Goal: Task Accomplishment & Management: Complete application form

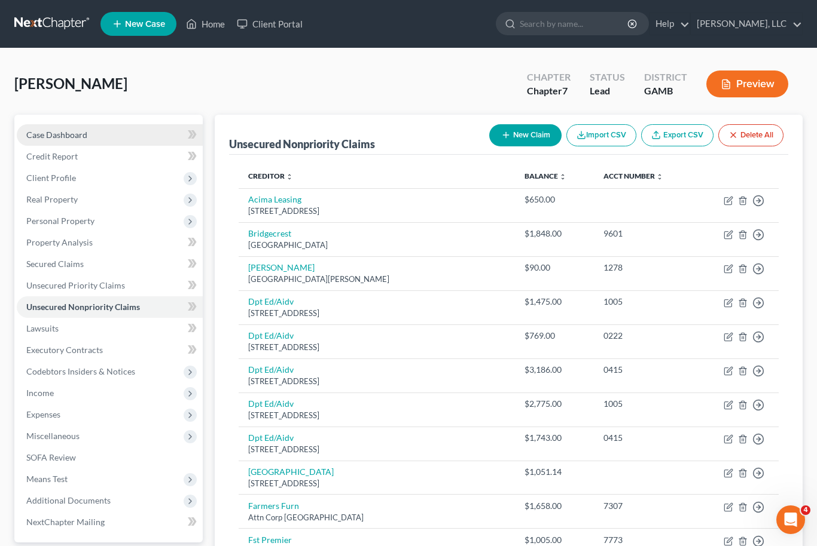
click at [105, 138] on link "Case Dashboard" at bounding box center [110, 135] width 186 height 22
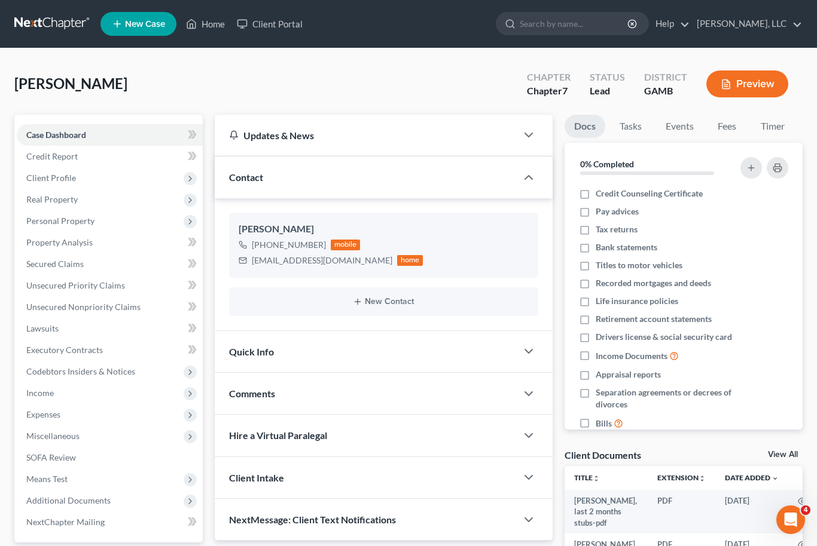
click at [793, 445] on div "Docs Tasks Events Fees Timer 0% Completed Nothing here yet! Credit Counseling C…" at bounding box center [683, 420] width 250 height 610
click at [782, 451] on link "View All" at bounding box center [783, 455] width 30 height 8
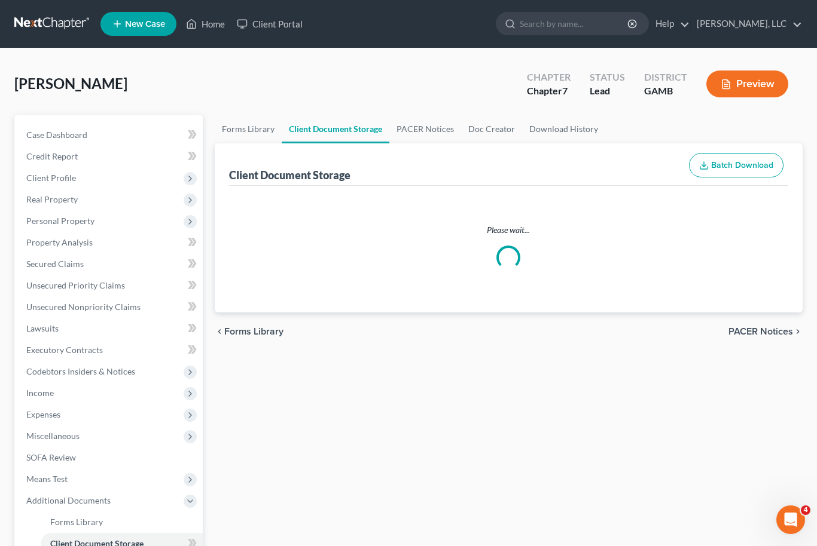
select select "6"
select select "22"
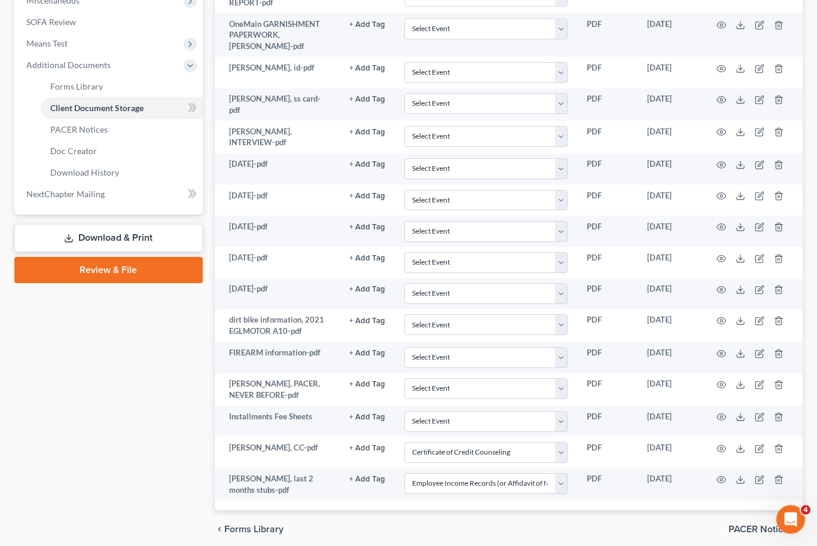
scroll to position [435, 0]
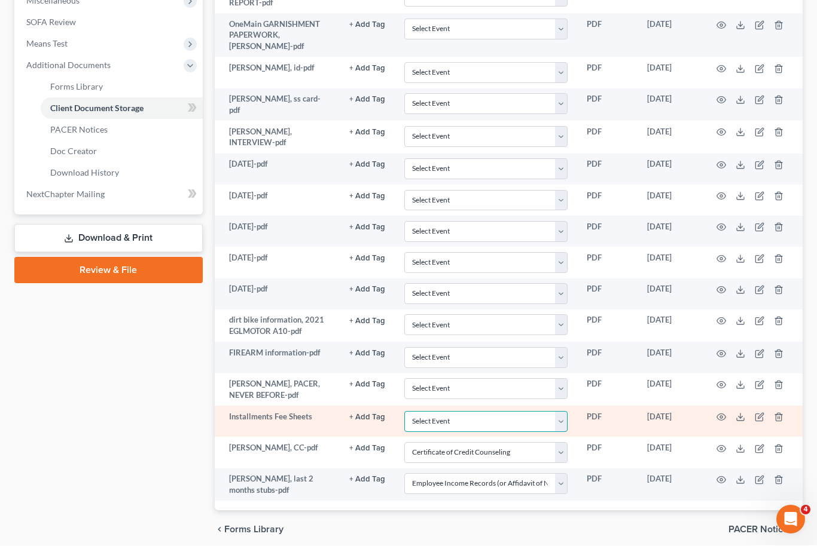
click at [557, 412] on select "Select Event 20 Largest Unsecured Creditors Amended Petition Attachment to Volu…" at bounding box center [485, 422] width 163 height 21
select select "26"
click at [719, 413] on icon "button" at bounding box center [721, 418] width 10 height 10
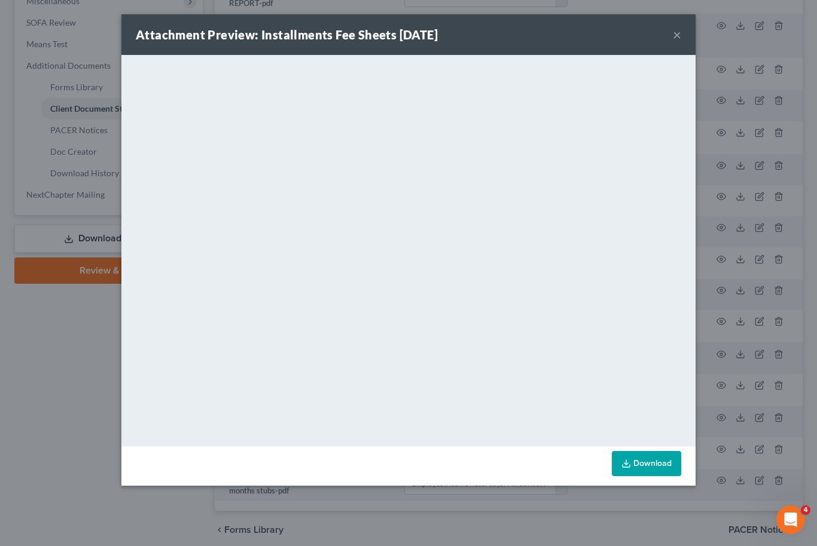
click at [679, 42] on button "×" at bounding box center [677, 35] width 8 height 14
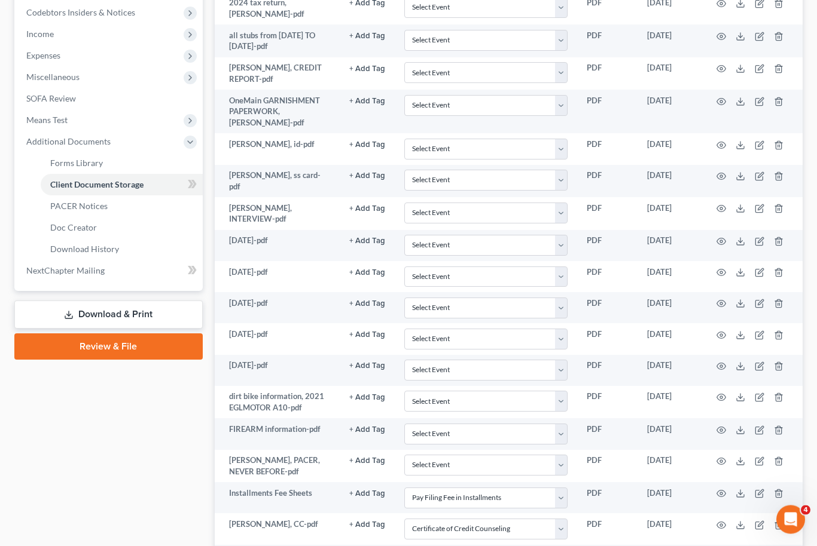
scroll to position [345, 0]
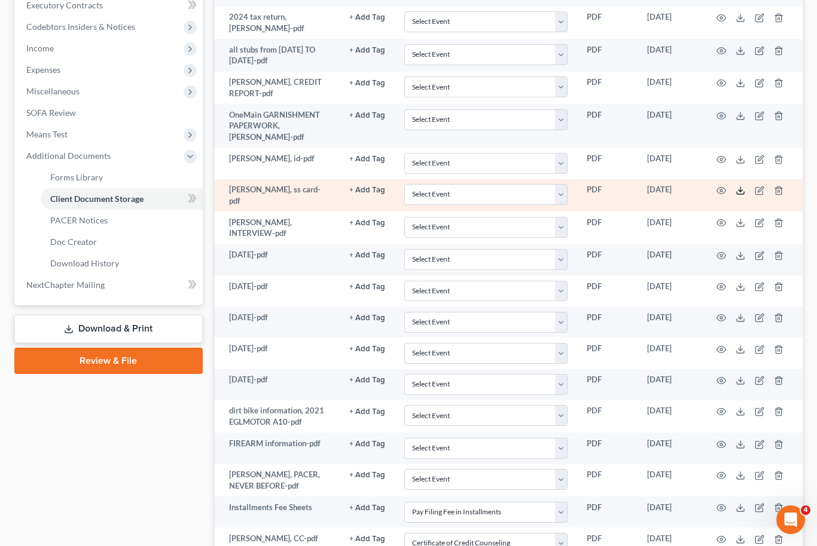
click at [744, 192] on icon at bounding box center [740, 193] width 7 height 2
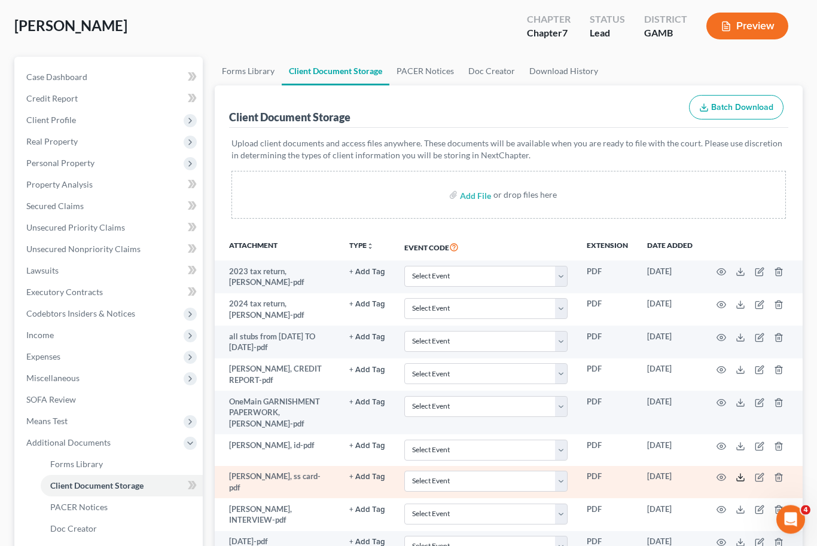
scroll to position [53, 0]
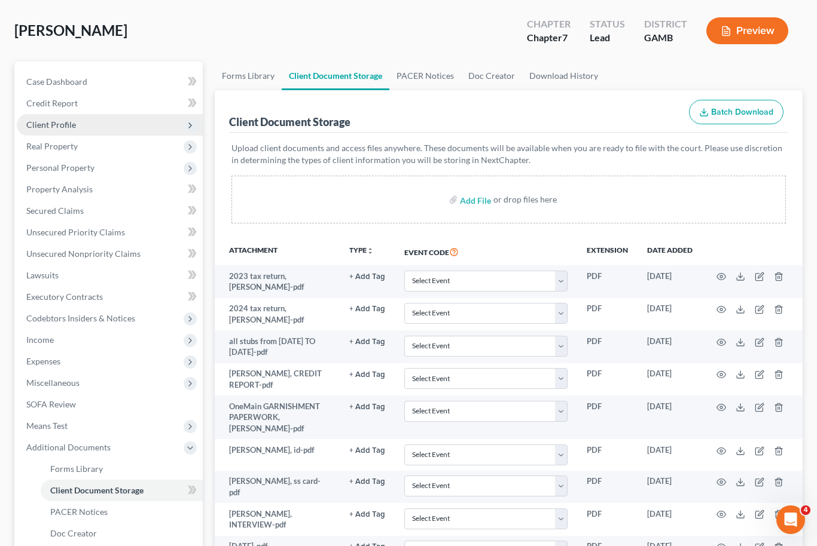
click at [77, 123] on span "Client Profile" at bounding box center [110, 125] width 186 height 22
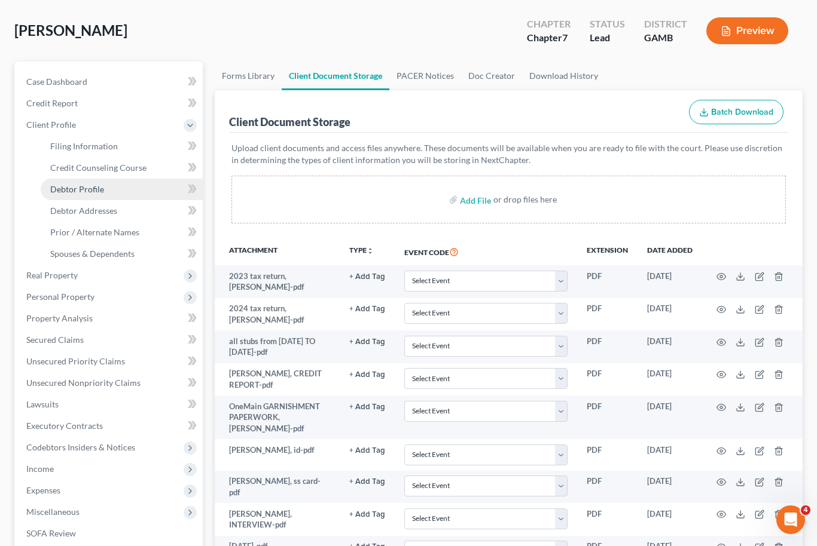
click at [103, 185] on link "Debtor Profile" at bounding box center [122, 190] width 162 height 22
select select "0"
select select "1"
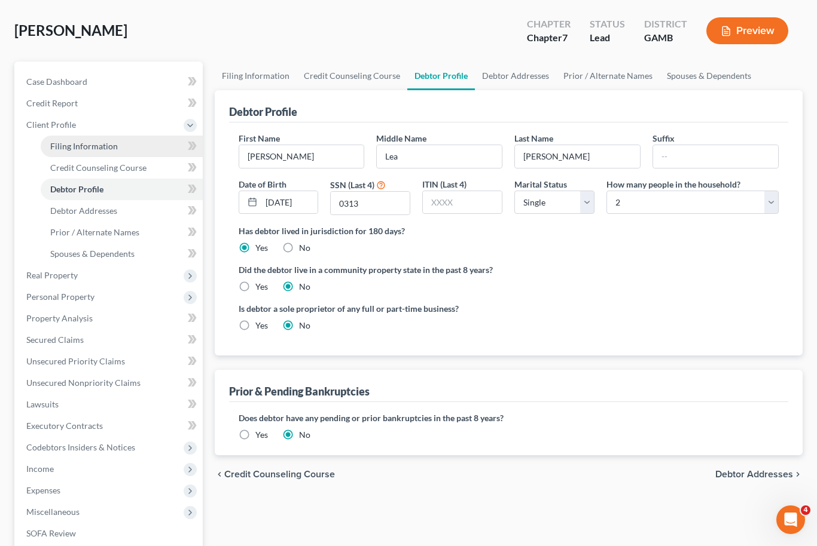
click at [104, 146] on span "Filing Information" at bounding box center [84, 146] width 68 height 10
select select "1"
select select "0"
select select "10"
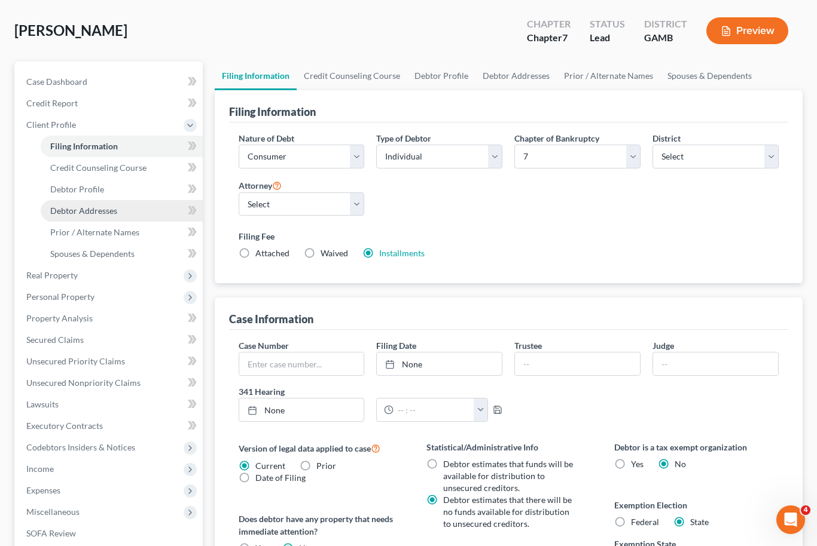
click at [88, 212] on span "Debtor Addresses" at bounding box center [83, 211] width 67 height 10
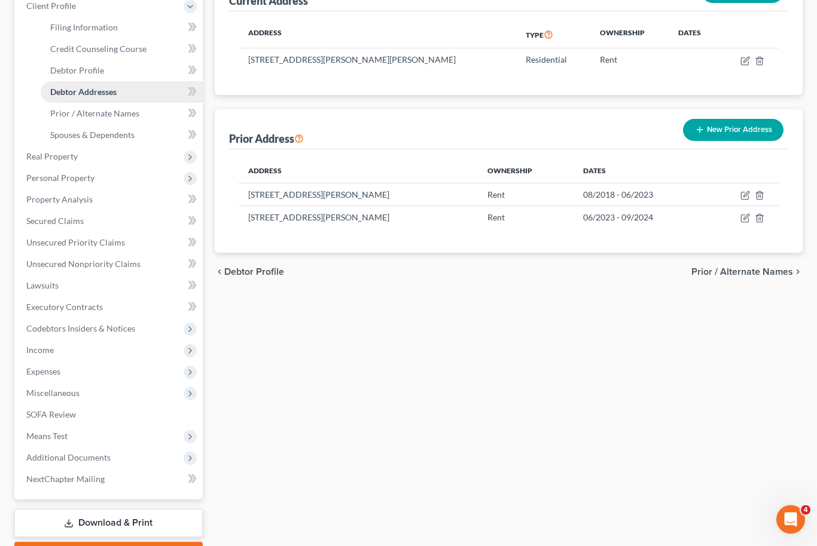
scroll to position [200, 0]
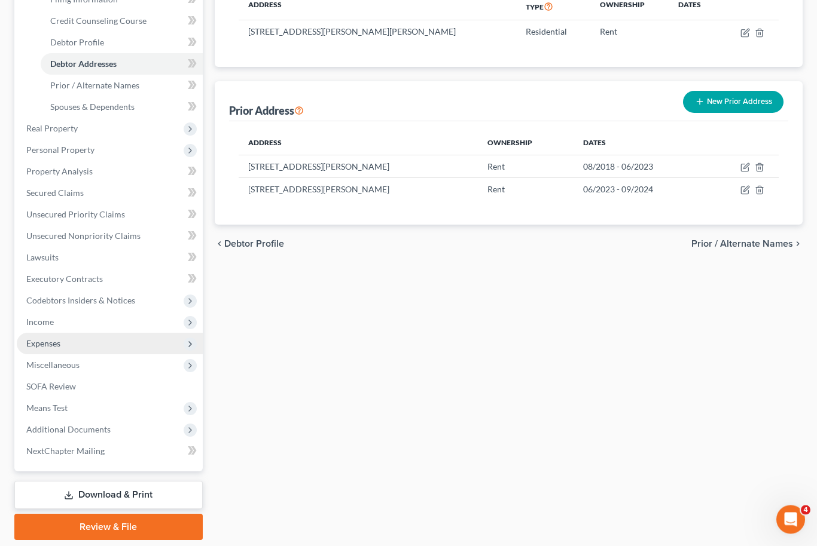
click at [63, 345] on span "Expenses" at bounding box center [110, 345] width 186 height 22
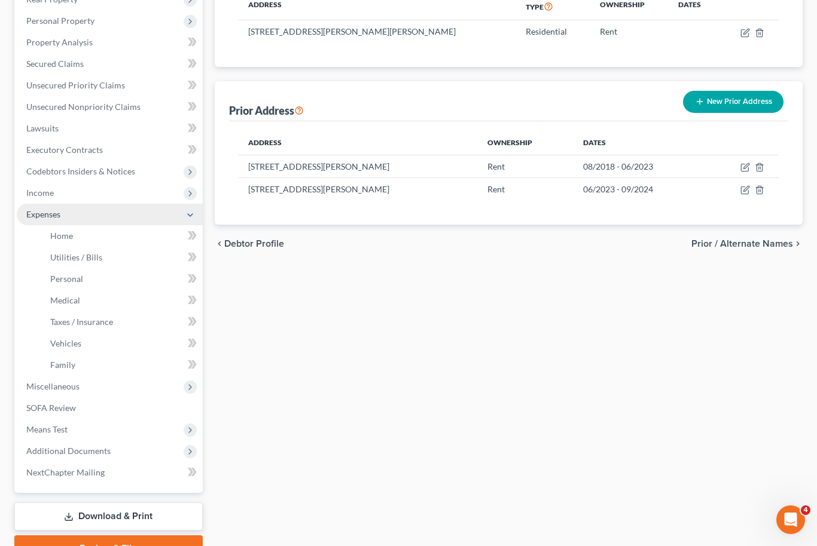
scroll to position [200, 0]
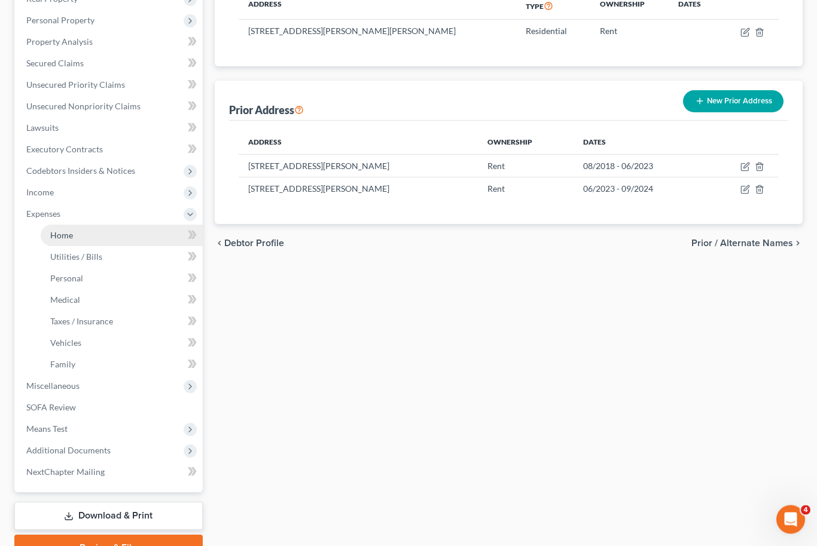
click at [114, 233] on link "Home" at bounding box center [122, 236] width 162 height 22
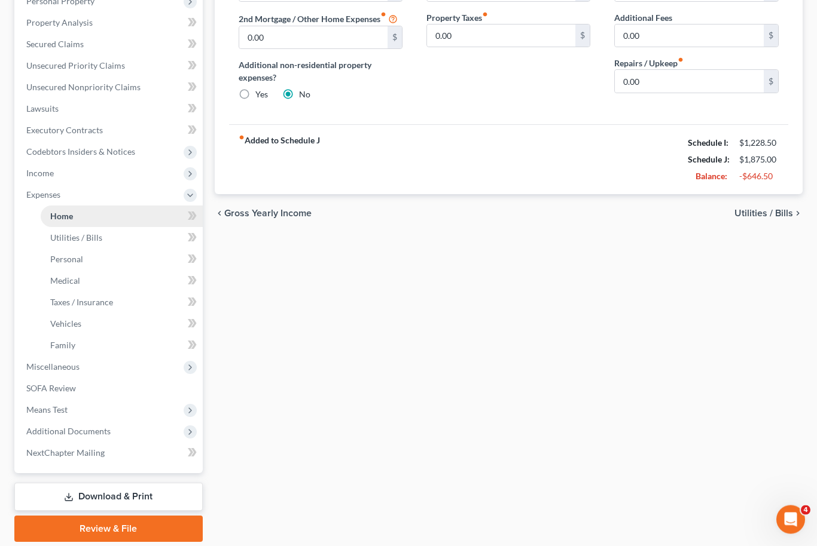
scroll to position [221, 0]
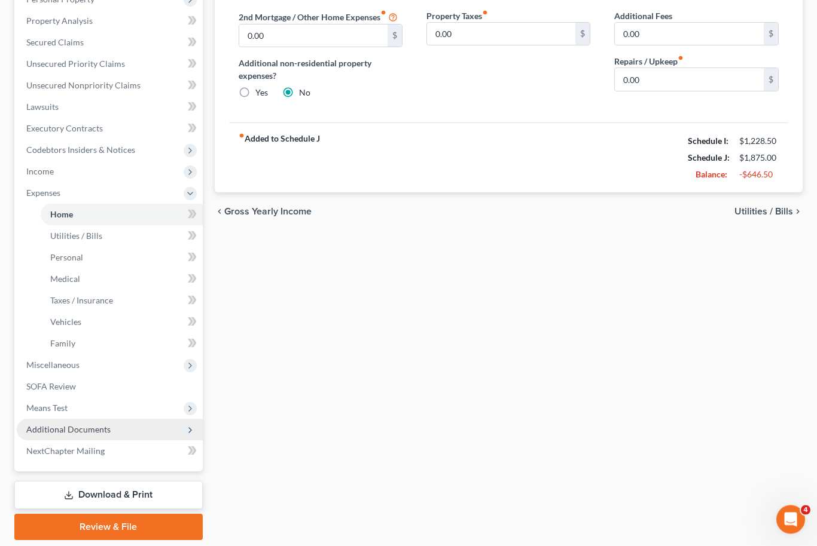
click at [78, 421] on span "Additional Documents" at bounding box center [110, 431] width 186 height 22
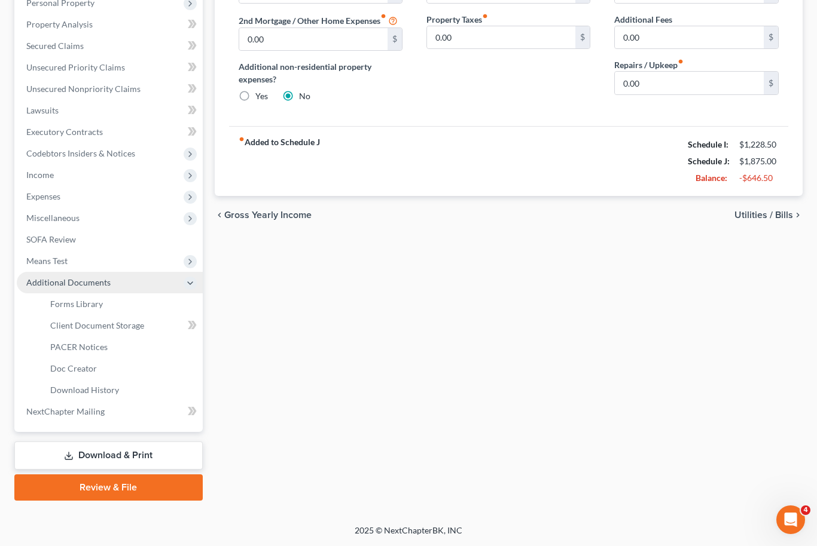
scroll to position [178, 0]
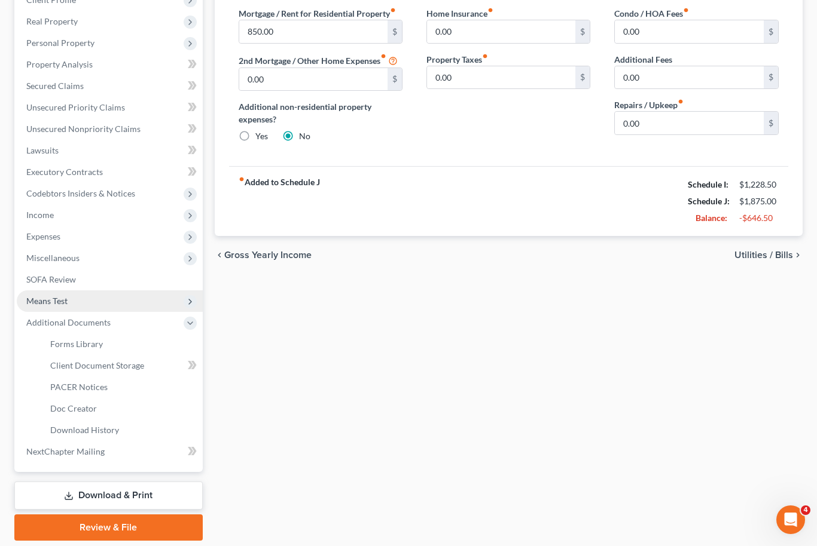
click at [69, 303] on span "Means Test" at bounding box center [110, 302] width 186 height 22
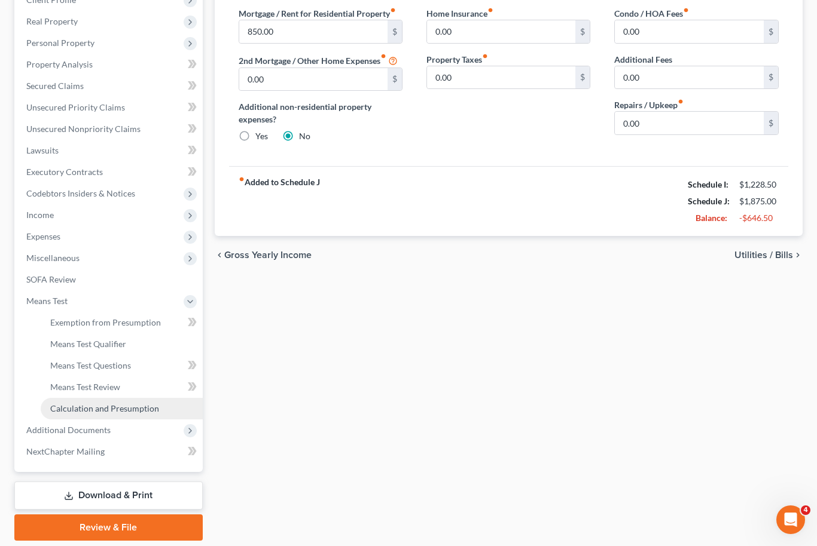
click at [139, 407] on span "Calculation and Presumption" at bounding box center [104, 409] width 109 height 10
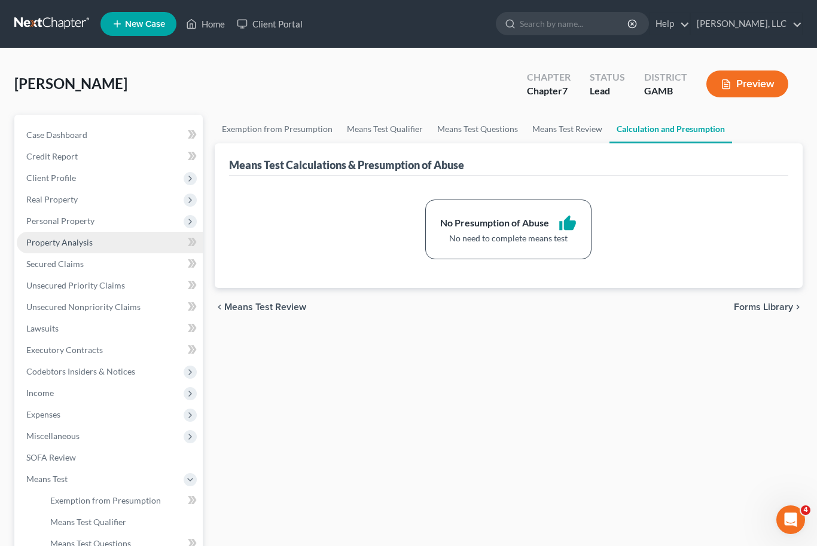
click at [81, 246] on span "Property Analysis" at bounding box center [59, 242] width 66 height 10
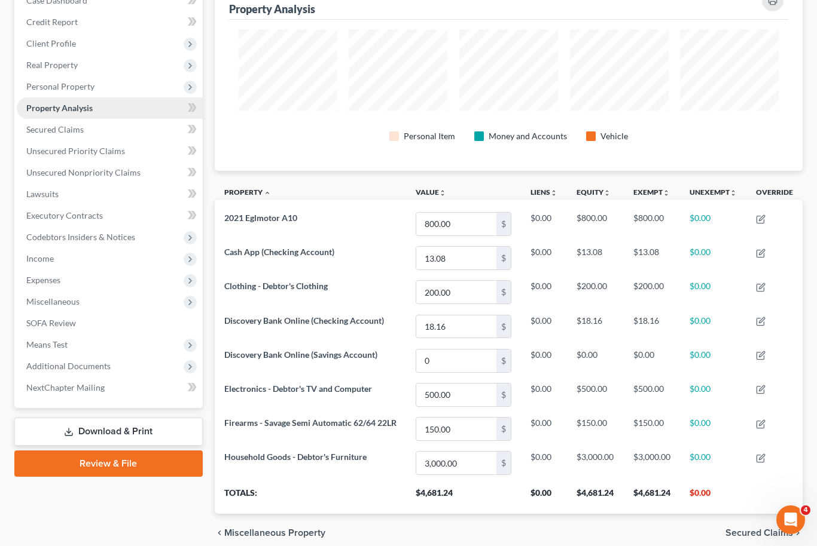
scroll to position [146, 0]
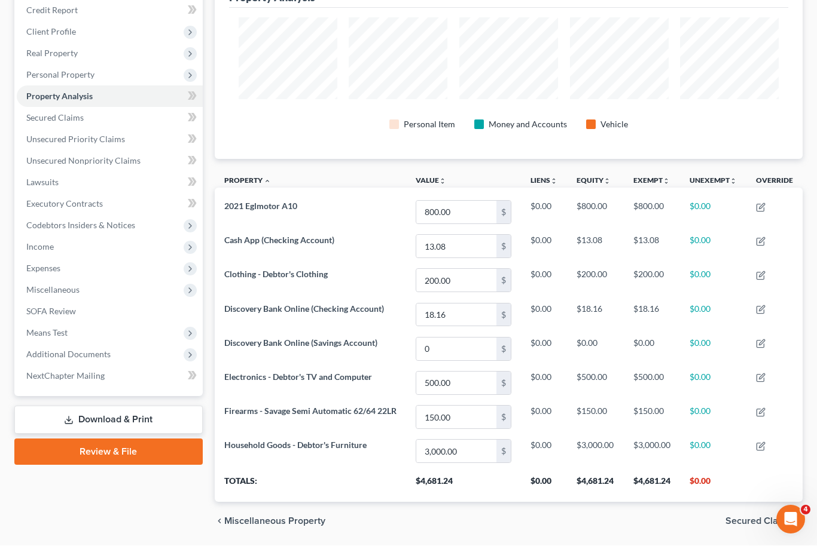
click at [132, 457] on link "Review & File" at bounding box center [108, 452] width 188 height 26
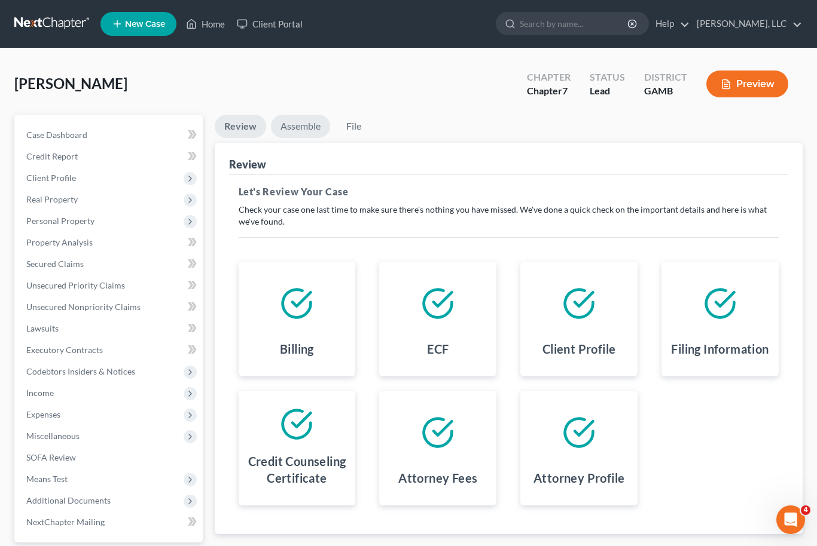
click at [304, 130] on link "Assemble" at bounding box center [300, 126] width 59 height 23
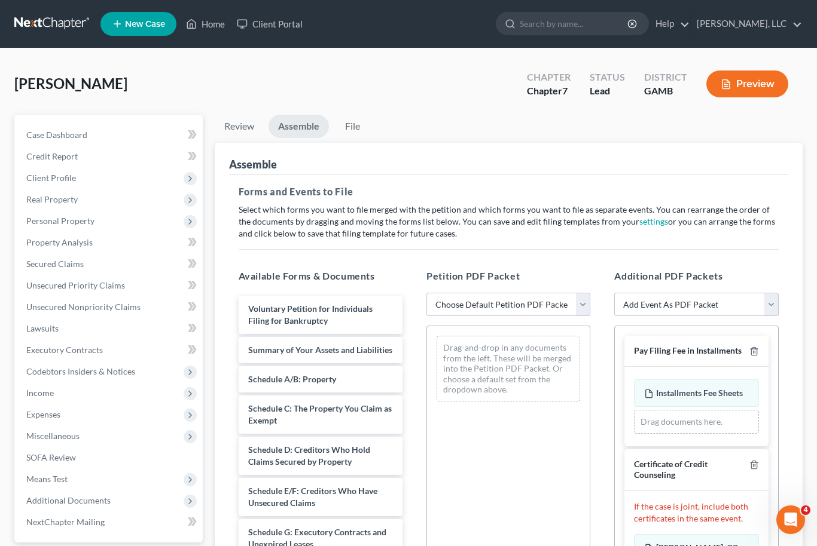
click at [589, 311] on select "Choose Default Petition PDF Packet Complete Bankruptcy Petition (all forms and …" at bounding box center [508, 305] width 164 height 24
select select "0"
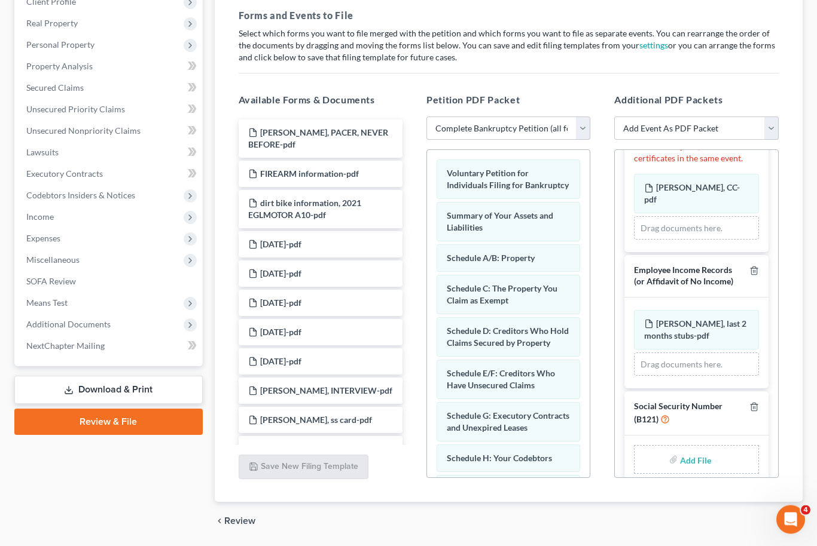
scroll to position [184, 0]
click at [704, 450] on input "file" at bounding box center [694, 461] width 29 height 22
type input "C:\fakepath\Heather Abbott Form 121.pdf"
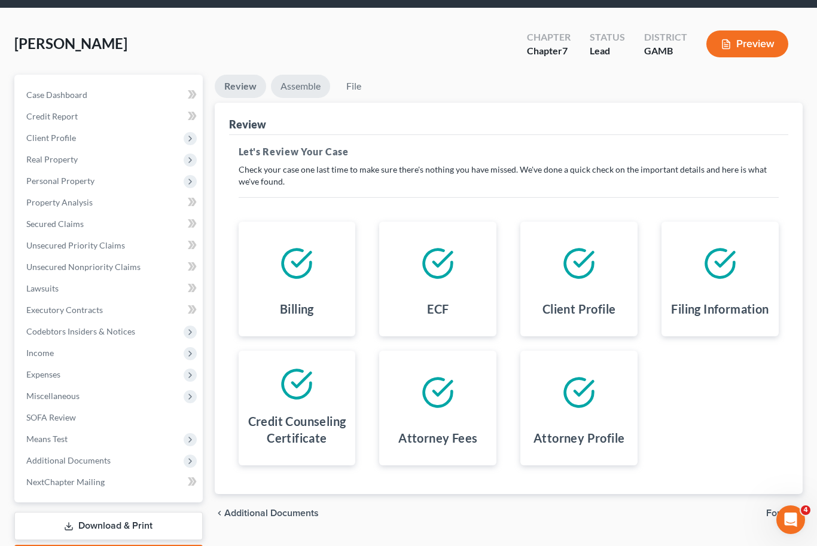
click at [292, 87] on link "Assemble" at bounding box center [300, 86] width 59 height 23
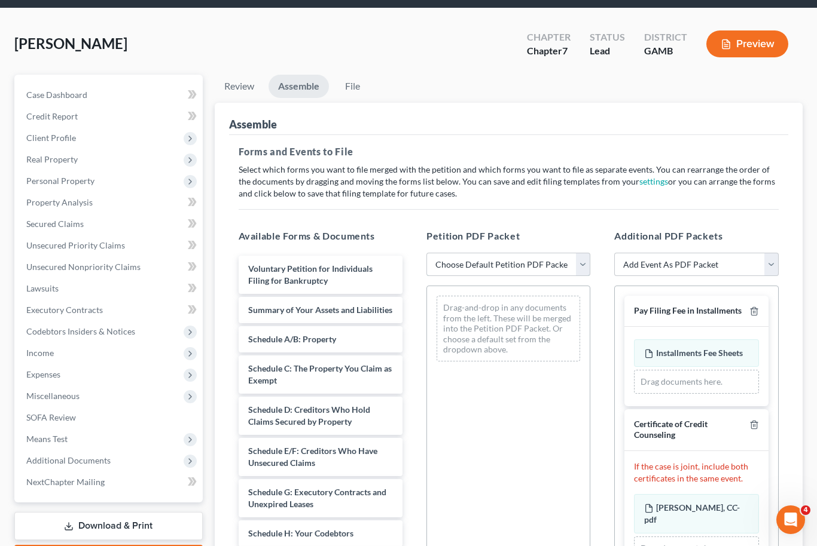
click at [583, 275] on select "Choose Default Petition PDF Packet Complete Bankruptcy Petition (all forms and …" at bounding box center [508, 265] width 164 height 24
select select "0"
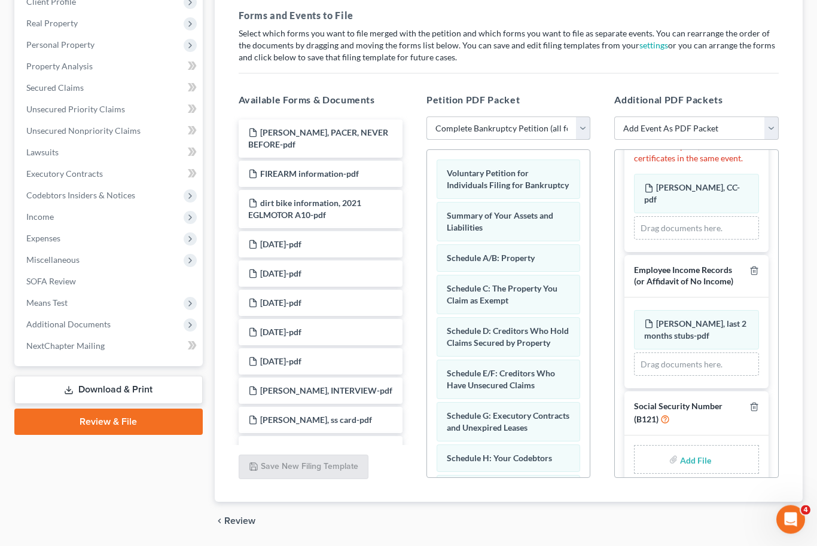
scroll to position [184, 0]
click at [699, 450] on input "file" at bounding box center [694, 461] width 29 height 22
type input "C:\fakepath\Heather Abbott Form 121.pdf"
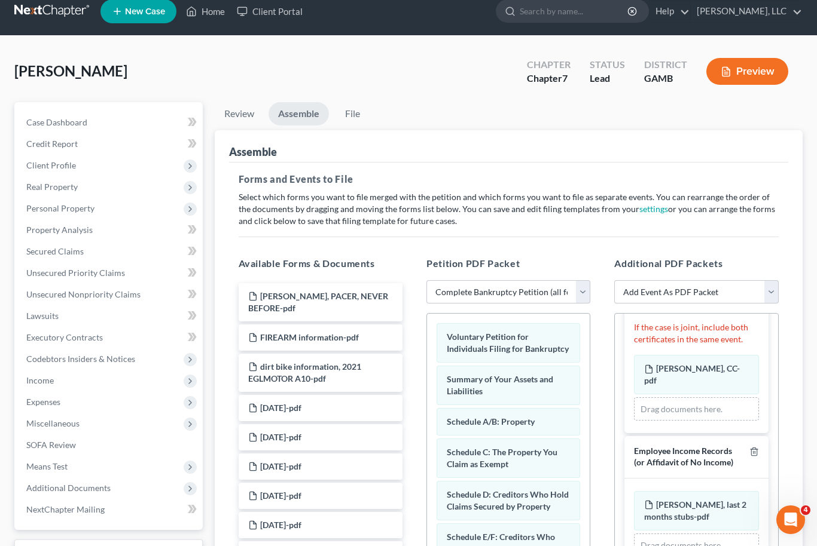
scroll to position [13, 0]
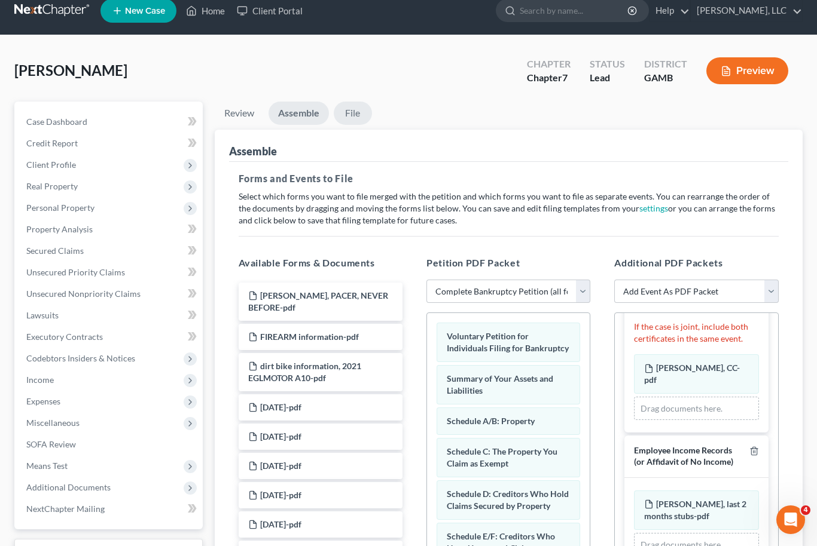
click at [352, 117] on link "File" at bounding box center [353, 113] width 38 height 23
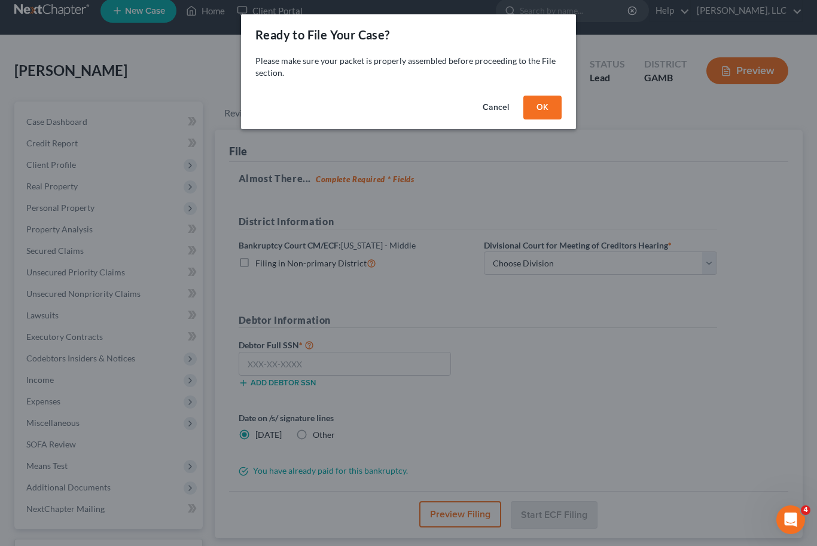
click at [542, 111] on button "OK" at bounding box center [542, 108] width 38 height 24
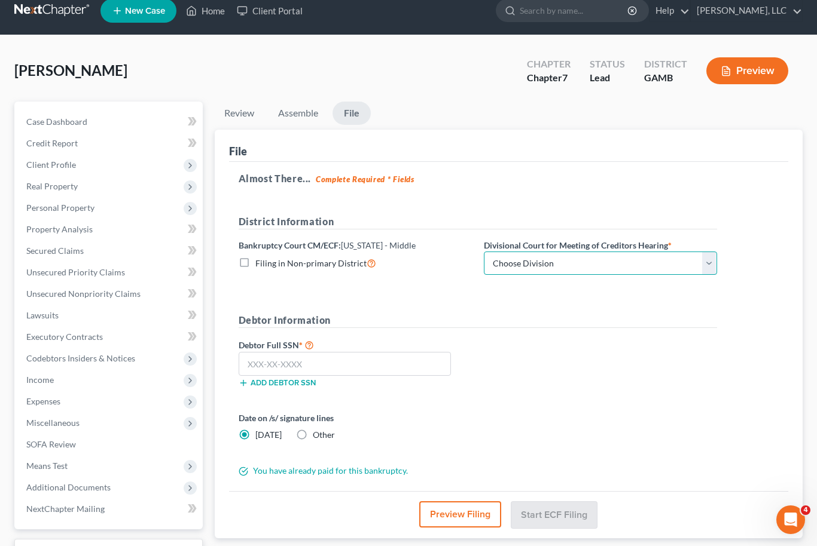
click at [715, 262] on select "Choose Division Albany Athens Atlanta Columbus Macon Valdosta" at bounding box center [600, 264] width 233 height 24
select select "4"
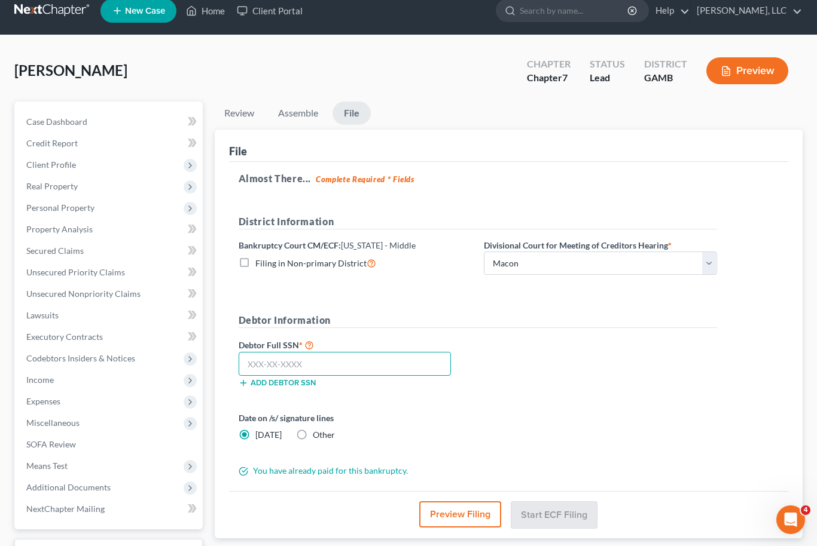
click at [285, 362] on input "text" at bounding box center [345, 364] width 213 height 24
click at [278, 366] on input "text" at bounding box center [345, 364] width 213 height 24
click at [315, 363] on input "258-81" at bounding box center [345, 364] width 213 height 24
type input "258-81-0313"
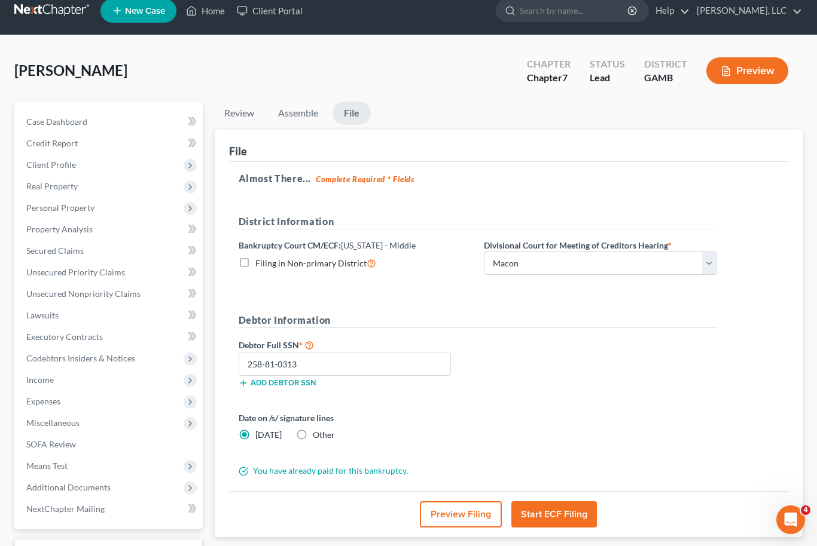
click at [573, 517] on button "Start ECF Filing" at bounding box center [553, 515] width 85 height 26
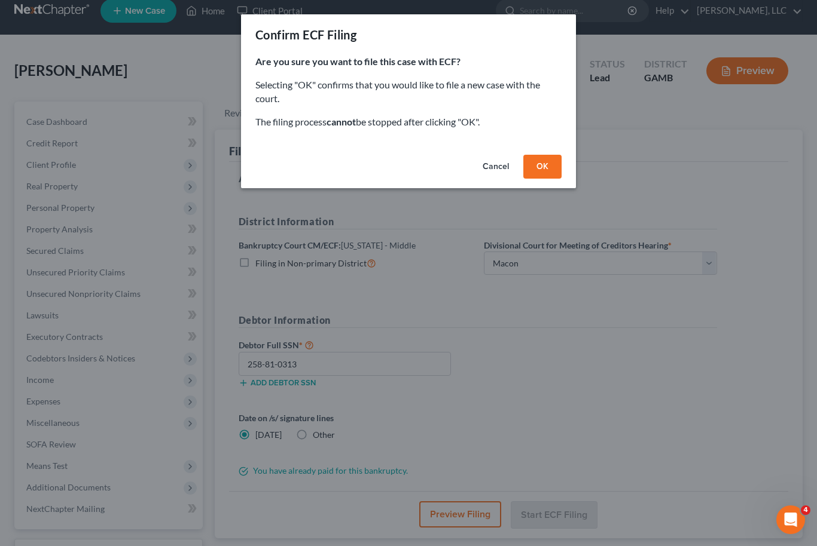
click at [548, 159] on button "OK" at bounding box center [542, 167] width 38 height 24
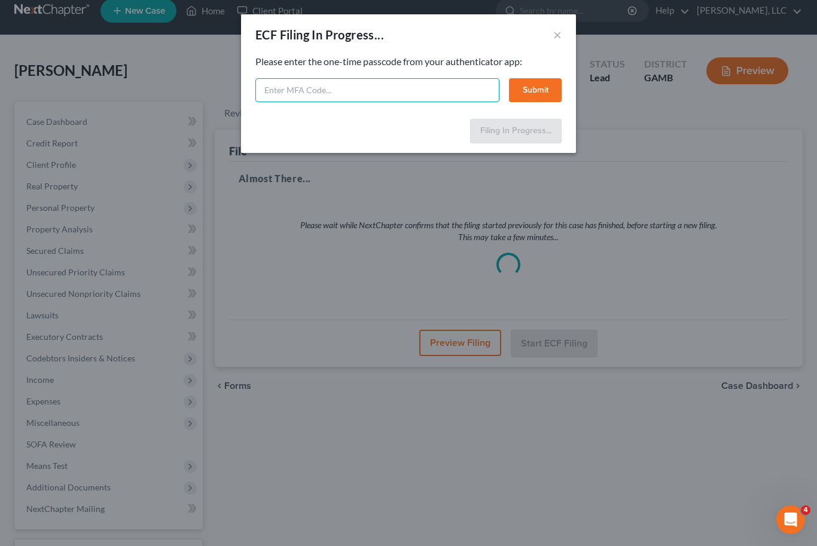
click at [283, 91] on input "text" at bounding box center [377, 90] width 244 height 24
type input "134538"
click at [542, 85] on button "Submit" at bounding box center [535, 90] width 53 height 24
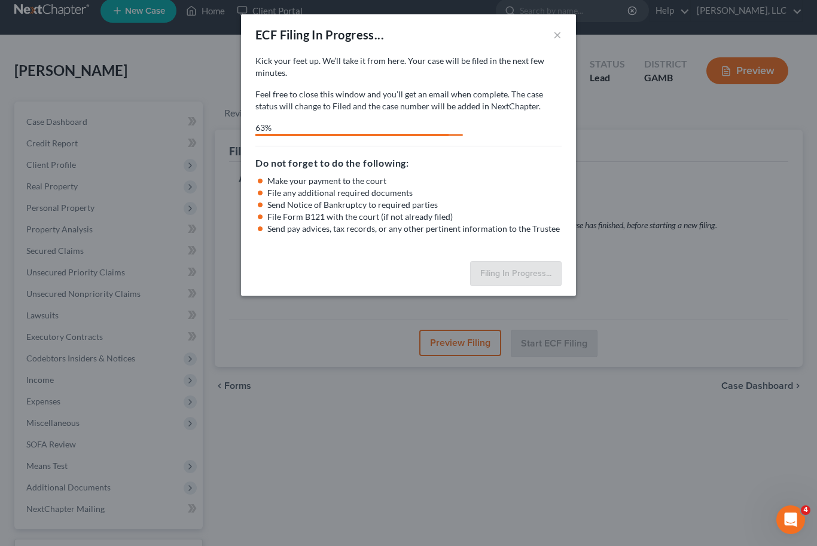
select select "4"
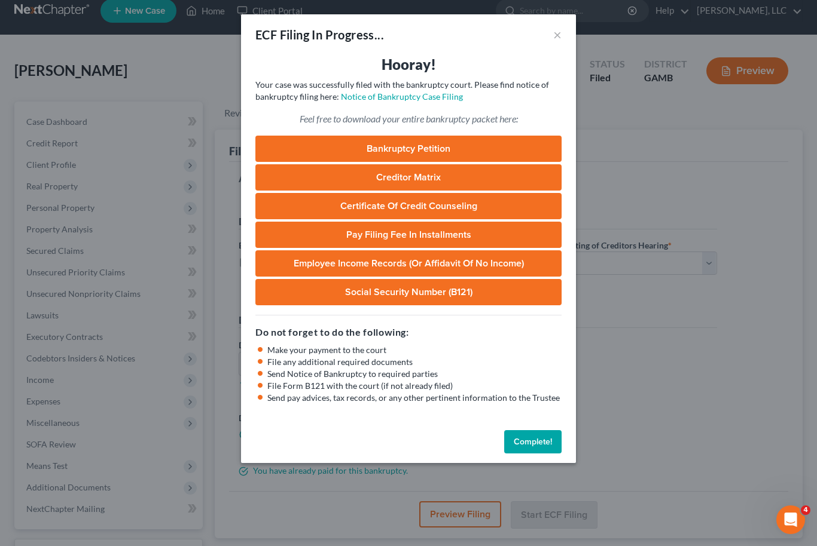
click at [543, 446] on button "Complete!" at bounding box center [532, 442] width 57 height 24
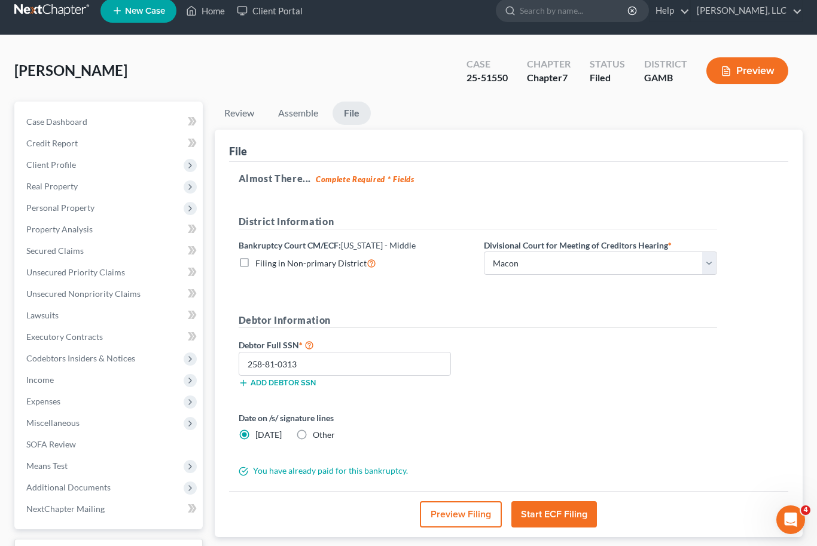
scroll to position [0, 0]
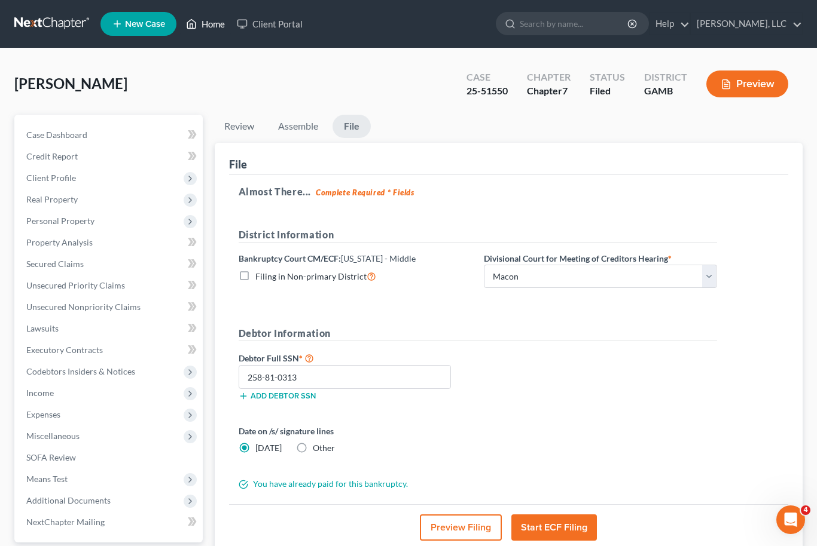
click at [208, 29] on link "Home" at bounding box center [205, 24] width 51 height 22
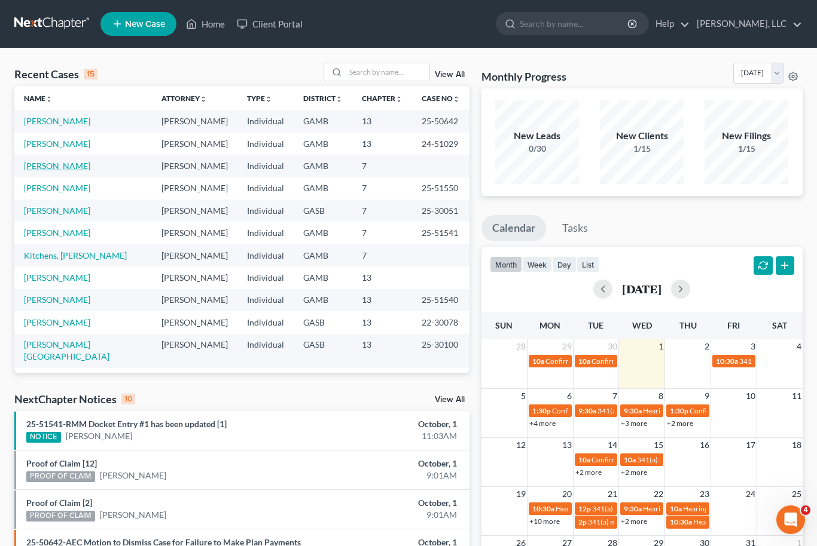
click at [60, 169] on link "Lucas, Castonio" at bounding box center [57, 166] width 66 height 10
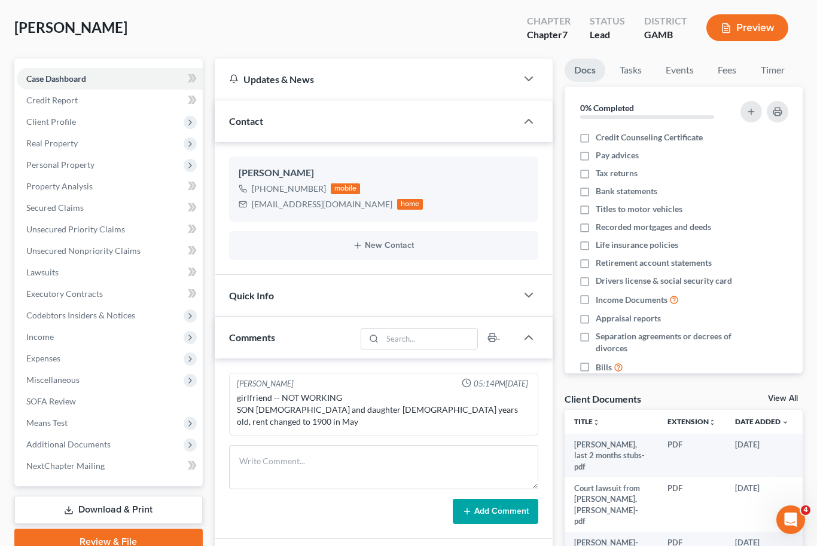
scroll to position [73, 0]
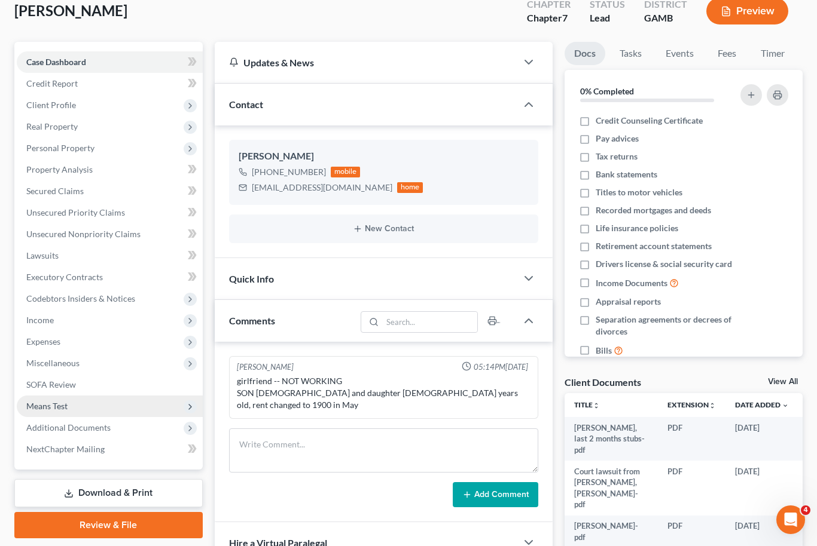
click at [75, 405] on span "Means Test" at bounding box center [110, 407] width 186 height 22
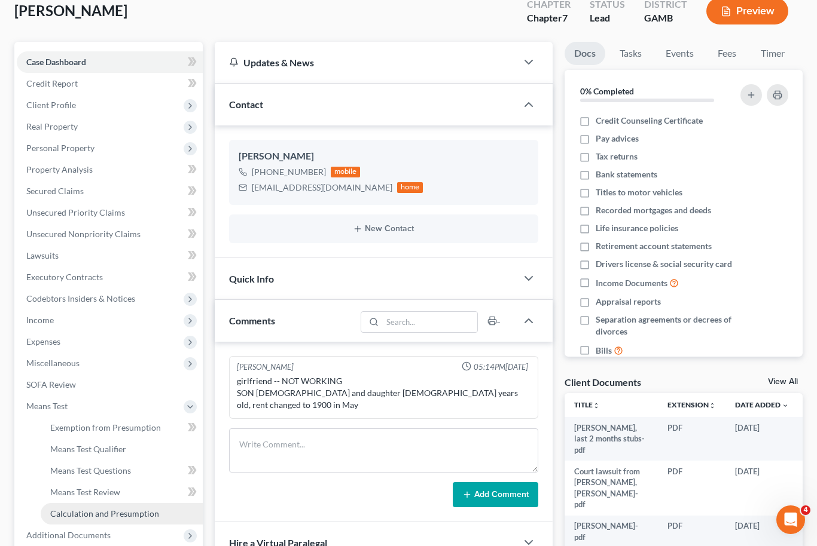
click at [130, 519] on link "Calculation and Presumption" at bounding box center [122, 514] width 162 height 22
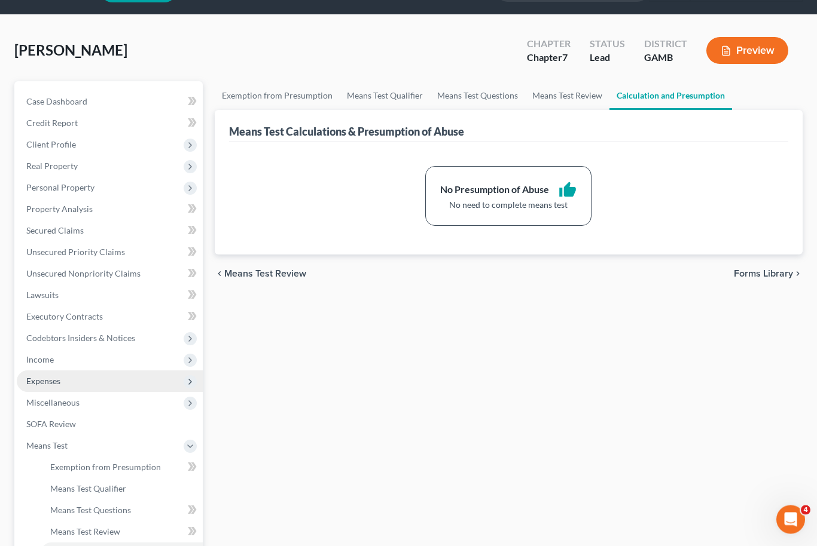
click at [94, 379] on span "Expenses" at bounding box center [110, 382] width 186 height 22
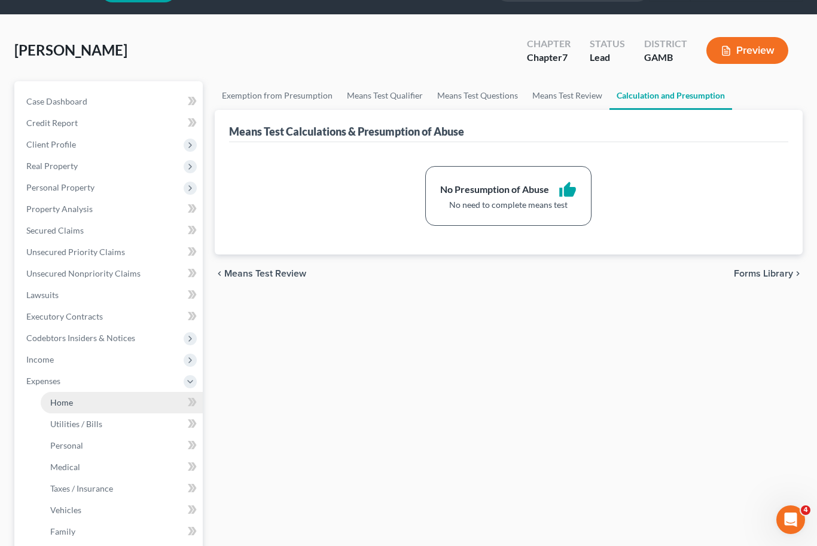
click at [85, 405] on link "Home" at bounding box center [122, 403] width 162 height 22
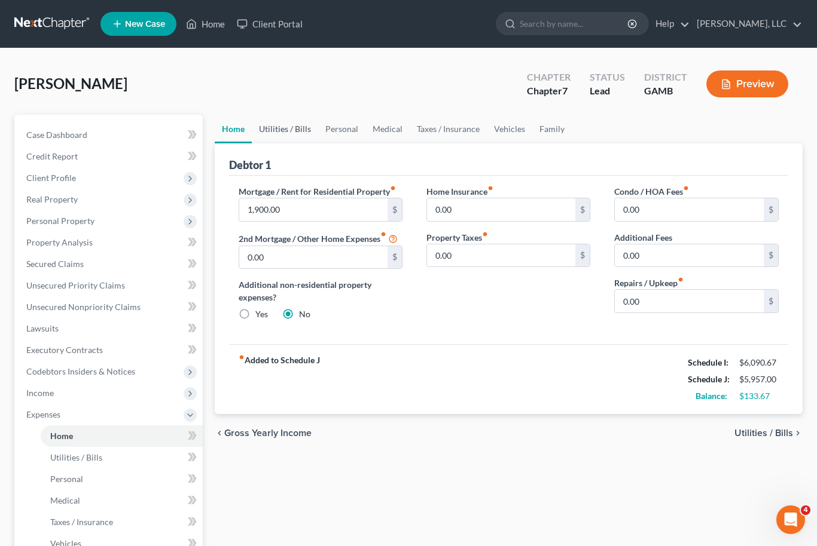
click at [287, 119] on link "Utilities / Bills" at bounding box center [285, 129] width 66 height 29
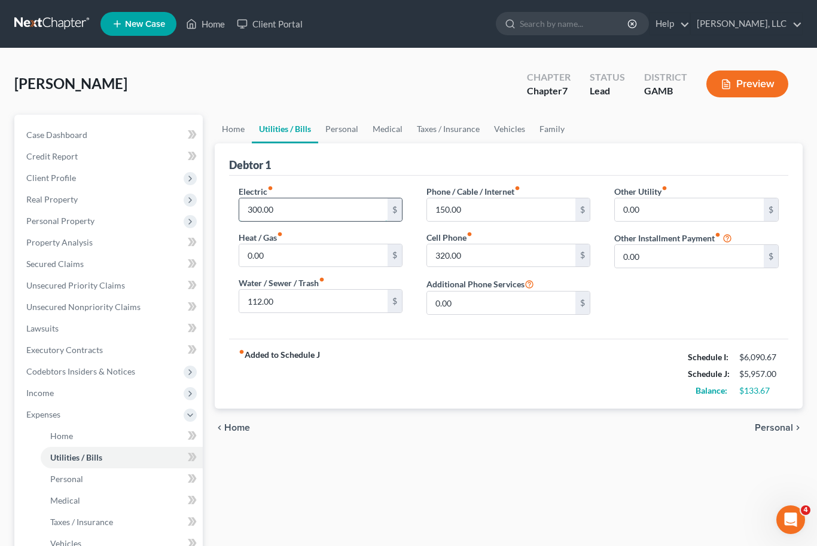
click at [257, 212] on input "300.00" at bounding box center [313, 209] width 149 height 23
type input "350.00"
click at [268, 305] on input "112.00" at bounding box center [313, 301] width 149 height 23
type input "118.00"
click at [347, 129] on link "Personal" at bounding box center [341, 129] width 47 height 29
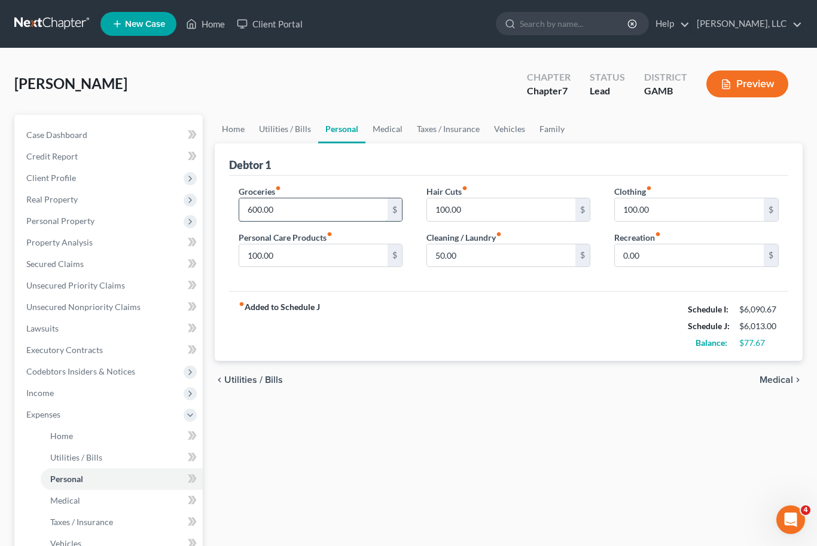
click at [279, 220] on input "600.00" at bounding box center [313, 209] width 149 height 23
type input "625.00"
click at [389, 135] on link "Medical" at bounding box center [387, 129] width 44 height 29
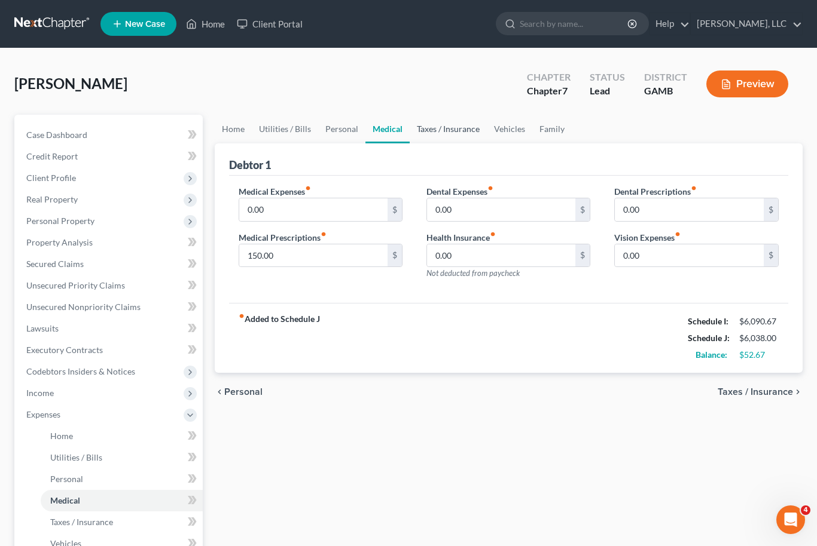
click at [447, 124] on link "Taxes / Insurance" at bounding box center [448, 129] width 77 height 29
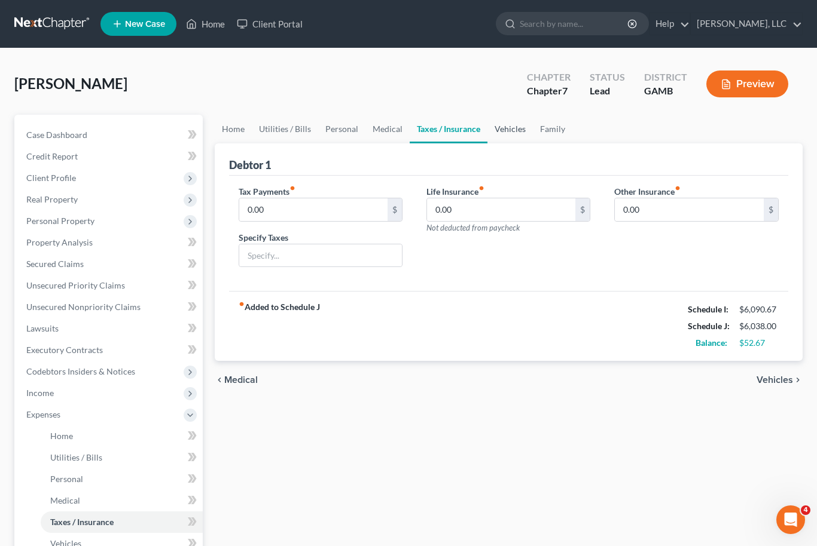
click at [515, 121] on link "Vehicles" at bounding box center [509, 129] width 45 height 29
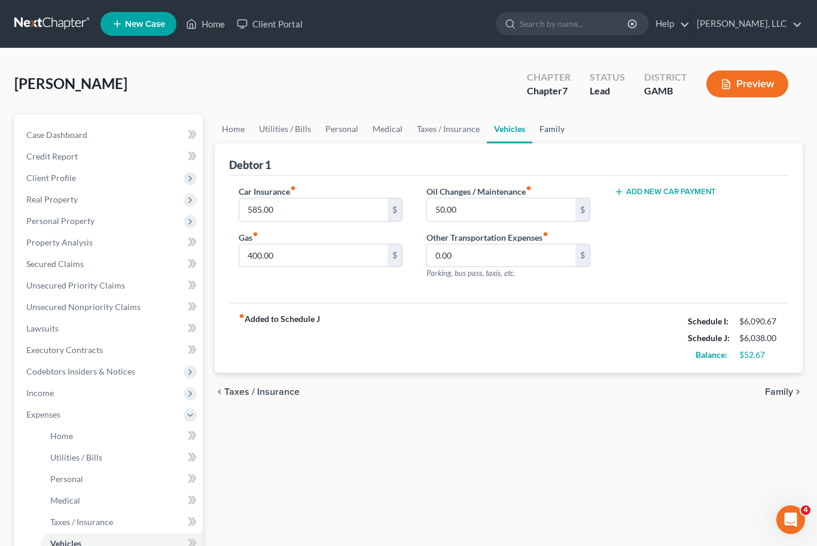
click at [558, 131] on link "Family" at bounding box center [551, 129] width 39 height 29
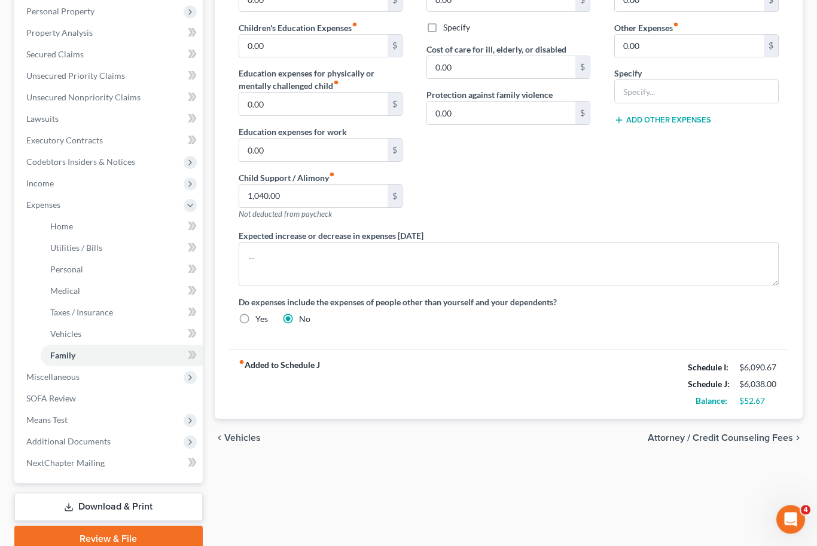
scroll to position [221, 0]
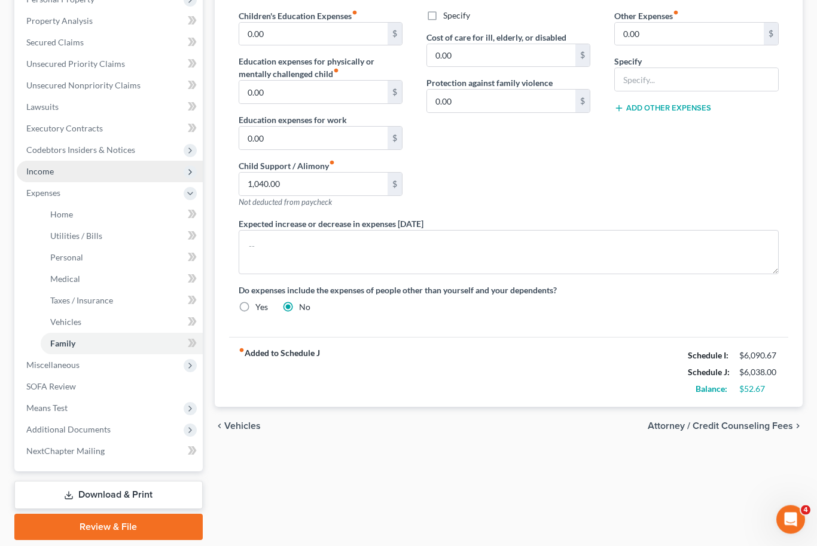
click at [69, 161] on span "Income" at bounding box center [110, 172] width 186 height 22
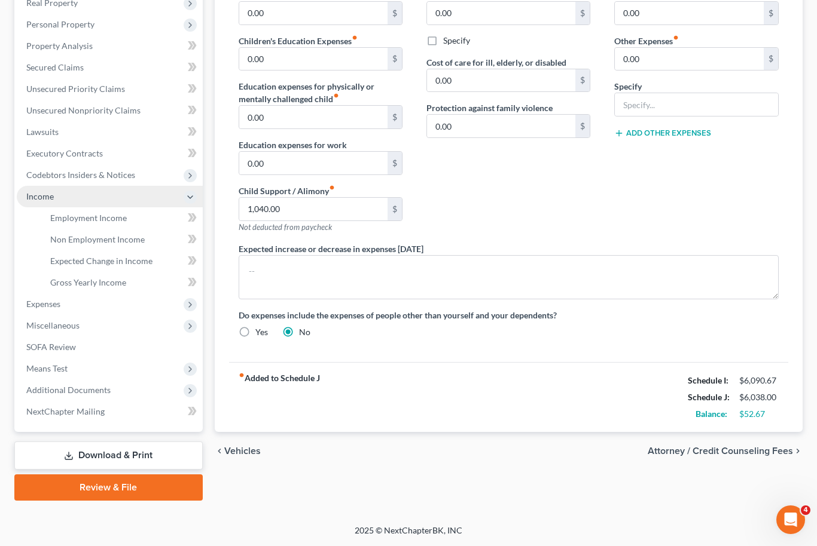
scroll to position [157, 0]
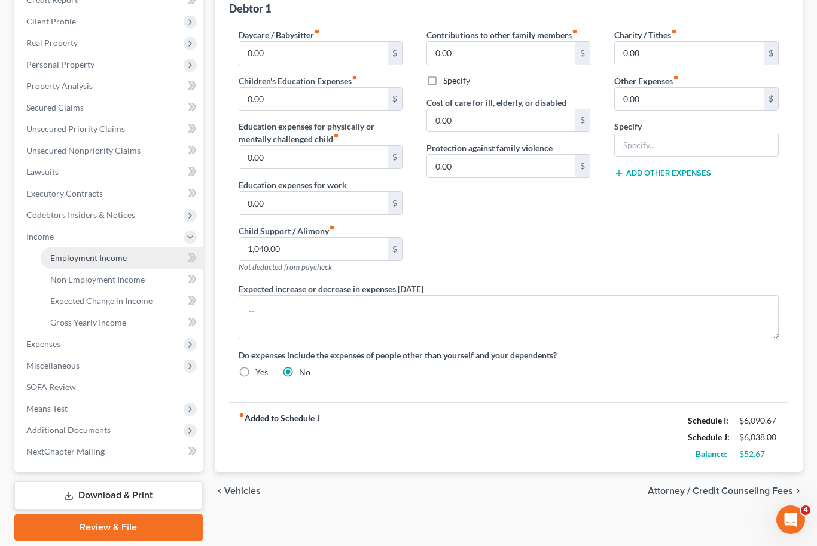
click at [114, 261] on span "Employment Income" at bounding box center [88, 258] width 77 height 10
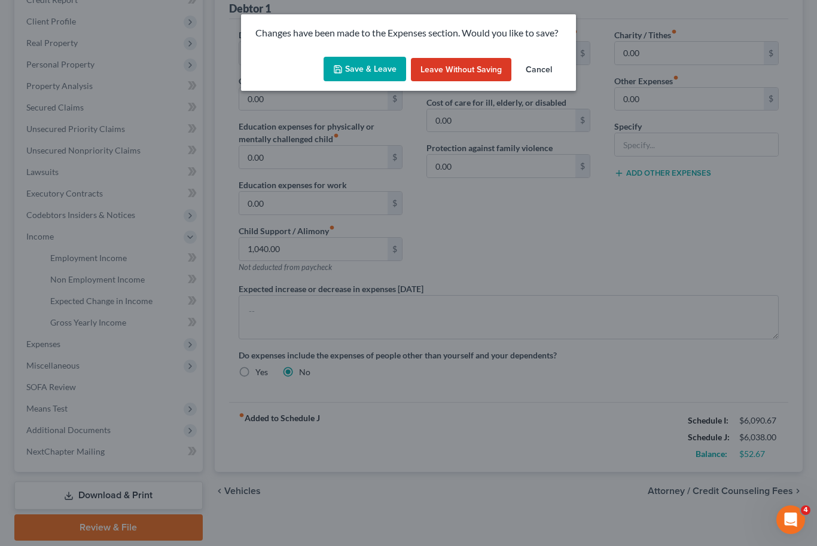
click at [359, 66] on button "Save & Leave" at bounding box center [364, 69] width 83 height 25
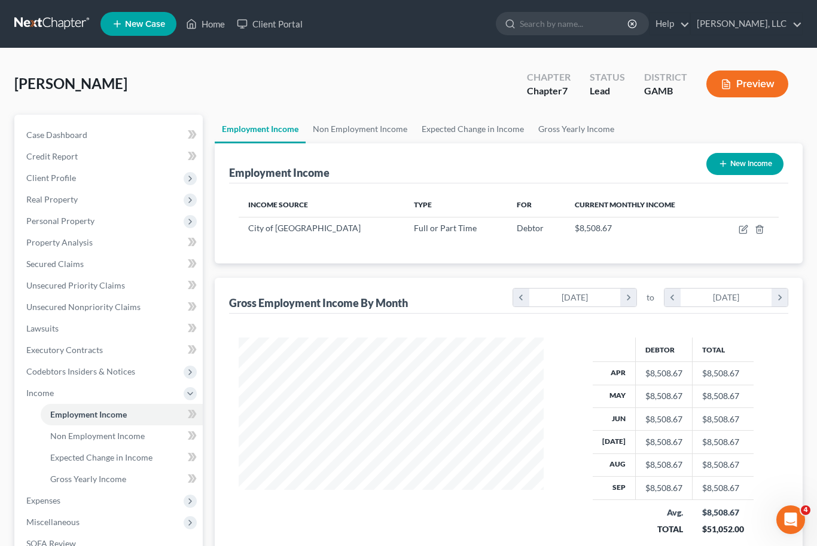
scroll to position [214, 329]
click at [90, 268] on link "Secured Claims" at bounding box center [110, 264] width 186 height 22
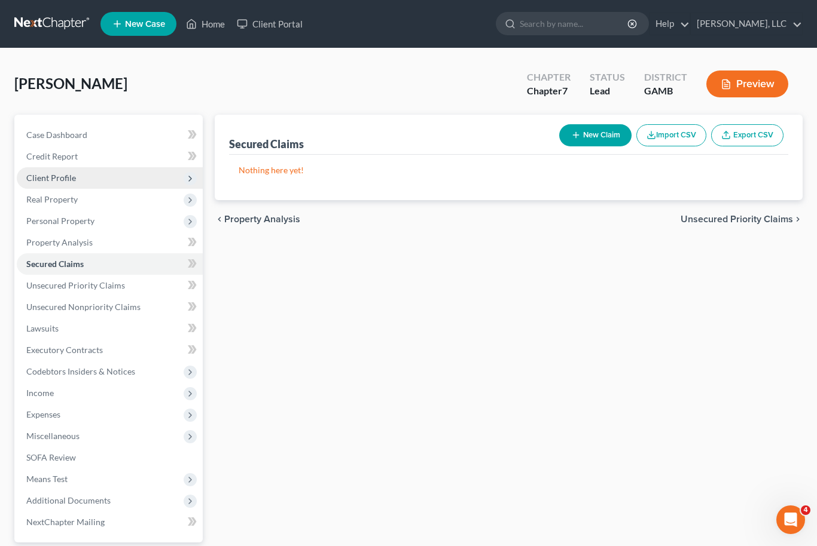
click at [58, 178] on span "Client Profile" at bounding box center [51, 178] width 50 height 10
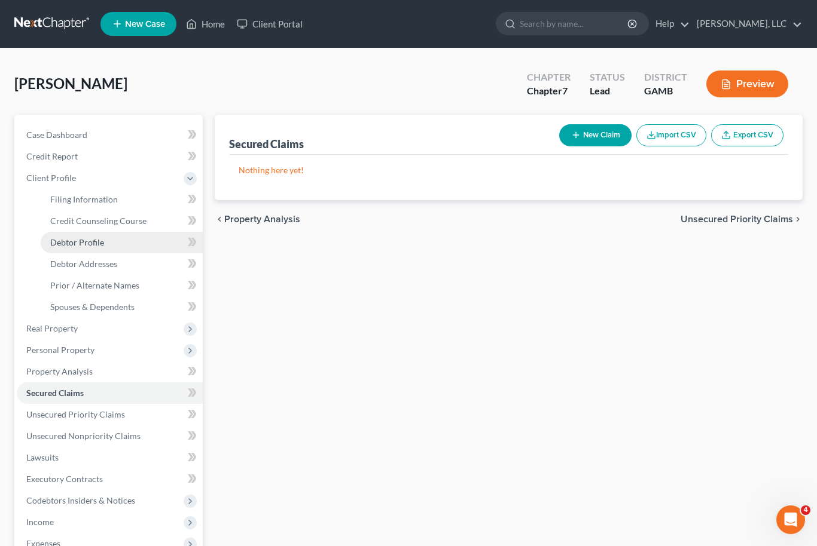
click at [97, 242] on span "Debtor Profile" at bounding box center [77, 242] width 54 height 10
select select "0"
select select "3"
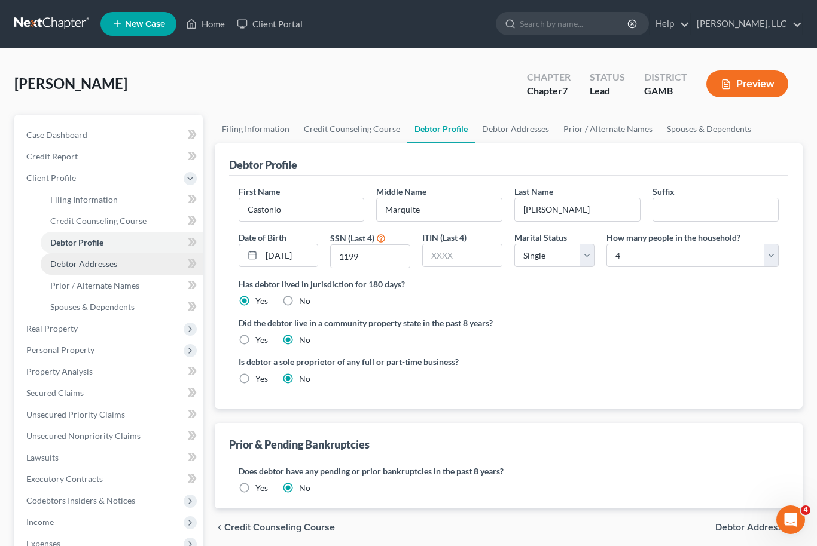
click at [109, 273] on link "Debtor Addresses" at bounding box center [122, 264] width 162 height 22
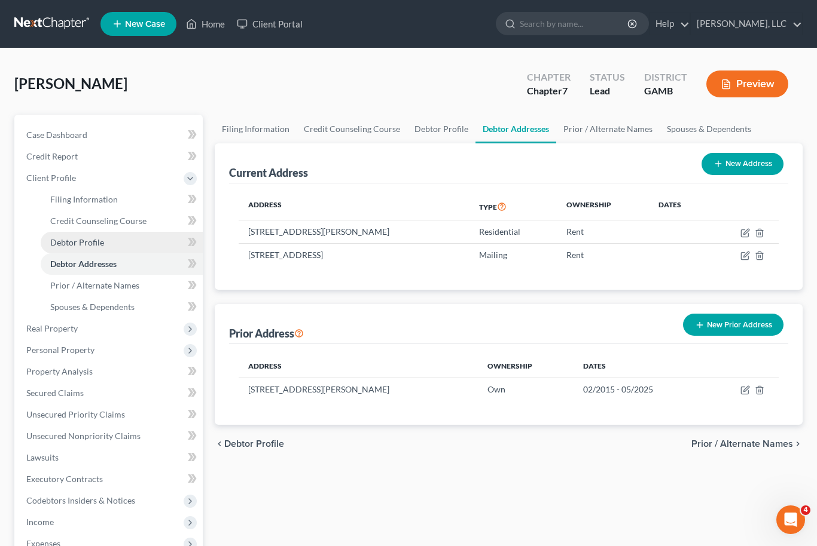
click at [97, 243] on span "Debtor Profile" at bounding box center [77, 242] width 54 height 10
select select "0"
select select "3"
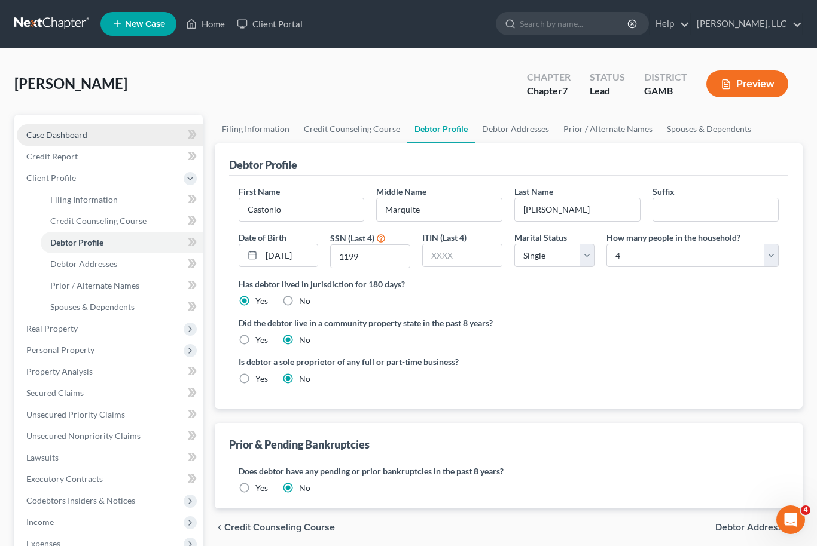
click at [66, 134] on span "Case Dashboard" at bounding box center [56, 135] width 61 height 10
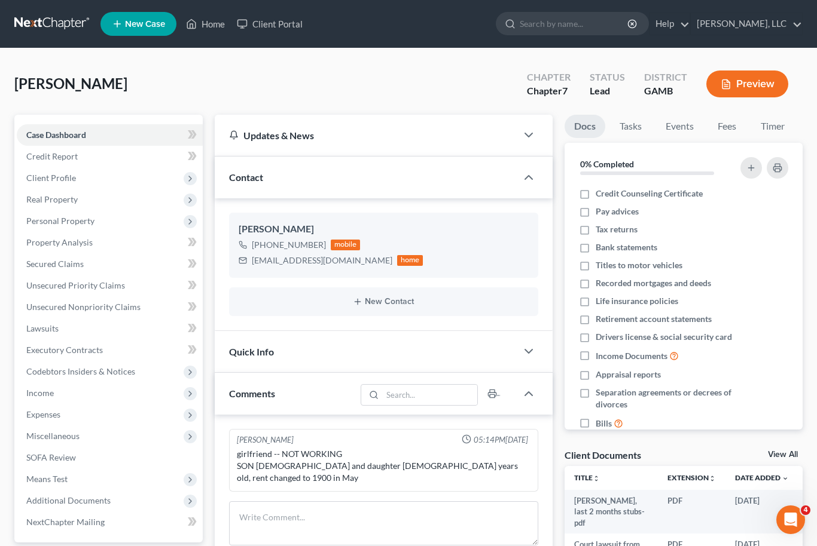
click at [787, 452] on link "View All" at bounding box center [783, 455] width 30 height 8
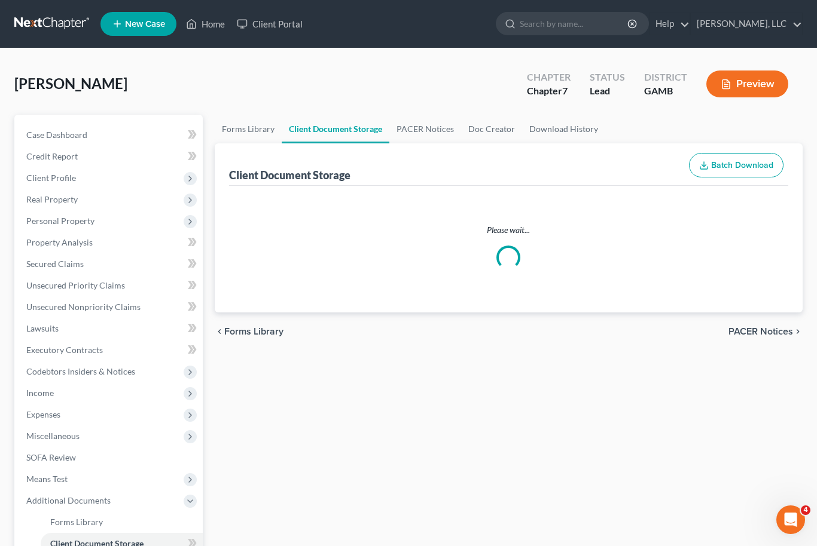
select select "6"
select select "22"
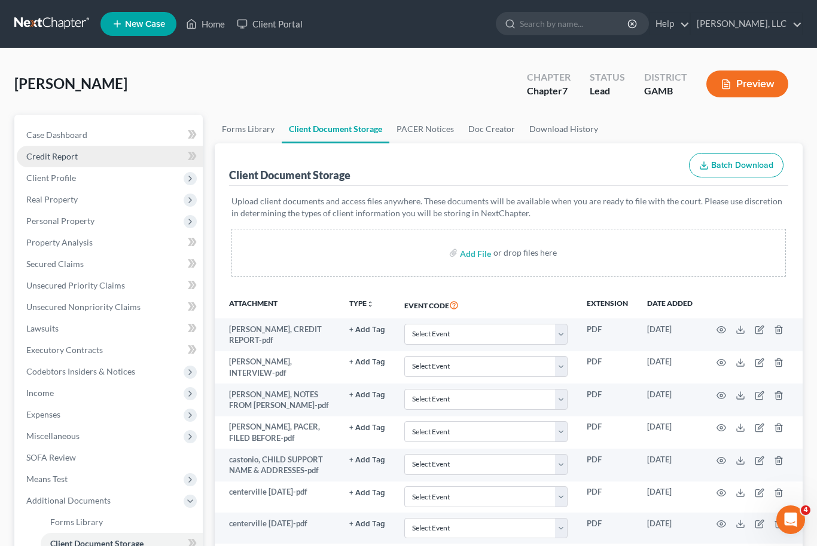
click at [94, 164] on link "Credit Report" at bounding box center [110, 157] width 186 height 22
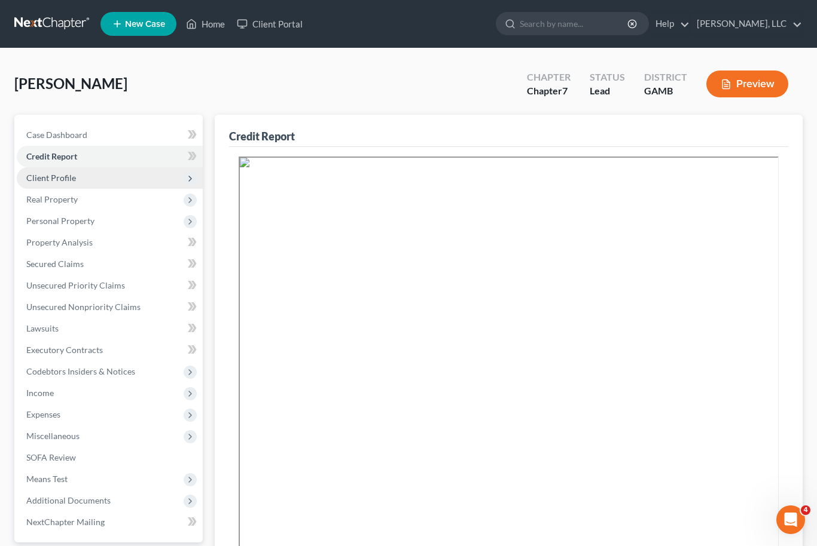
click at [85, 180] on span "Client Profile" at bounding box center [110, 178] width 186 height 22
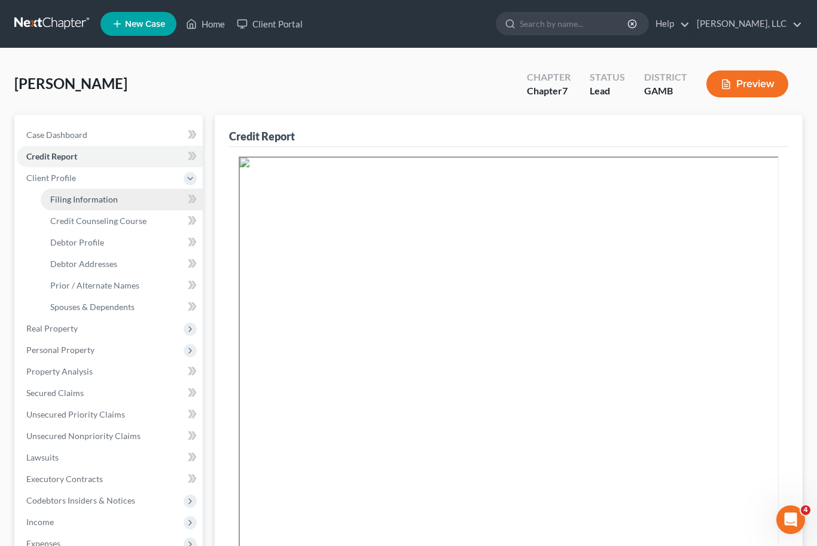
click at [109, 197] on span "Filing Information" at bounding box center [84, 199] width 68 height 10
select select "1"
select select "0"
select select "10"
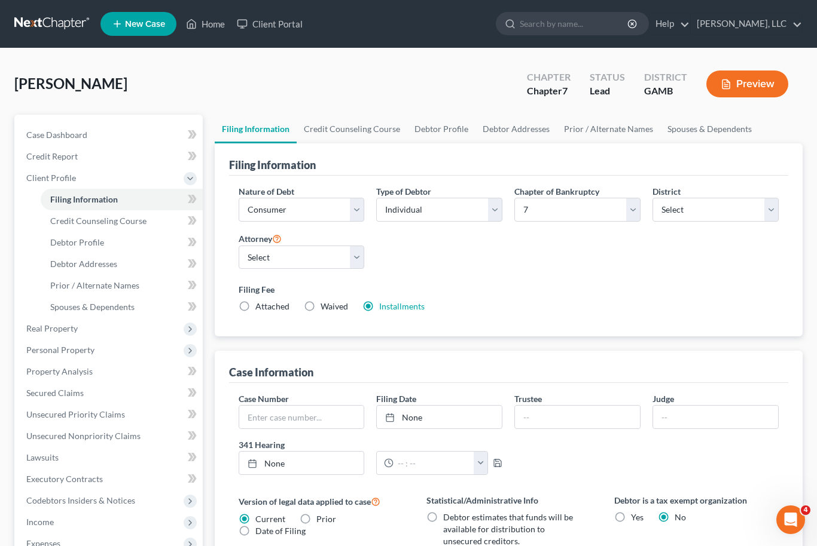
click at [255, 308] on label "Attached" at bounding box center [272, 307] width 34 height 12
click at [260, 308] on input "Attached" at bounding box center [264, 305] width 8 height 8
radio input "true"
click at [379, 309] on label "Installments Installments" at bounding box center [401, 307] width 45 height 12
click at [384, 308] on input "Installments Installments" at bounding box center [388, 305] width 8 height 8
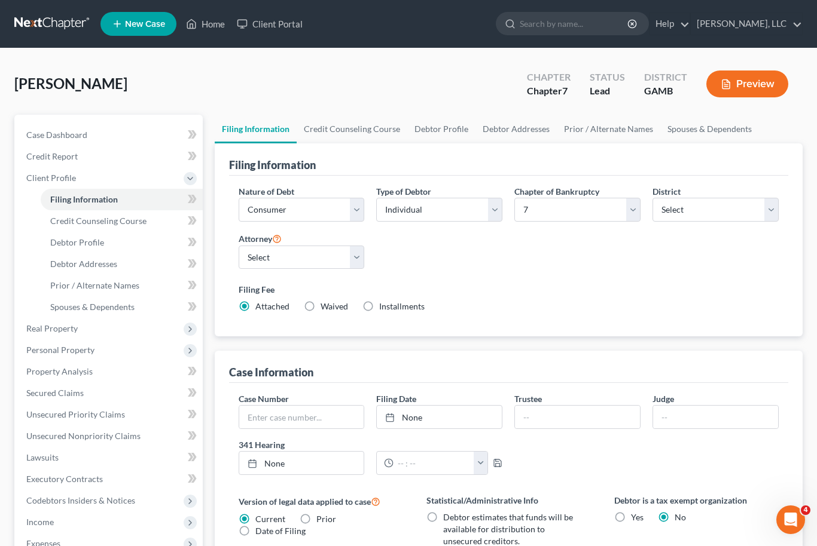
radio input "true"
radio input "false"
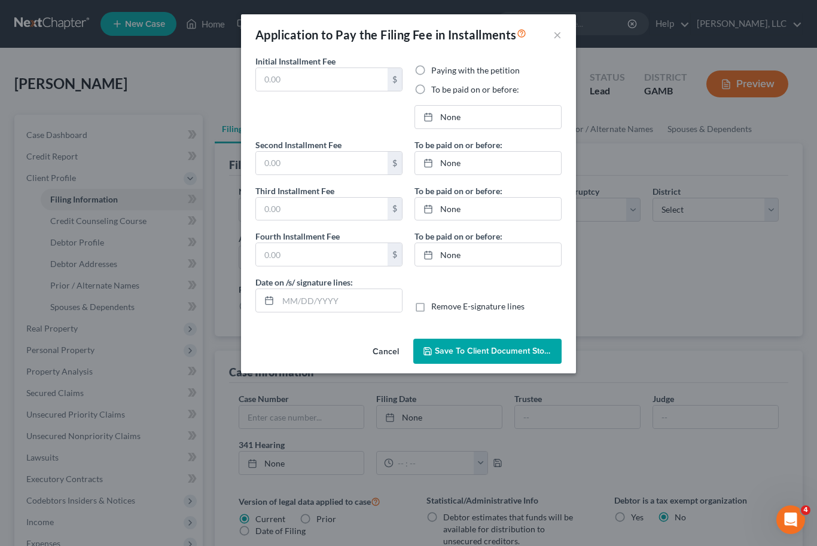
type input "78.00"
radio input "true"
type input "130.00"
type input "0.00"
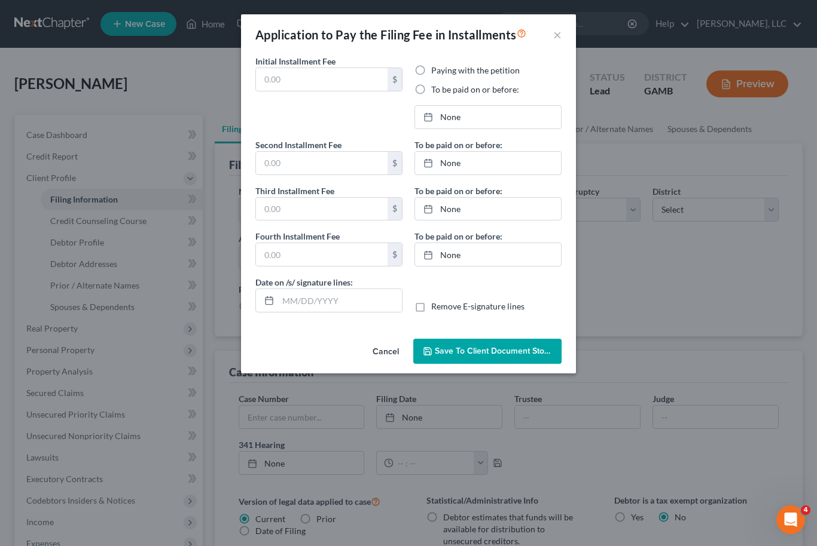
type input "10/01/2025"
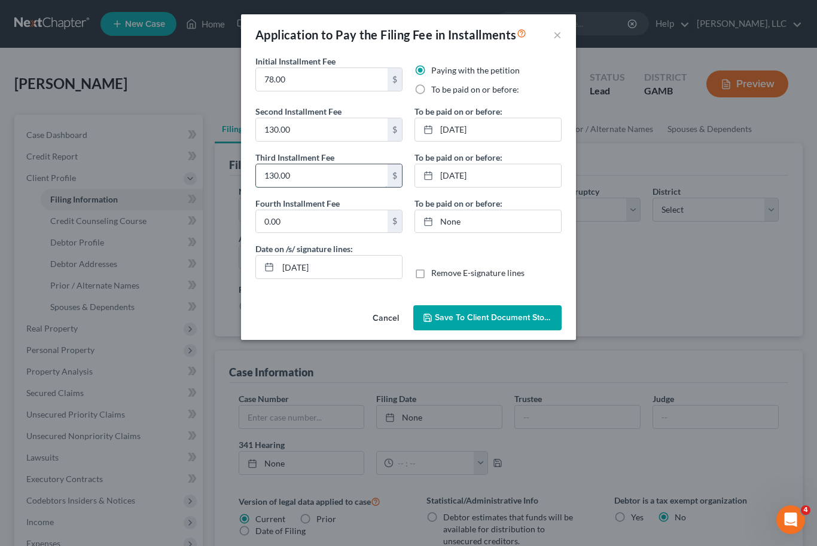
click at [314, 183] on input "130.00" at bounding box center [322, 175] width 132 height 23
click at [315, 129] on input "130.00" at bounding box center [322, 129] width 132 height 23
click at [317, 78] on input "78.00" at bounding box center [322, 79] width 132 height 23
type input "7"
type input "338.00"
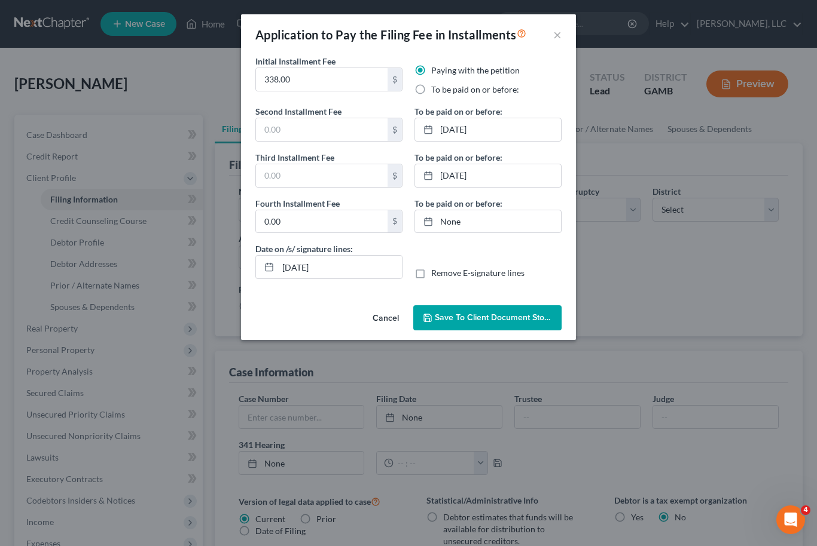
click at [431, 89] on label "To be paid on or before:" at bounding box center [475, 90] width 88 height 12
click at [436, 89] on input "To be paid on or before:" at bounding box center [440, 88] width 8 height 8
radio input "true"
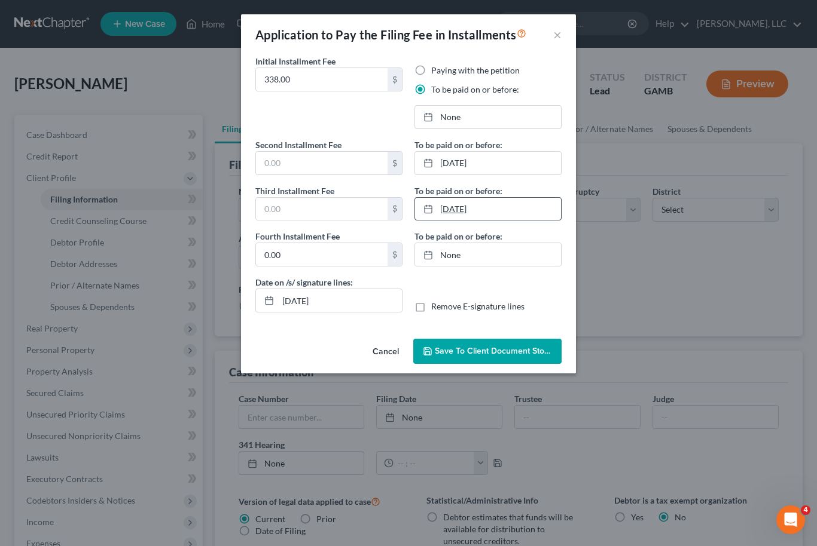
click at [498, 219] on link "6/12/2025" at bounding box center [488, 209] width 146 height 23
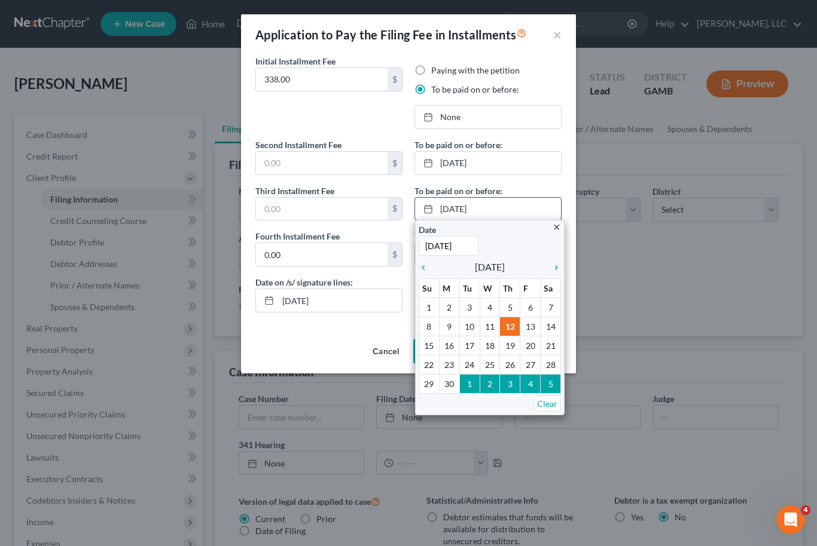
click at [555, 227] on icon "close" at bounding box center [556, 227] width 9 height 9
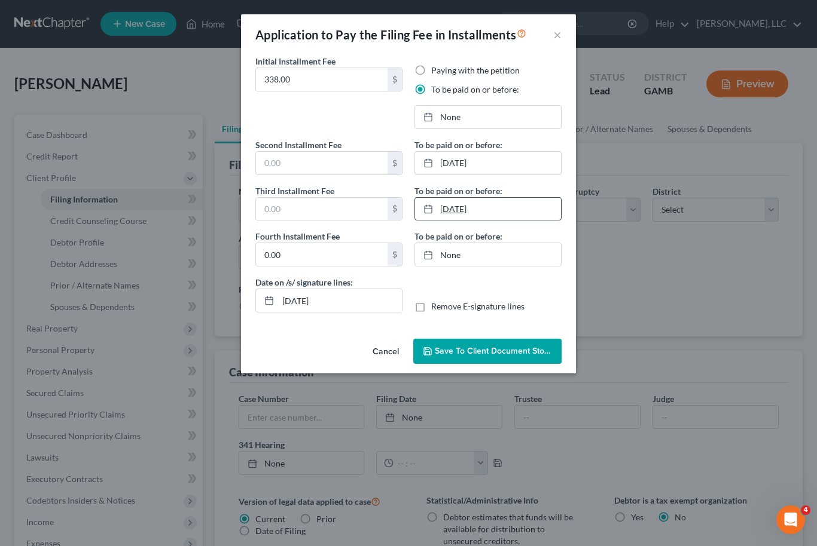
click at [434, 212] on div at bounding box center [431, 209] width 17 height 10
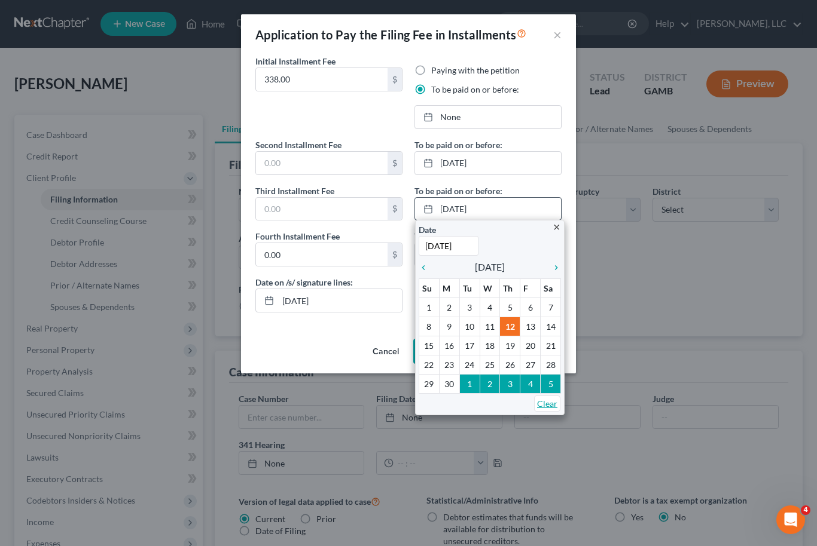
click at [543, 403] on link "Clear" at bounding box center [547, 404] width 26 height 16
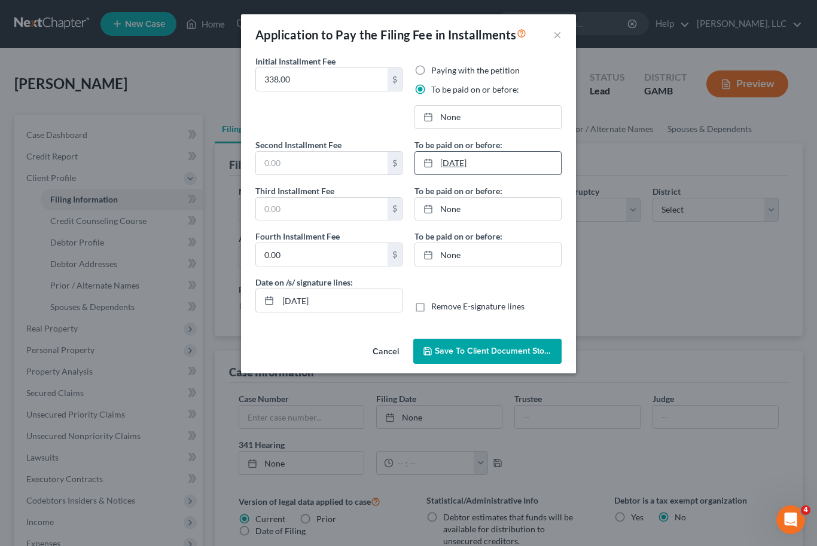
click at [457, 170] on link "5/12/2025" at bounding box center [488, 163] width 146 height 23
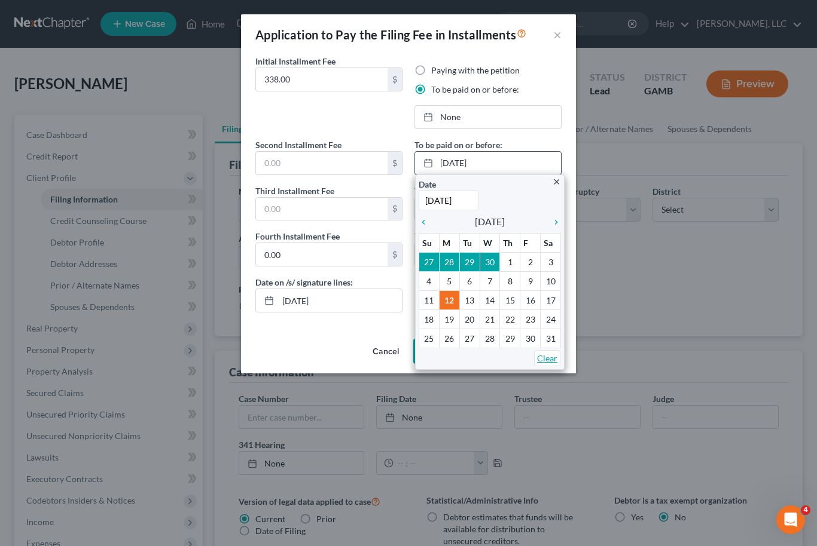
click at [548, 362] on link "Clear" at bounding box center [547, 358] width 26 height 16
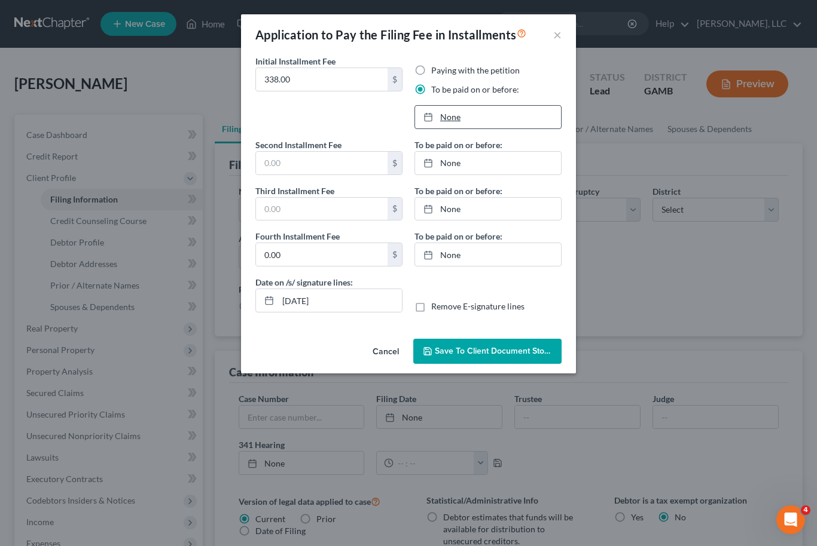
click at [436, 115] on div at bounding box center [431, 117] width 17 height 10
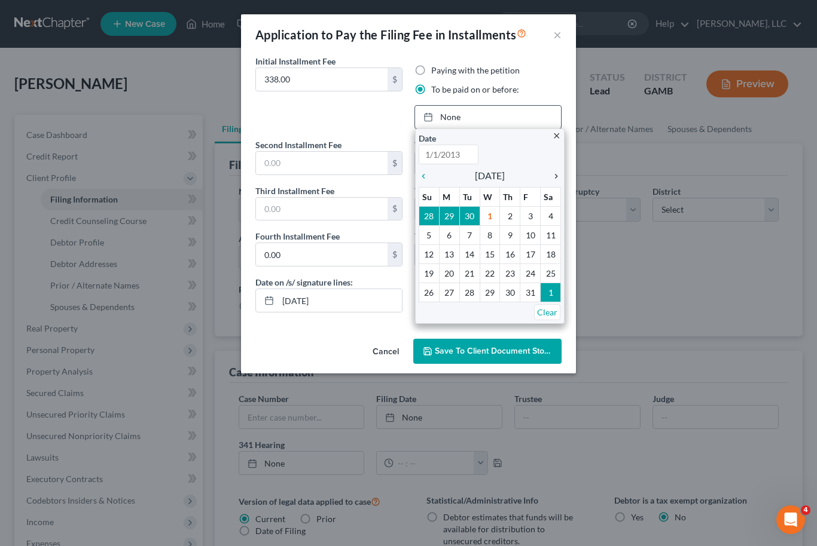
click at [552, 177] on icon "chevron_right" at bounding box center [553, 177] width 16 height 10
type input "10/1/2025"
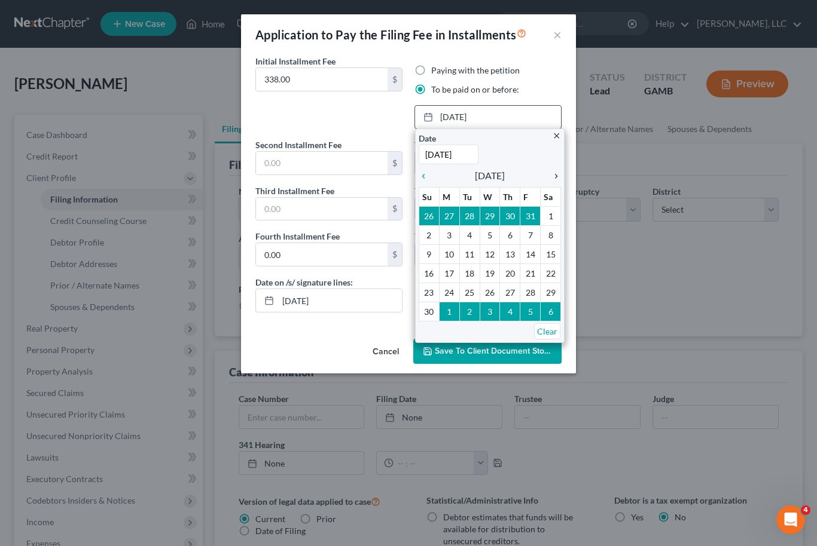
click at [552, 177] on icon "chevron_right" at bounding box center [553, 177] width 16 height 10
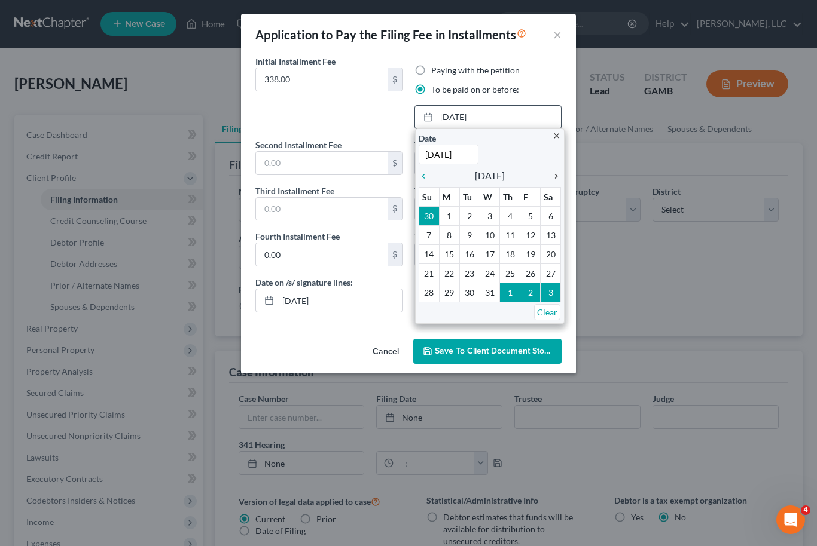
click at [560, 176] on icon "chevron_right" at bounding box center [553, 177] width 16 height 10
click at [554, 175] on icon "chevron_right" at bounding box center [553, 177] width 16 height 10
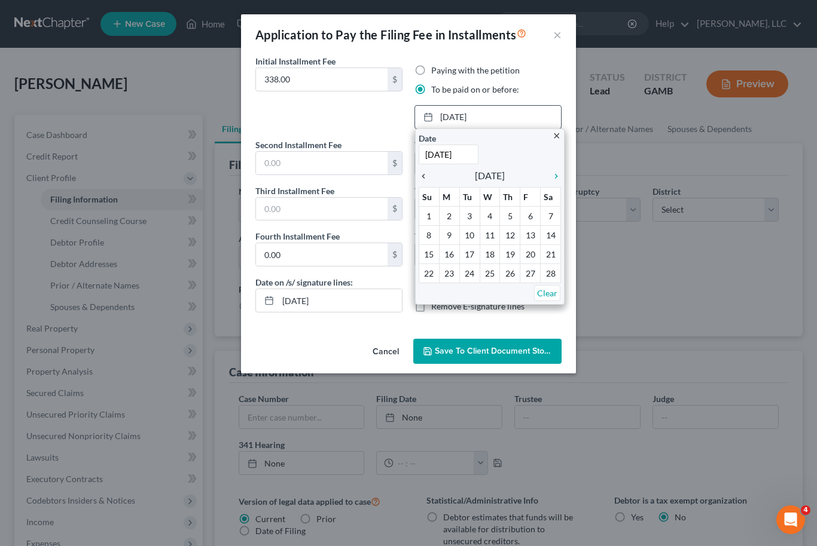
click at [424, 174] on icon "chevron_left" at bounding box center [426, 177] width 16 height 10
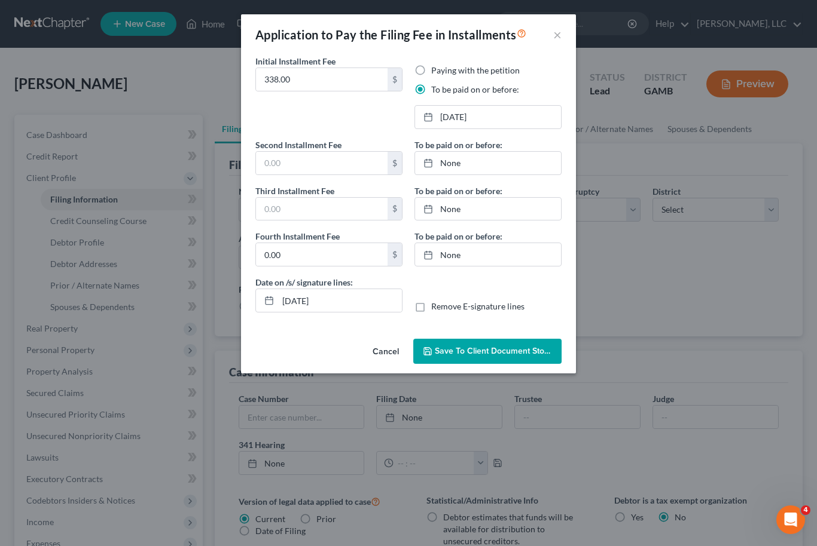
click at [505, 353] on span "Save to Client Document Storage" at bounding box center [498, 351] width 127 height 10
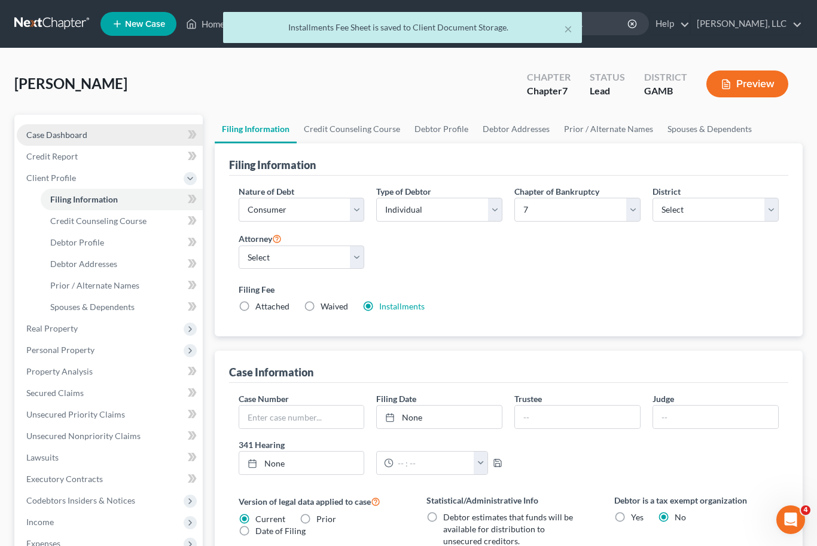
click at [101, 139] on link "Case Dashboard" at bounding box center [110, 135] width 186 height 22
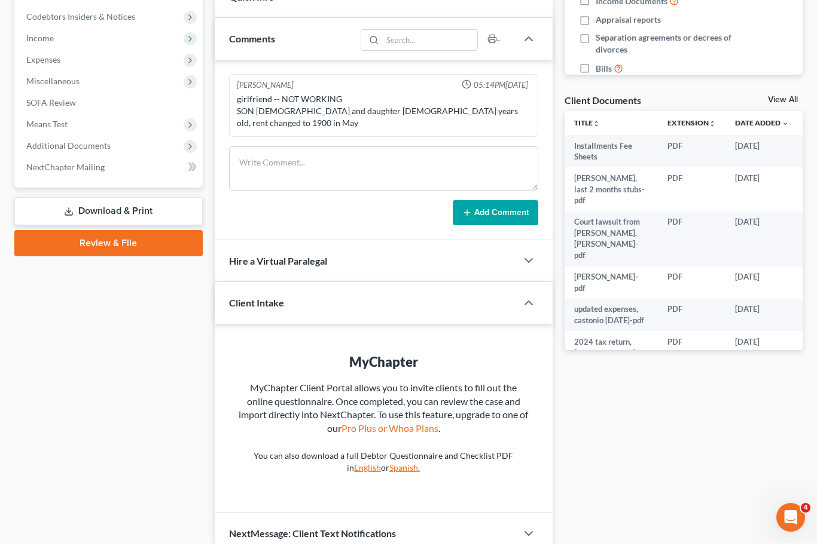
scroll to position [353, 0]
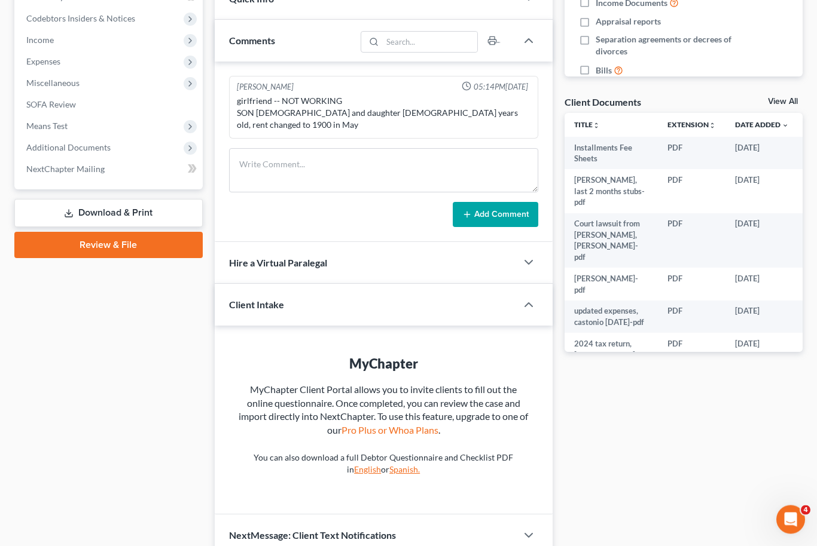
click at [786, 98] on link "View All" at bounding box center [783, 102] width 30 height 8
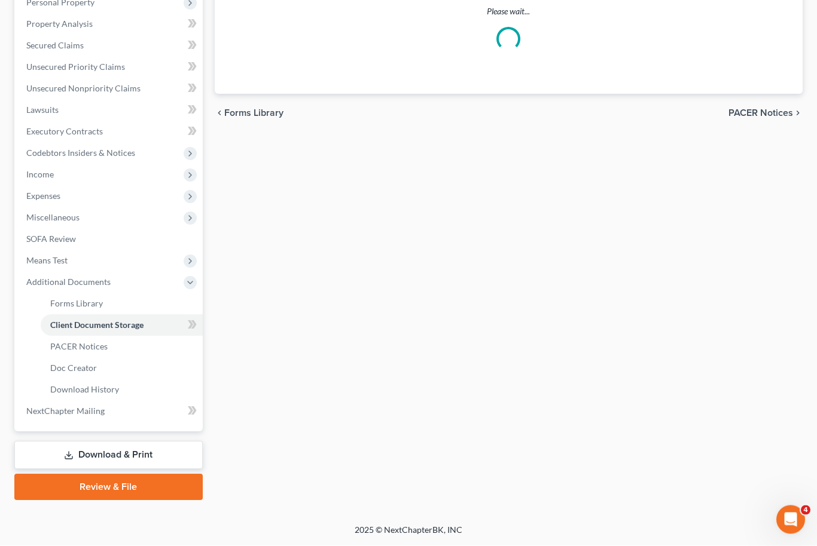
scroll to position [49, 0]
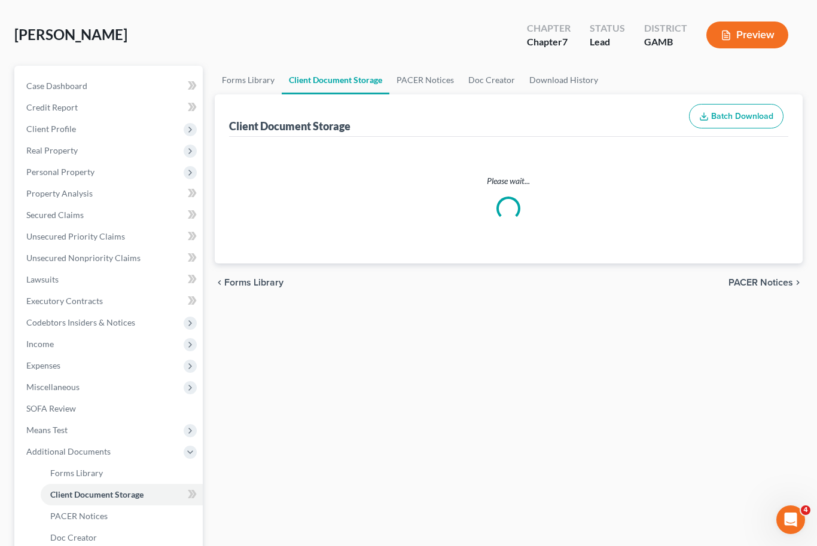
select select "6"
select select "22"
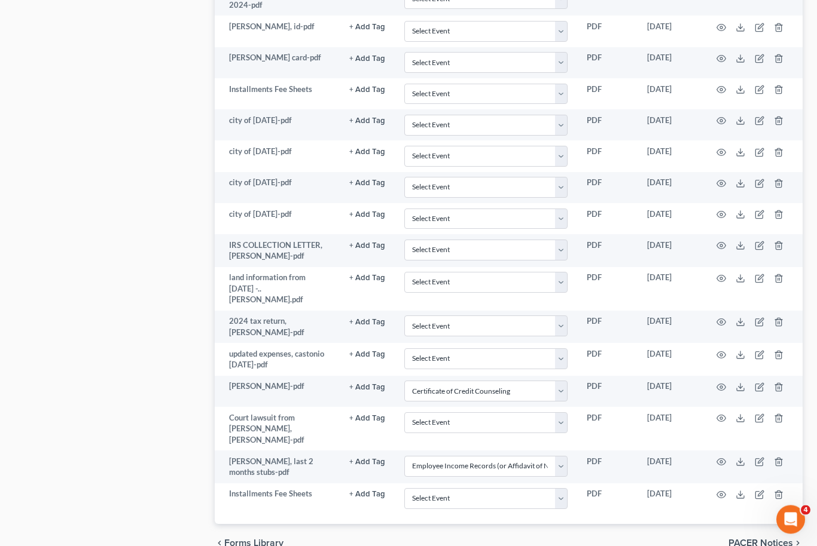
scroll to position [1470, 0]
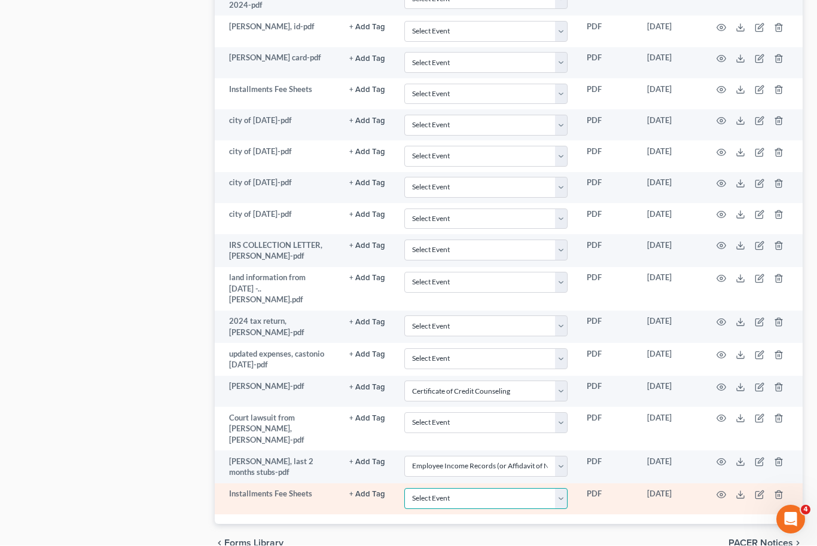
click at [565, 489] on select "Select Event 20 Largest Unsecured Creditors Amended Petition Attachment to Volu…" at bounding box center [485, 499] width 163 height 21
select select "26"
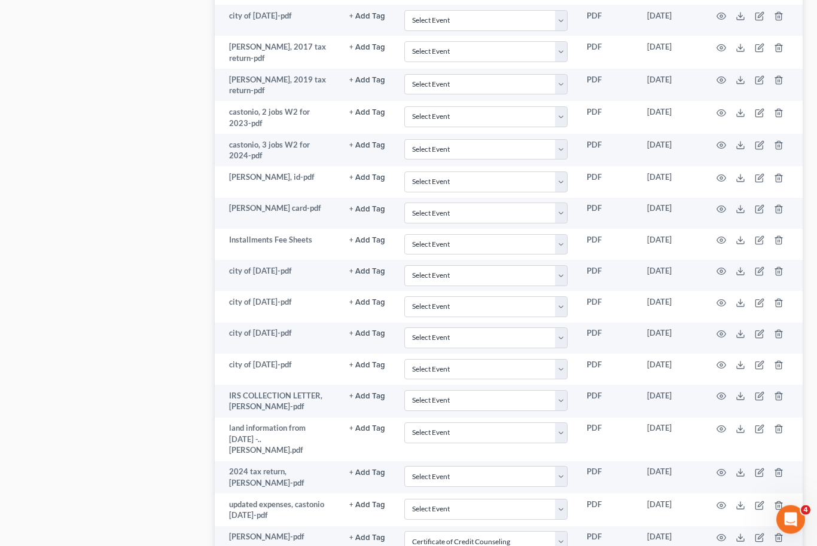
scroll to position [1321, 0]
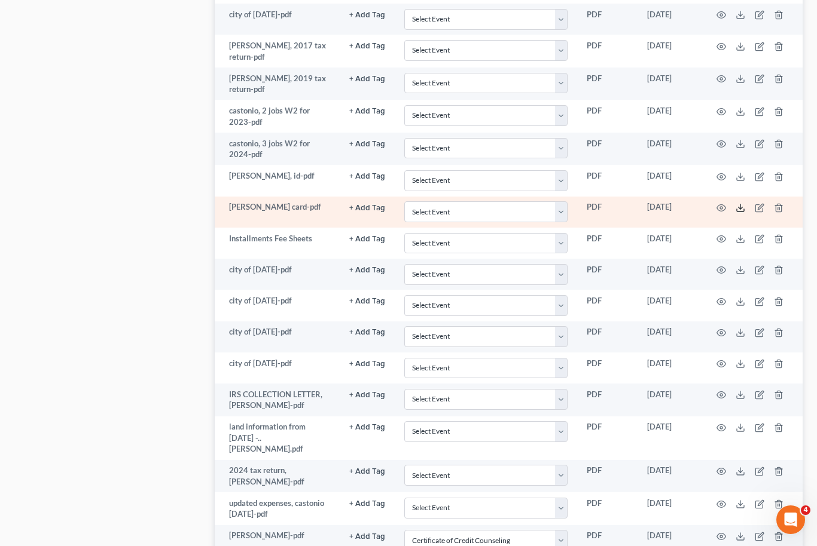
click at [743, 204] on icon at bounding box center [740, 208] width 10 height 10
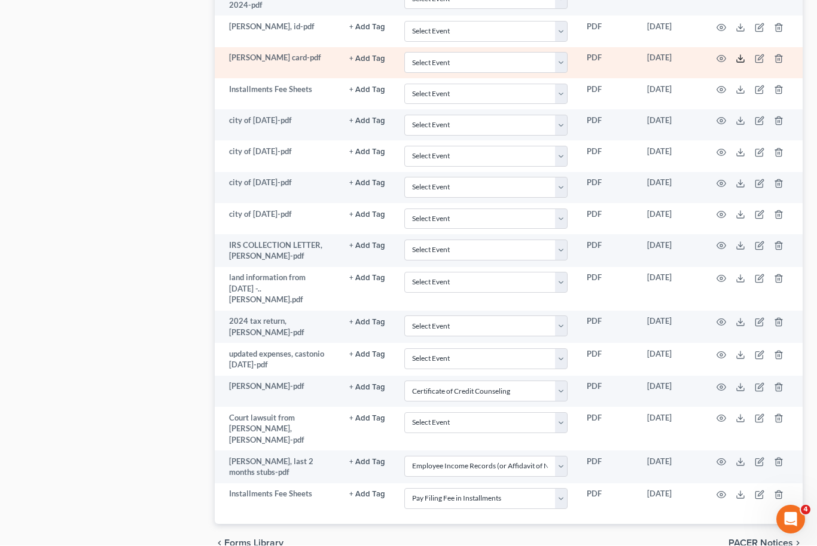
scroll to position [1510, 0]
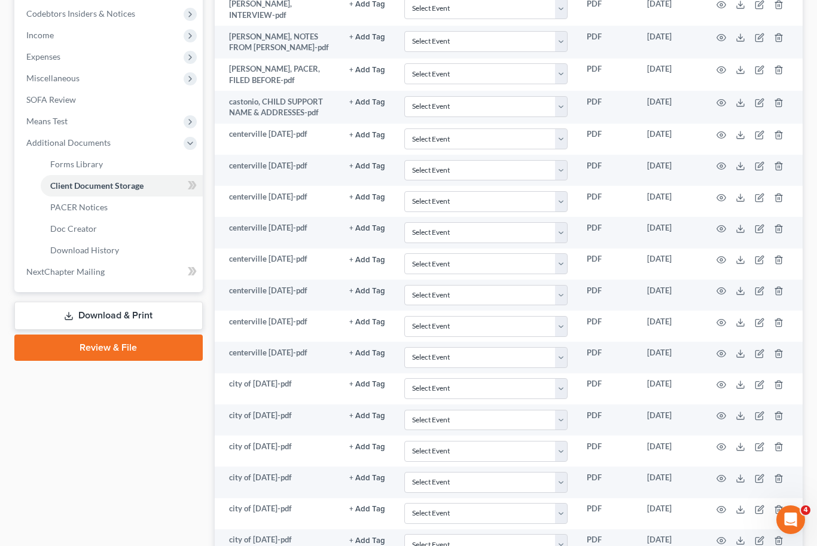
click at [154, 357] on link "Review & File" at bounding box center [108, 348] width 188 height 26
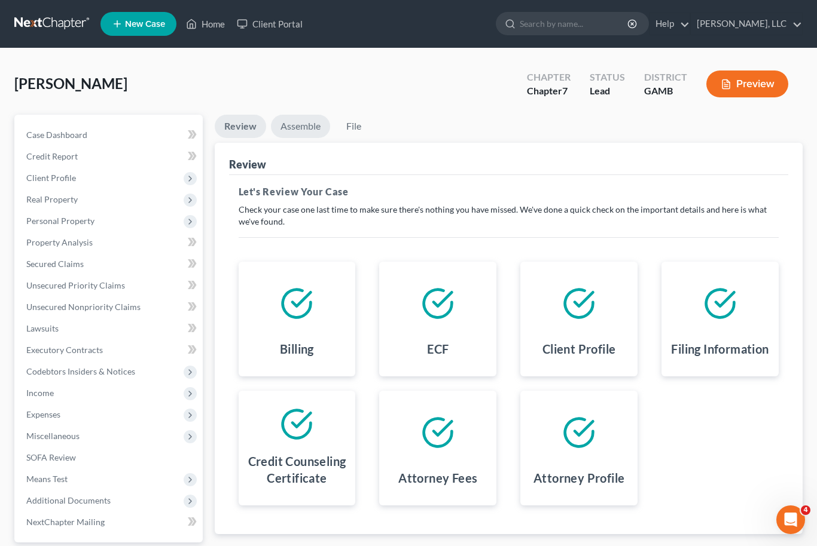
click at [309, 136] on link "Assemble" at bounding box center [300, 126] width 59 height 23
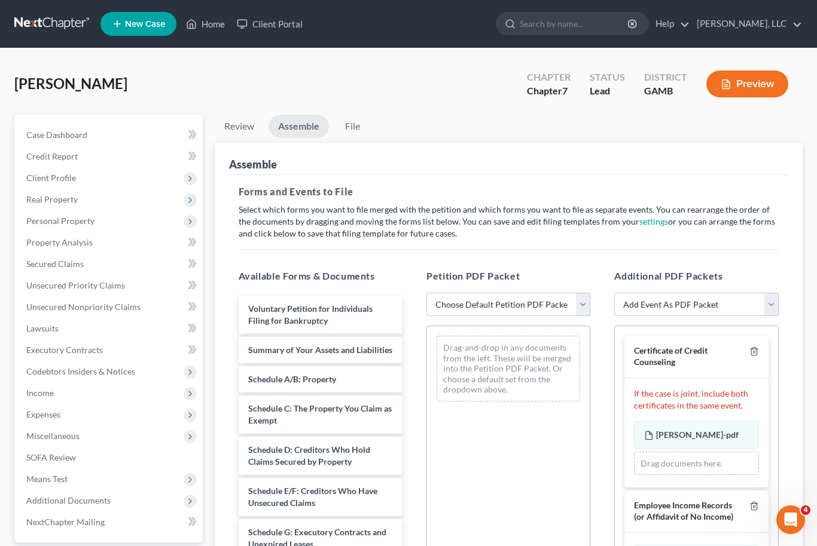
click at [579, 309] on select "Choose Default Petition PDF Packet Complete Bankruptcy Petition (all forms and …" at bounding box center [508, 305] width 164 height 24
select select "0"
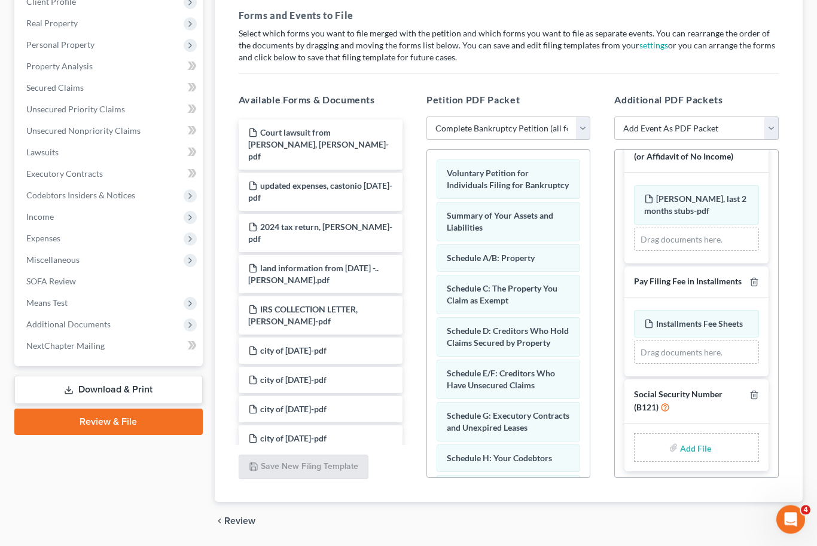
scroll to position [184, 0]
click at [707, 445] on input "file" at bounding box center [694, 449] width 29 height 22
type input "C:\fakepath\Castonio Lucas Form 121.pdf"
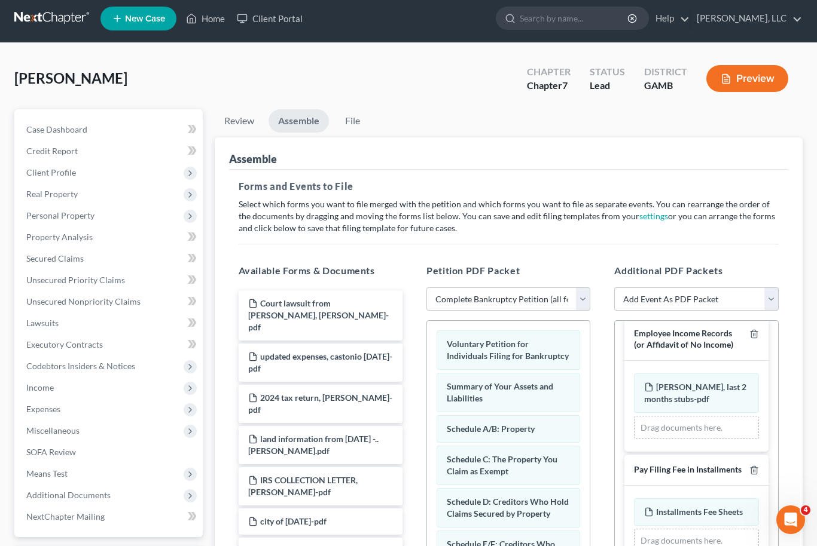
scroll to position [0, 0]
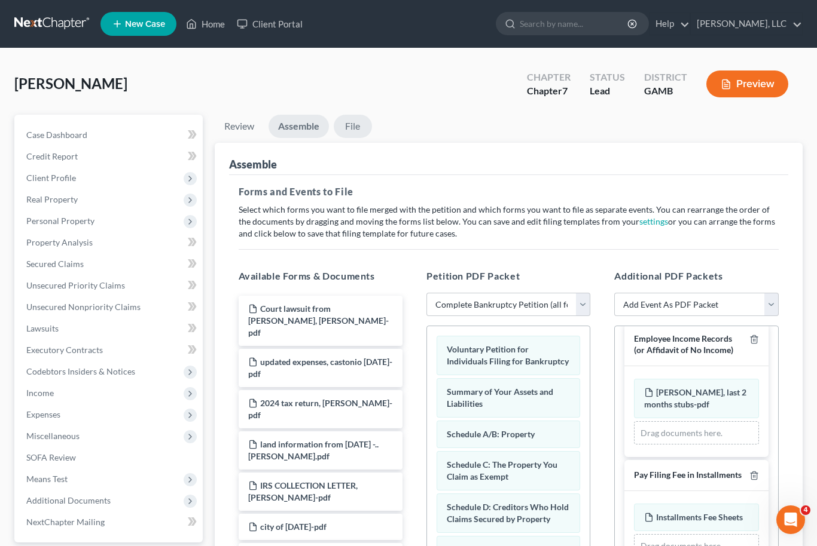
click at [359, 124] on link "File" at bounding box center [353, 126] width 38 height 23
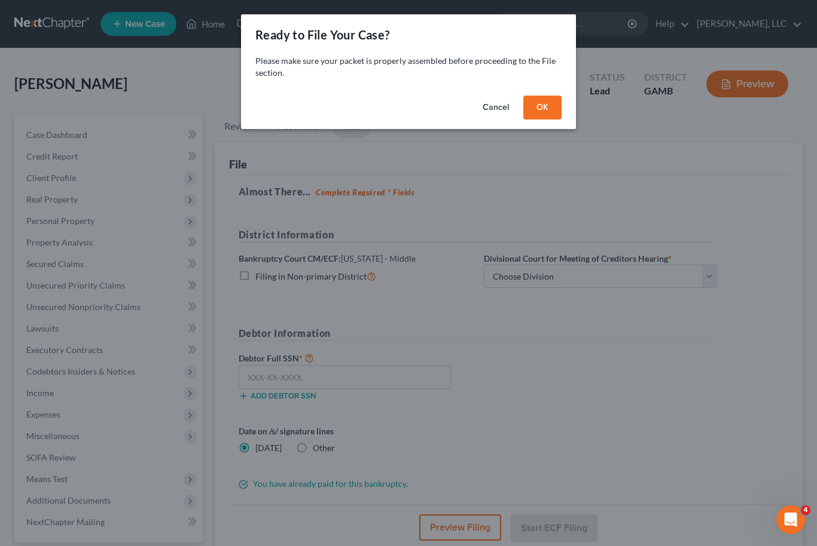
click at [545, 108] on button "OK" at bounding box center [542, 108] width 38 height 24
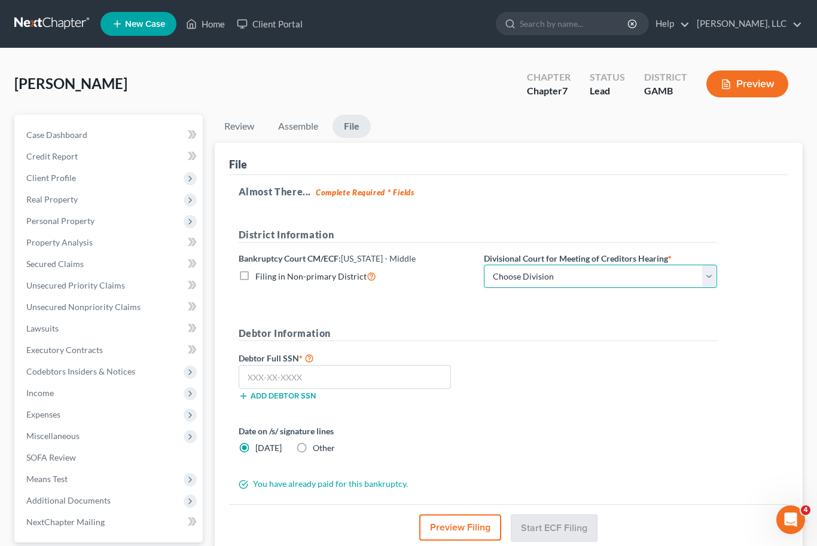
click at [713, 285] on select "Choose Division Albany Athens Atlanta Columbus Macon Valdosta" at bounding box center [600, 277] width 233 height 24
select select "4"
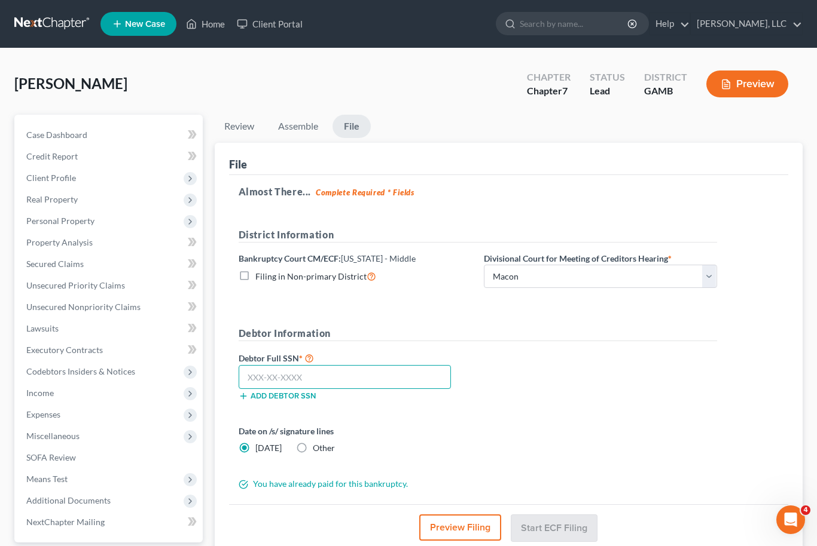
click at [262, 380] on input "text" at bounding box center [345, 377] width 213 height 24
click at [267, 374] on input "text" at bounding box center [345, 377] width 213 height 24
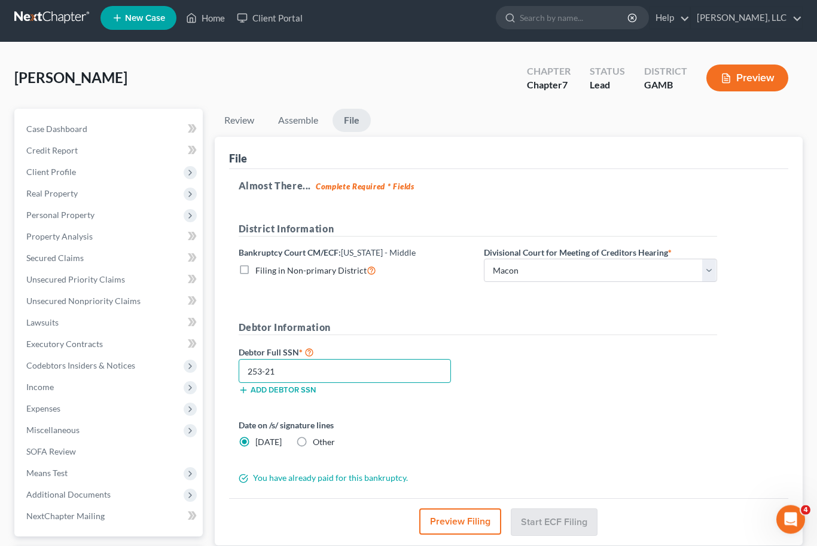
click at [286, 374] on input "253-21" at bounding box center [345, 372] width 213 height 24
type input "253-21-1199"
click at [581, 520] on button "Start ECF Filing" at bounding box center [553, 522] width 85 height 26
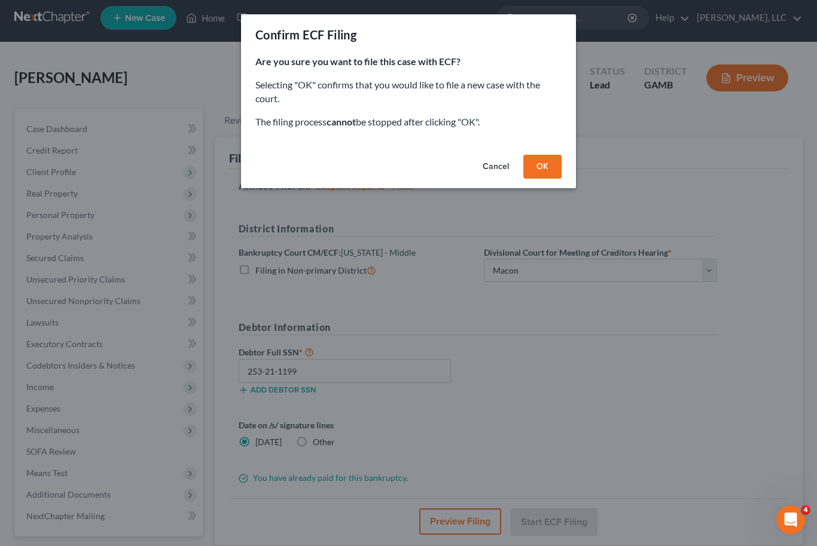
click at [546, 168] on button "OK" at bounding box center [542, 167] width 38 height 24
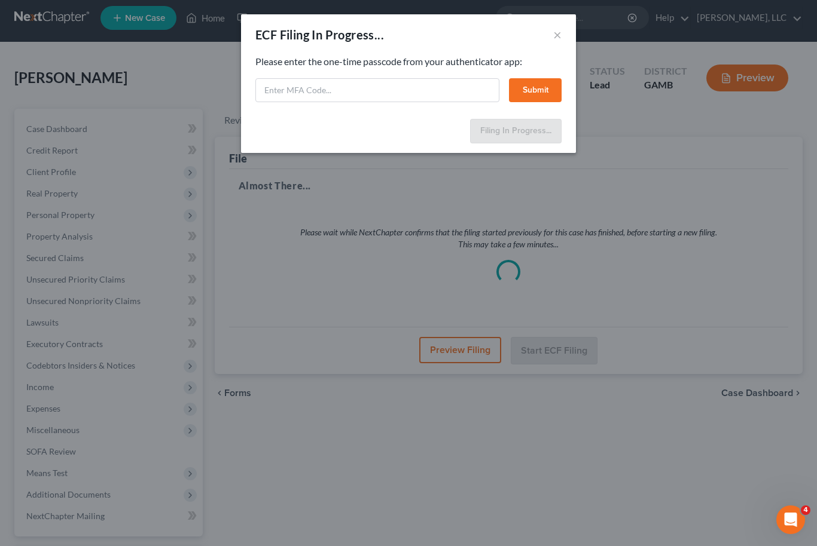
select select "4"
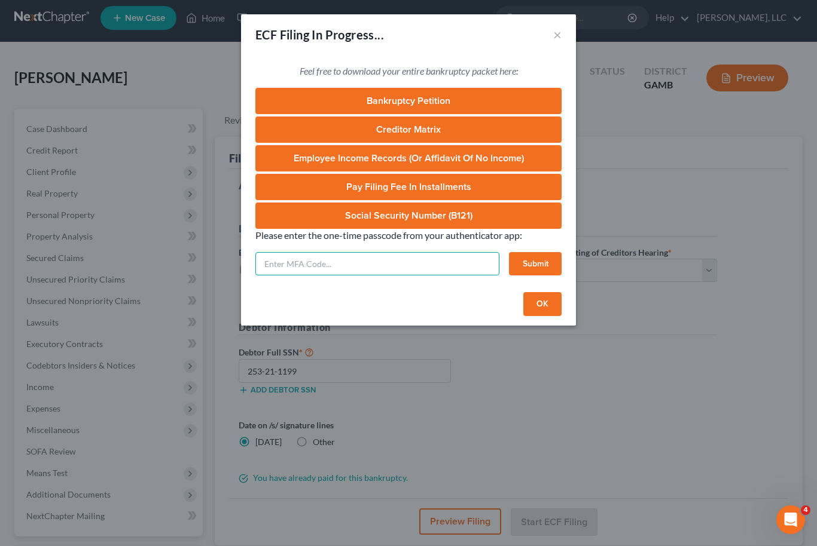
click at [335, 265] on input "text" at bounding box center [377, 264] width 244 height 24
type input "024028"
click at [531, 267] on button "Submit" at bounding box center [535, 264] width 53 height 24
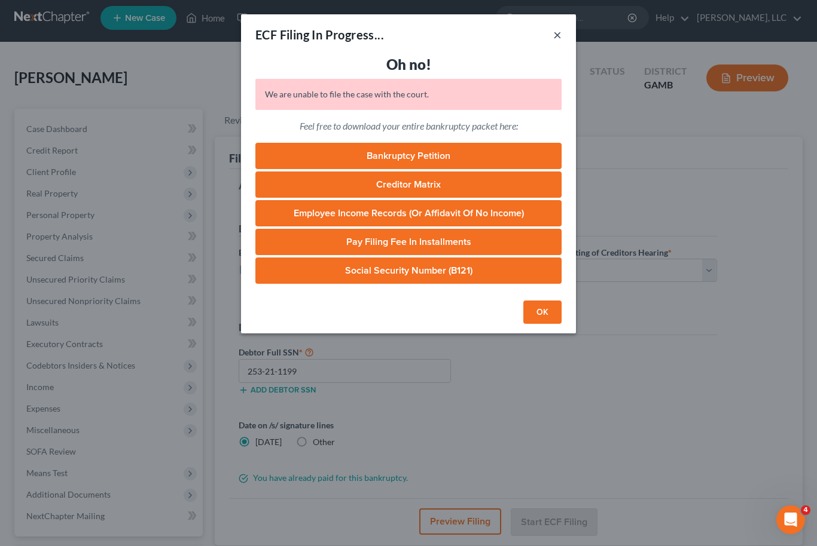
click at [556, 38] on button "×" at bounding box center [557, 35] width 8 height 14
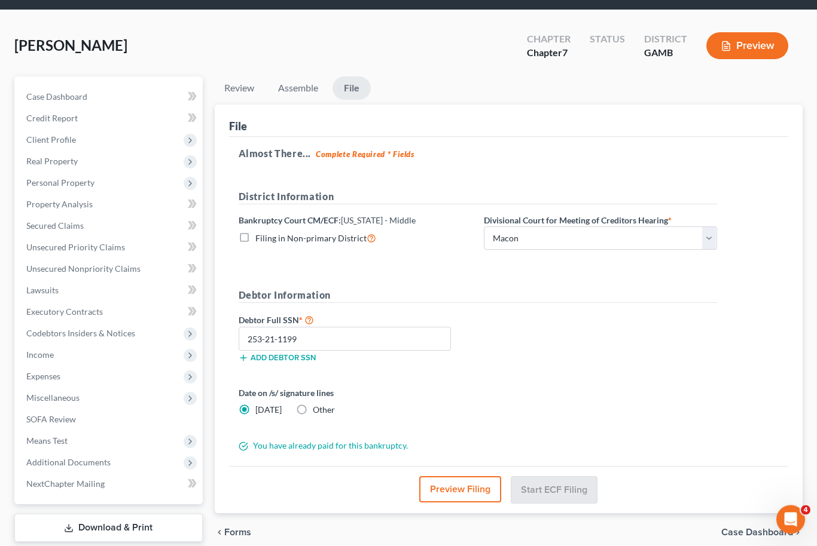
scroll to position [38, 0]
click at [361, 338] on input "253-21-1199" at bounding box center [345, 339] width 213 height 24
click at [300, 93] on link "Assemble" at bounding box center [297, 88] width 59 height 23
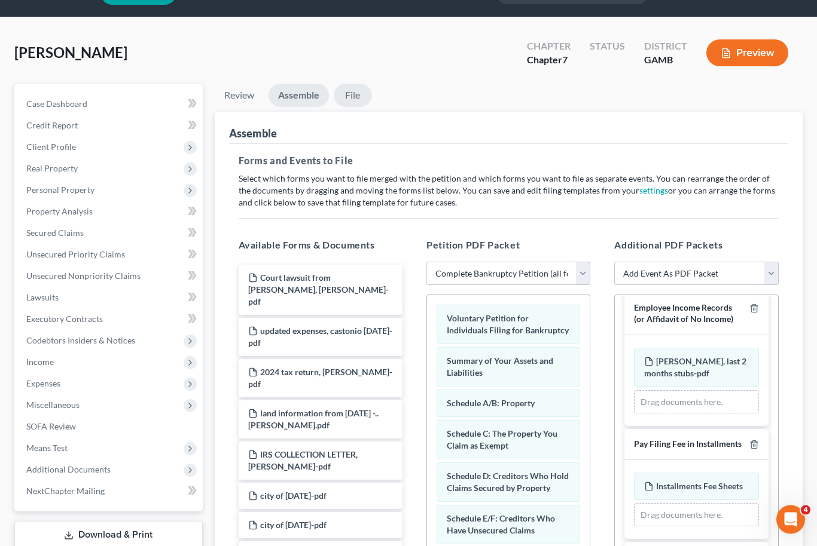
scroll to position [31, 0]
click at [353, 102] on link "File" at bounding box center [353, 95] width 38 height 23
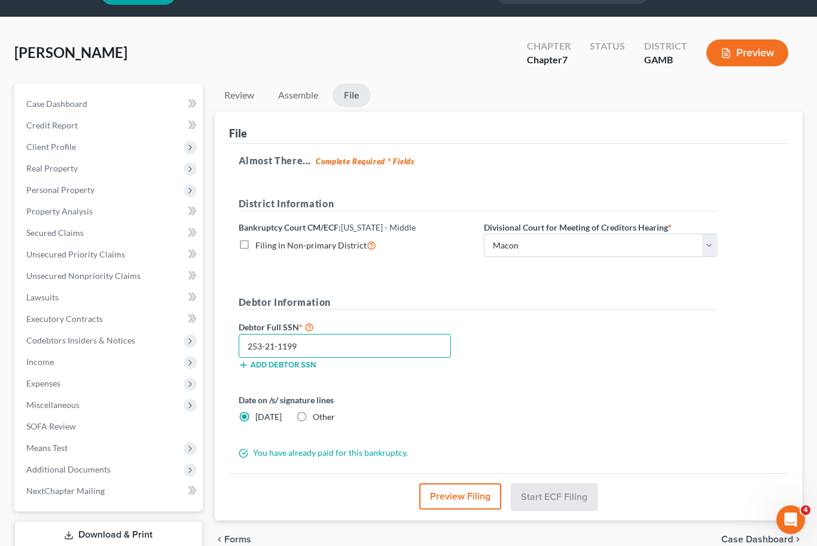
click at [332, 348] on input "253-21-1199" at bounding box center [345, 346] width 213 height 24
type input "2"
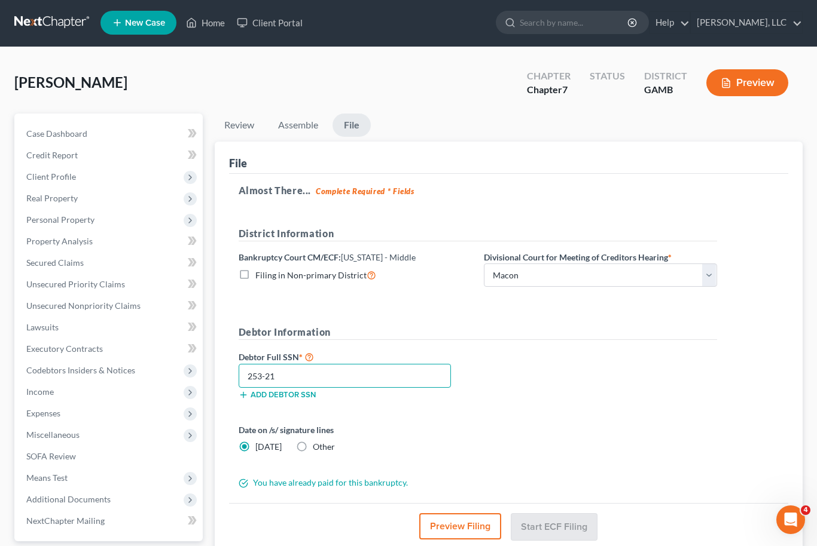
scroll to position [0, 0]
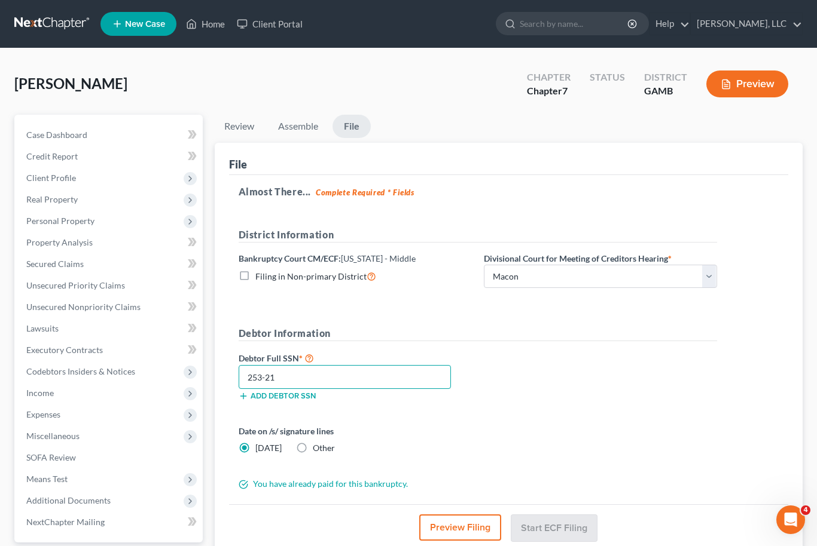
click at [306, 381] on input "253-21" at bounding box center [345, 377] width 213 height 24
type input "253-21-1199"
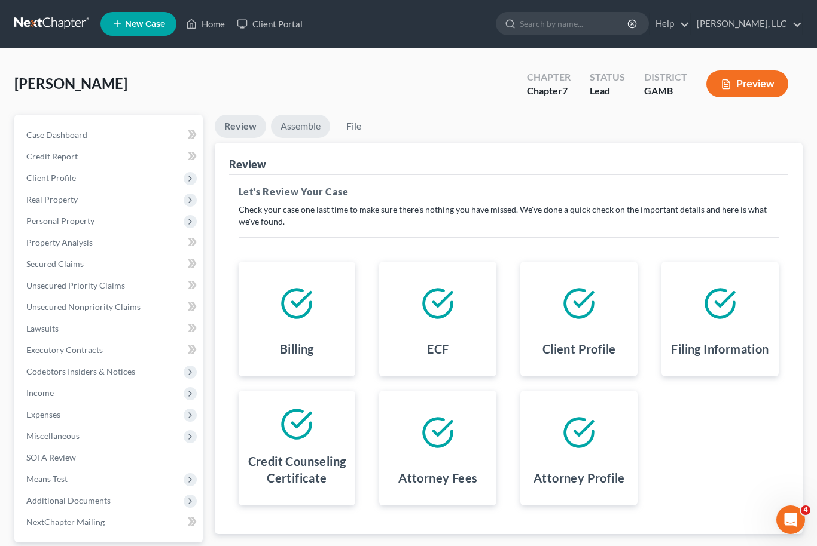
click at [300, 129] on link "Assemble" at bounding box center [300, 126] width 59 height 23
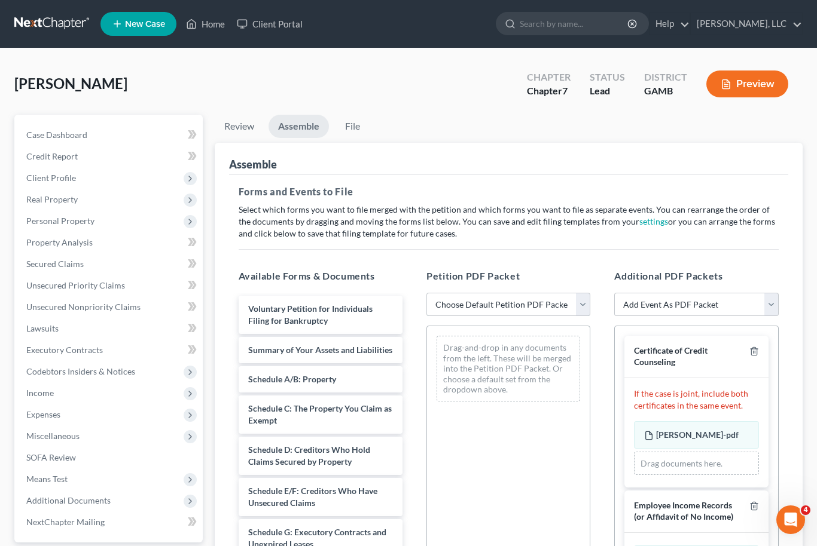
click at [582, 301] on select "Choose Default Petition PDF Packet Complete Bankruptcy Petition (all forms and …" at bounding box center [508, 305] width 164 height 24
select select "0"
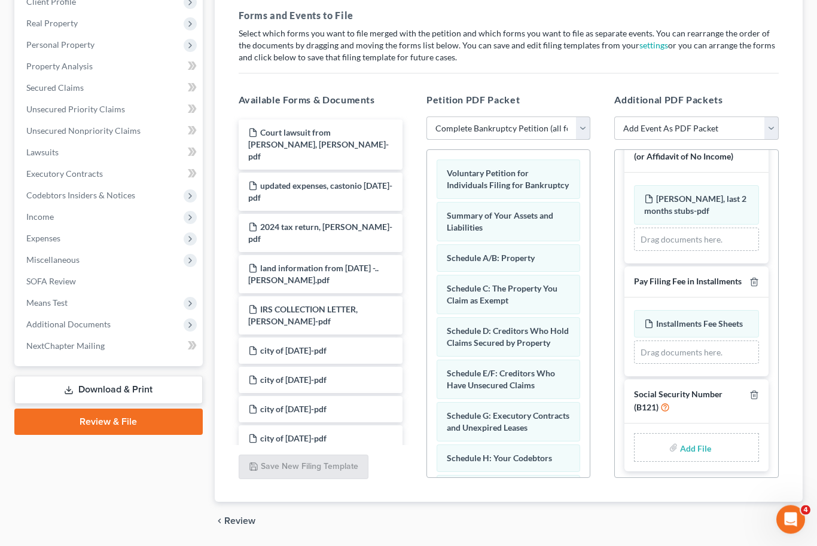
scroll to position [184, 0]
click at [700, 448] on input "file" at bounding box center [694, 449] width 29 height 22
type input "C:\fakepath\Castonio Lucas Form 121.pdf"
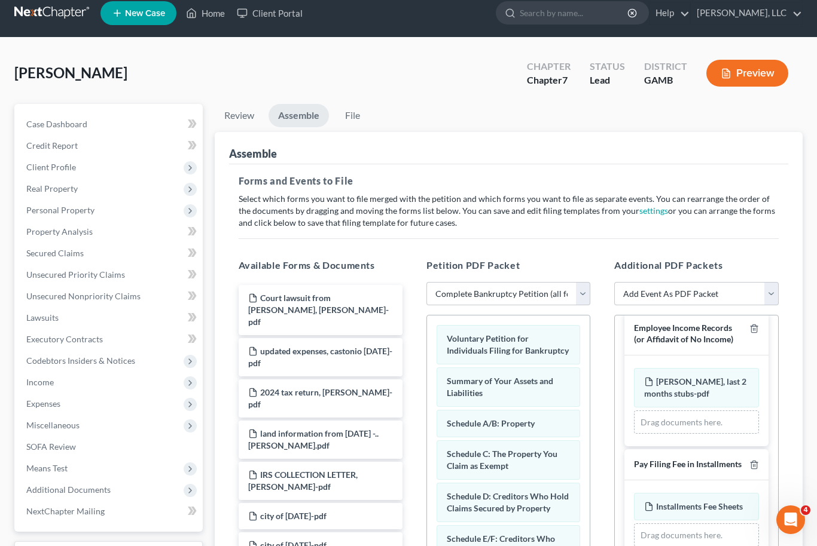
scroll to position [0, 0]
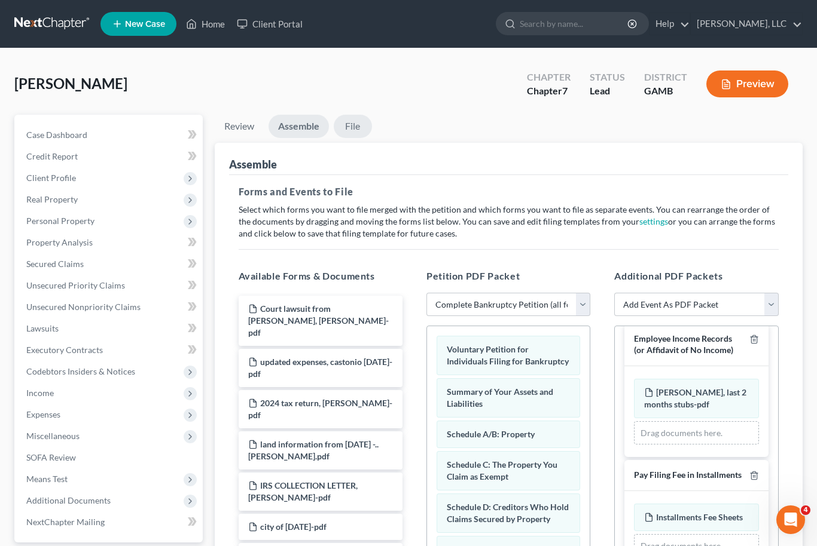
click at [359, 129] on link "File" at bounding box center [353, 126] width 38 height 23
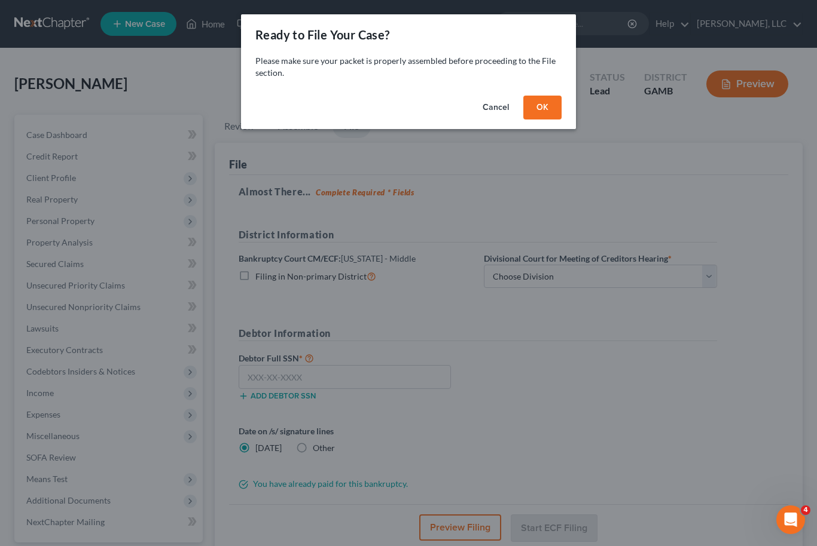
click at [546, 109] on button "OK" at bounding box center [542, 108] width 38 height 24
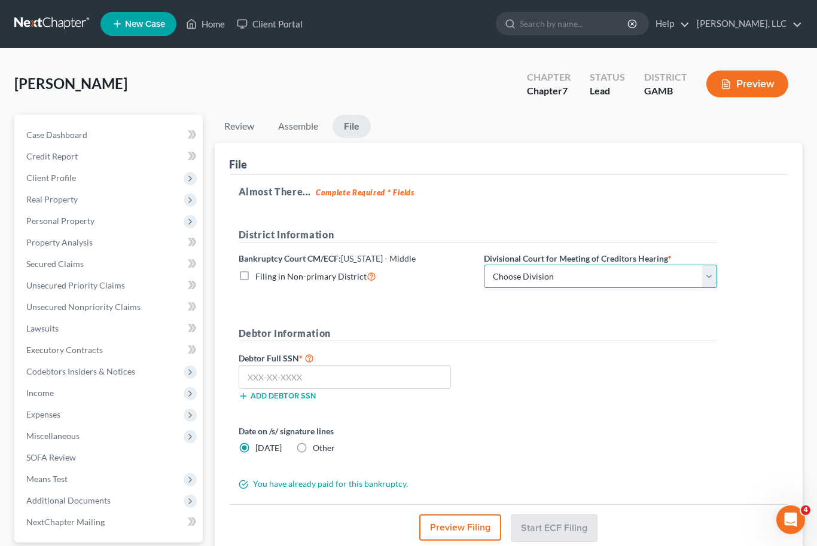
click at [704, 283] on select "Choose Division Albany Athens Atlanta Columbus Macon Valdosta" at bounding box center [600, 277] width 233 height 24
select select "4"
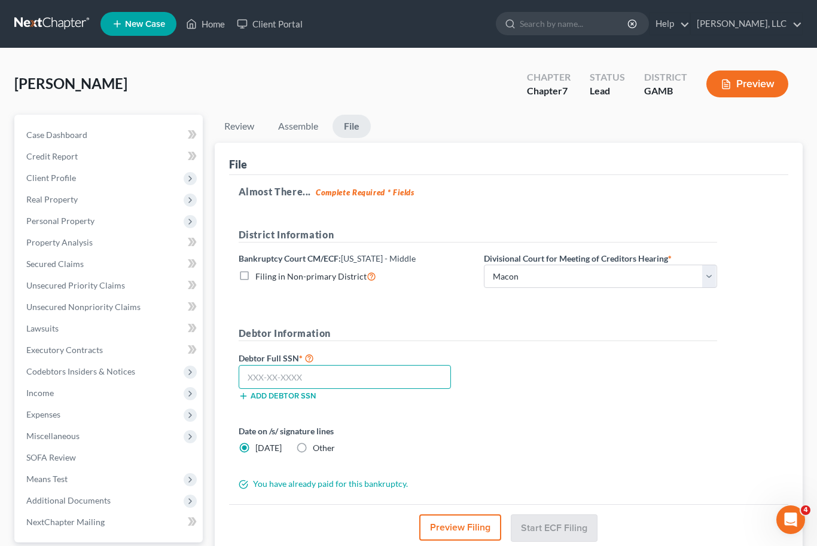
click at [310, 381] on input "text" at bounding box center [345, 377] width 213 height 24
click at [261, 375] on input "text" at bounding box center [345, 377] width 213 height 24
click at [301, 383] on input "253-21" at bounding box center [345, 377] width 213 height 24
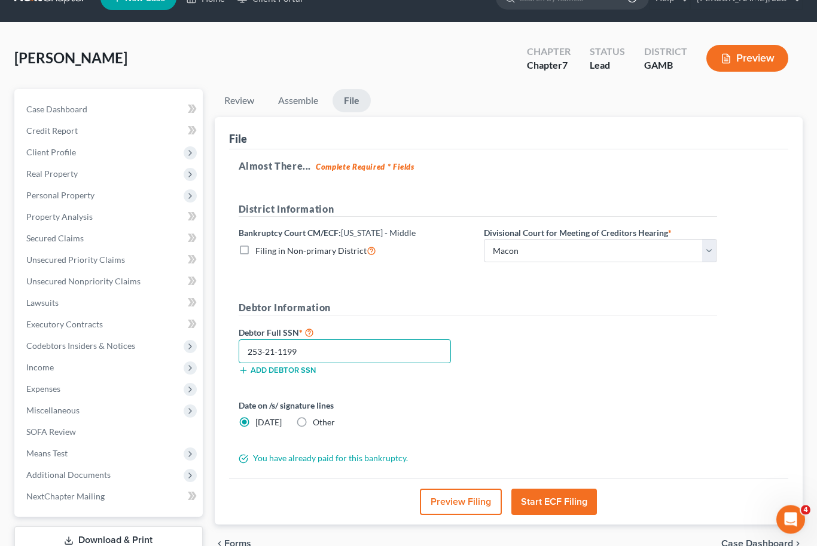
scroll to position [26, 0]
type input "253-21-1199"
click at [561, 506] on button "Start ECF Filing" at bounding box center [553, 502] width 85 height 26
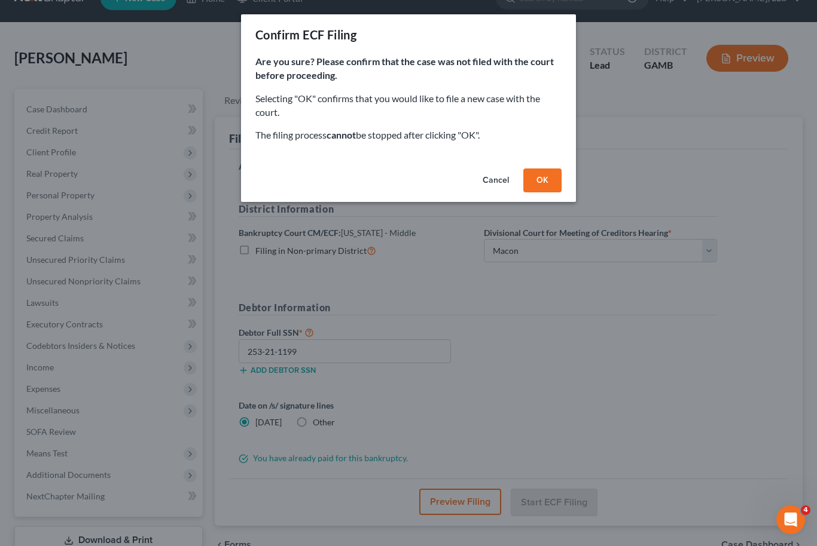
click at [548, 179] on button "OK" at bounding box center [542, 181] width 38 height 24
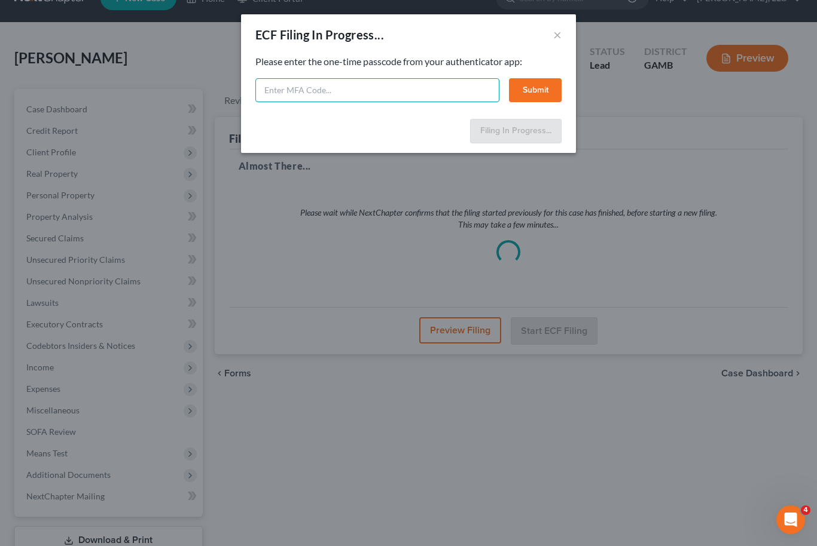
click at [350, 93] on input "text" at bounding box center [377, 90] width 244 height 24
type input "589123"
click at [542, 88] on button "Submit" at bounding box center [535, 90] width 53 height 24
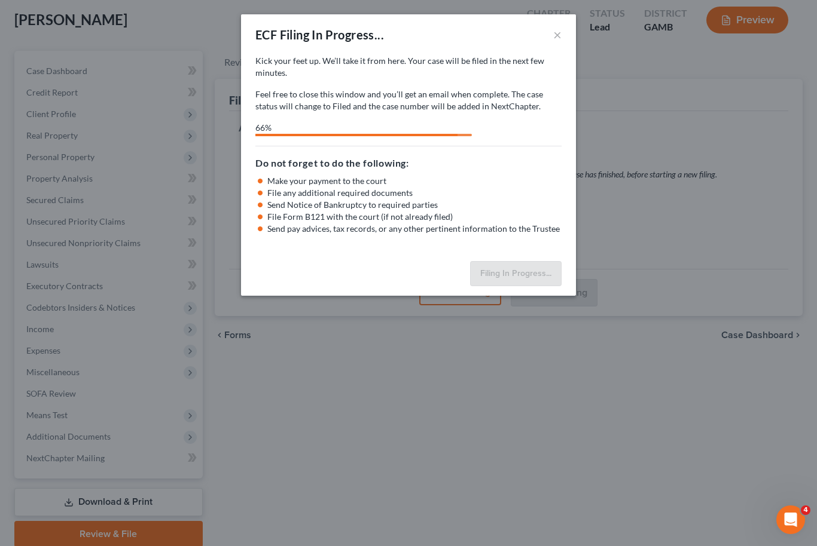
select select "4"
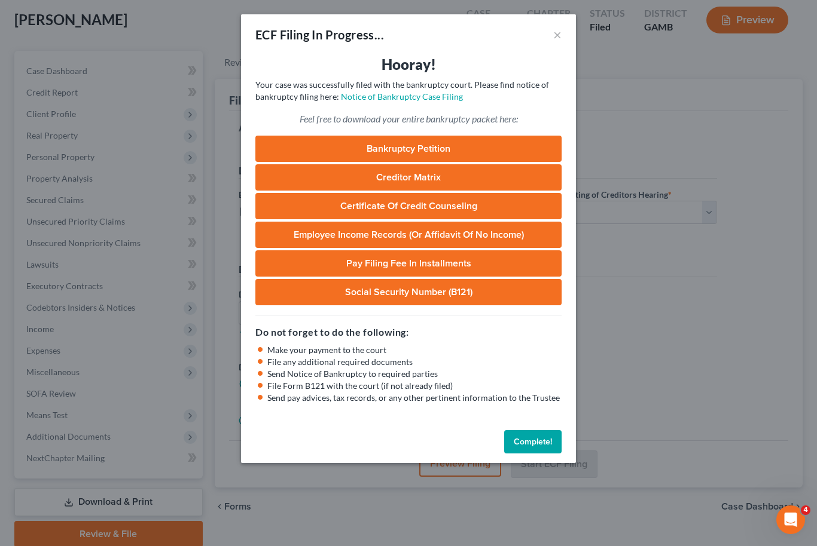
scroll to position [65, 0]
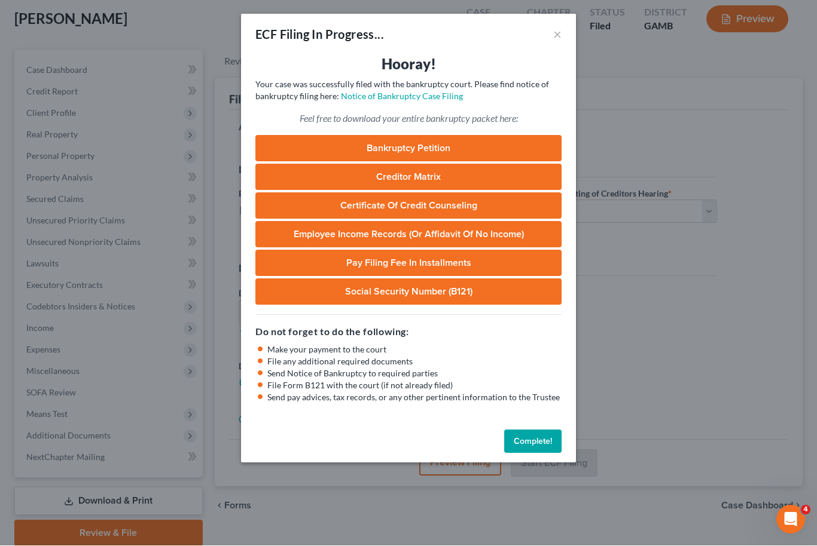
click at [548, 447] on button "Complete!" at bounding box center [532, 442] width 57 height 24
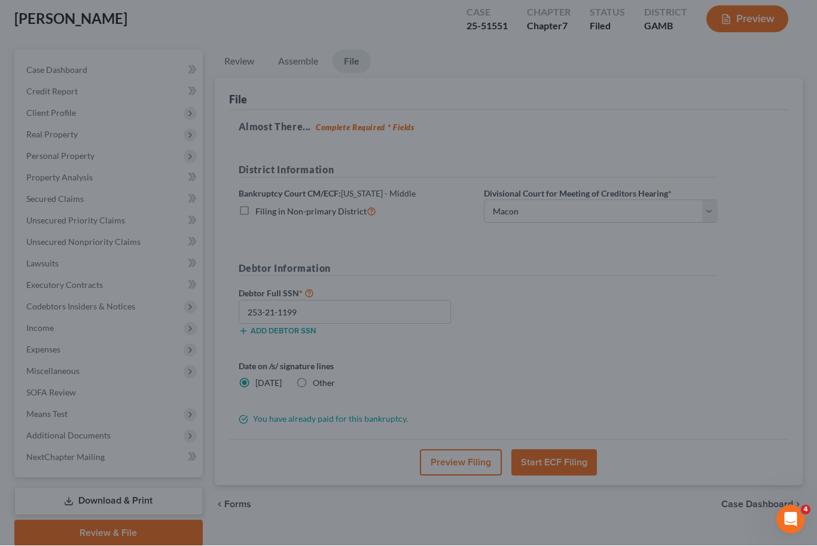
scroll to position [65, 0]
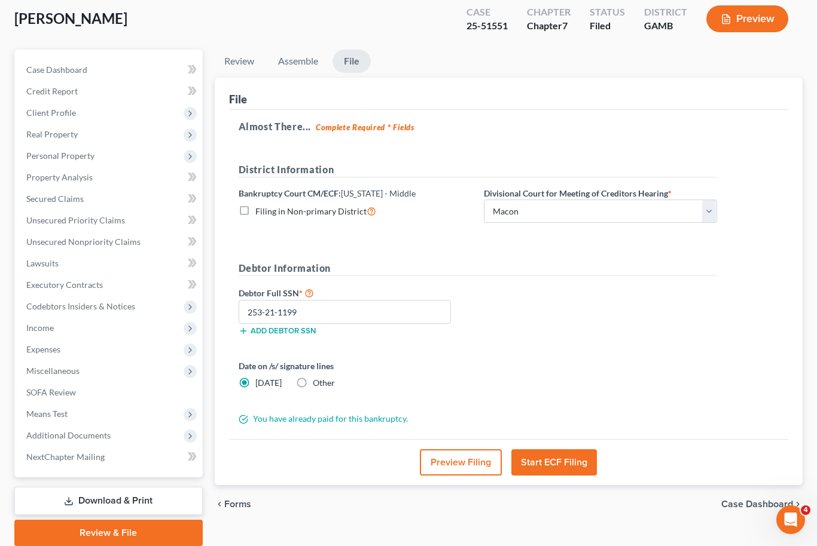
click at [128, 1] on div "Lucas, Castonio Upgraded Case 25-51551 Chapter Chapter 7 Status Filed District …" at bounding box center [408, 24] width 788 height 52
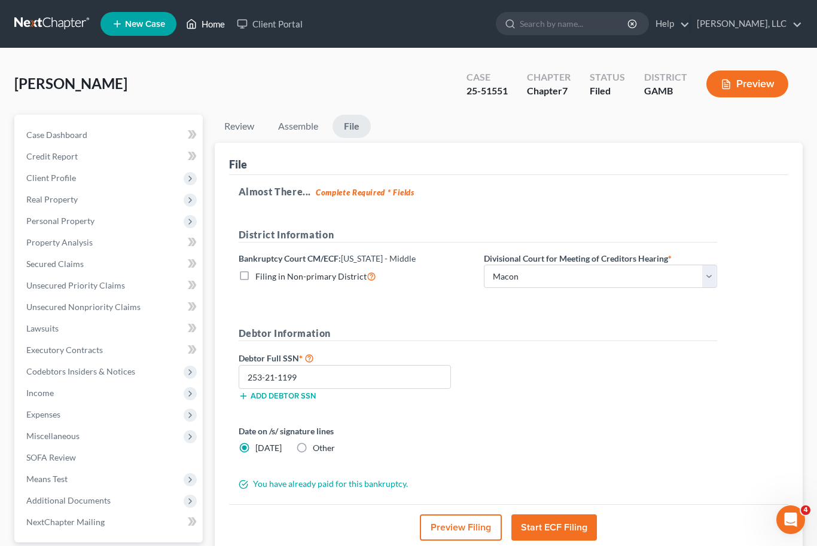
click at [206, 28] on link "Home" at bounding box center [205, 24] width 51 height 22
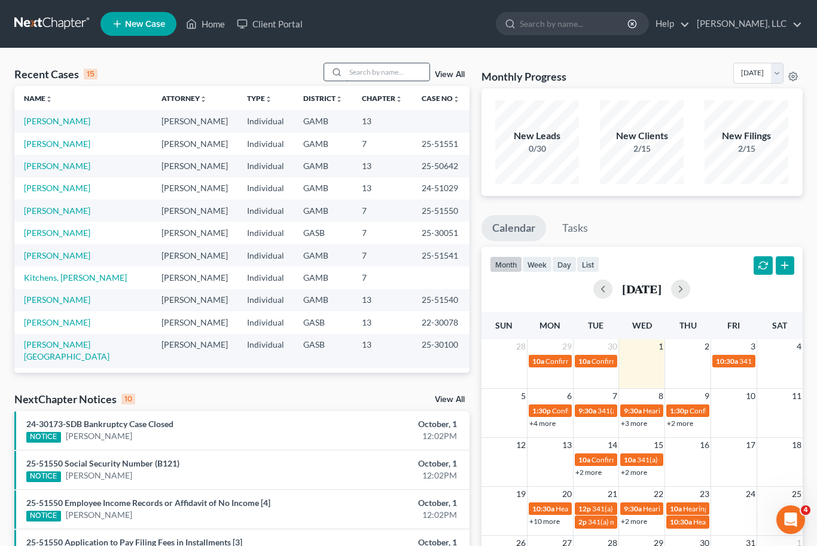
click at [380, 64] on input "search" at bounding box center [388, 71] width 84 height 17
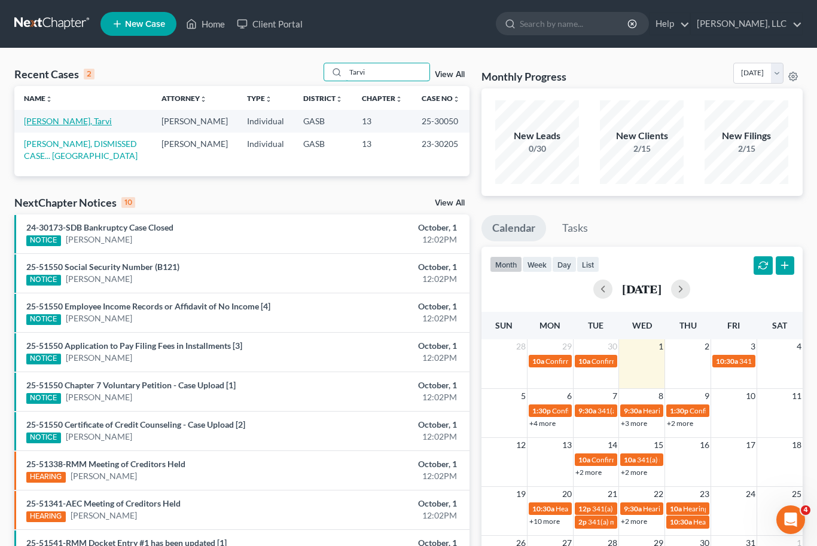
type input "Tarvi"
click at [41, 116] on link "Scott, Tarvi" at bounding box center [68, 121] width 88 height 10
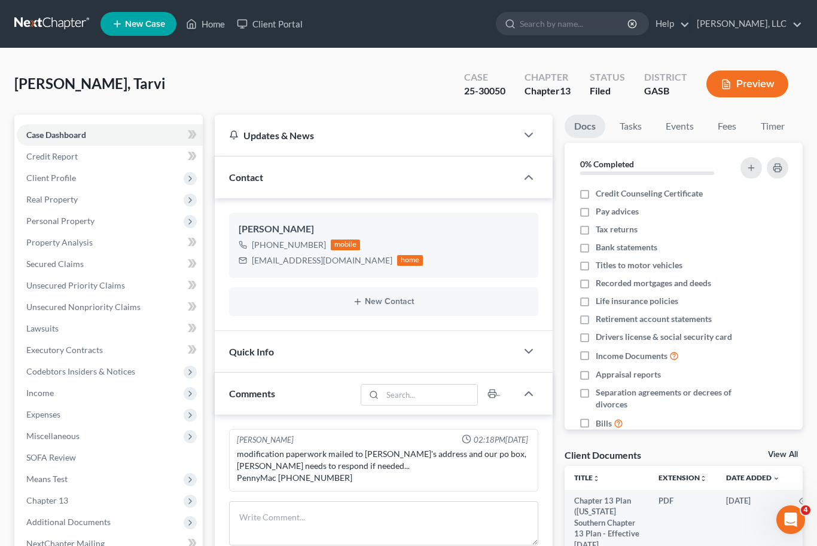
click at [789, 451] on link "View All" at bounding box center [783, 455] width 30 height 8
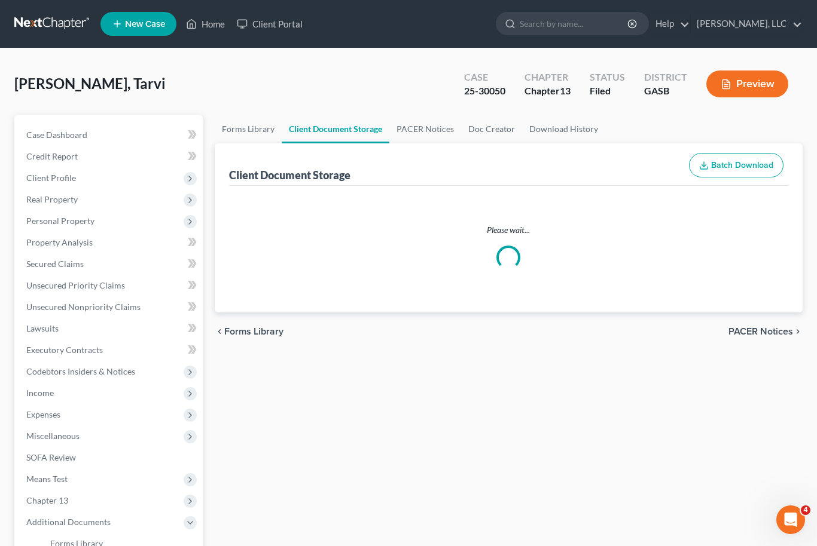
select select "1"
select select "3"
select select "4"
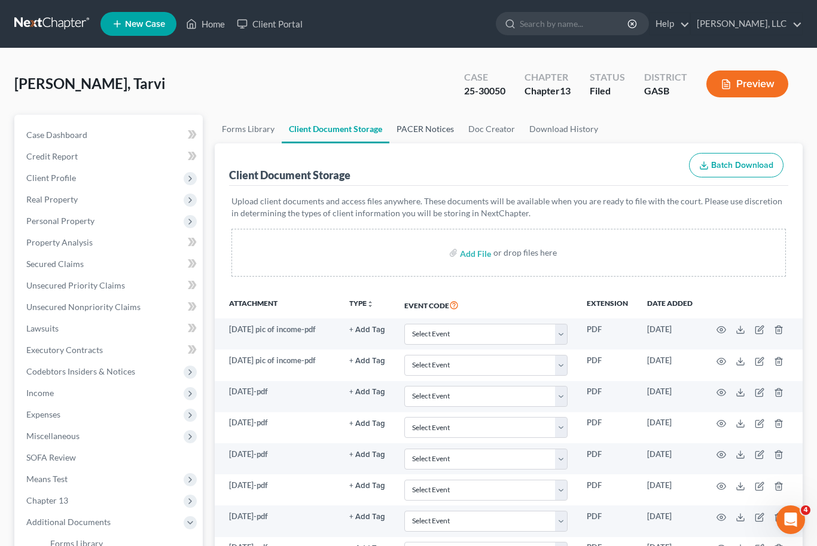
click at [436, 137] on link "PACER Notices" at bounding box center [425, 129] width 72 height 29
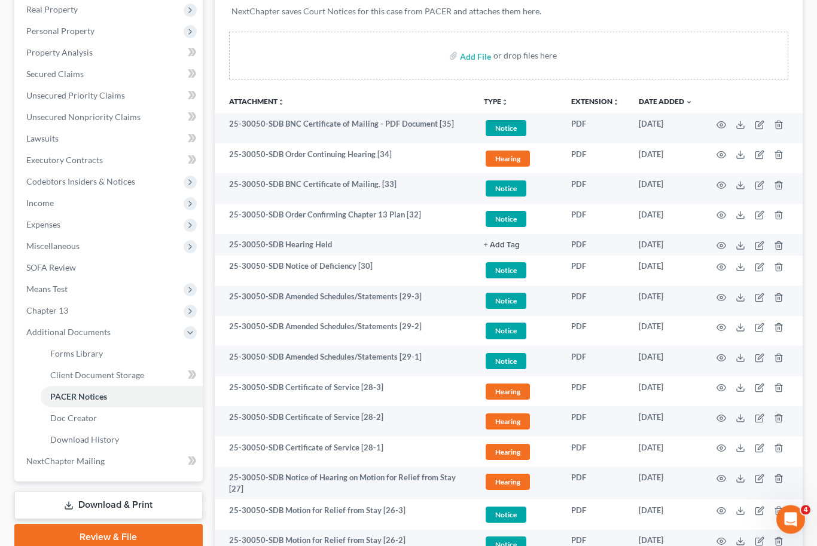
scroll to position [191, 0]
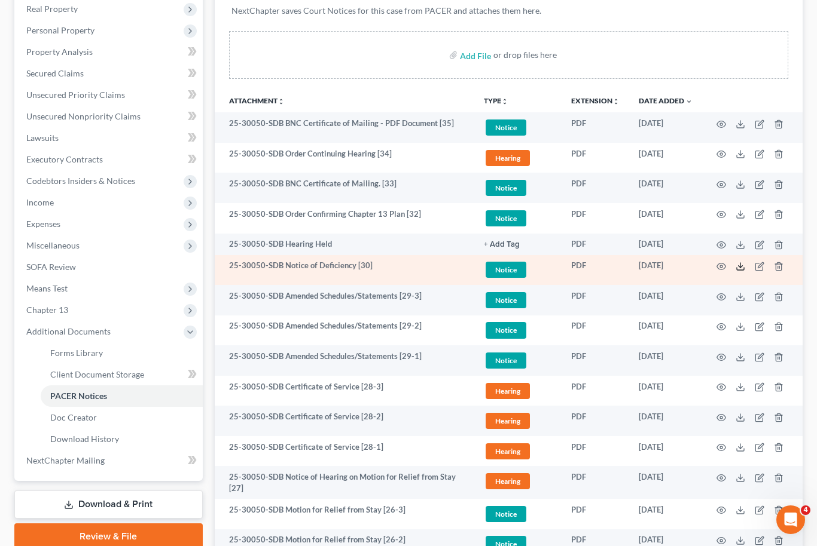
click at [742, 266] on polyline at bounding box center [740, 267] width 4 height 2
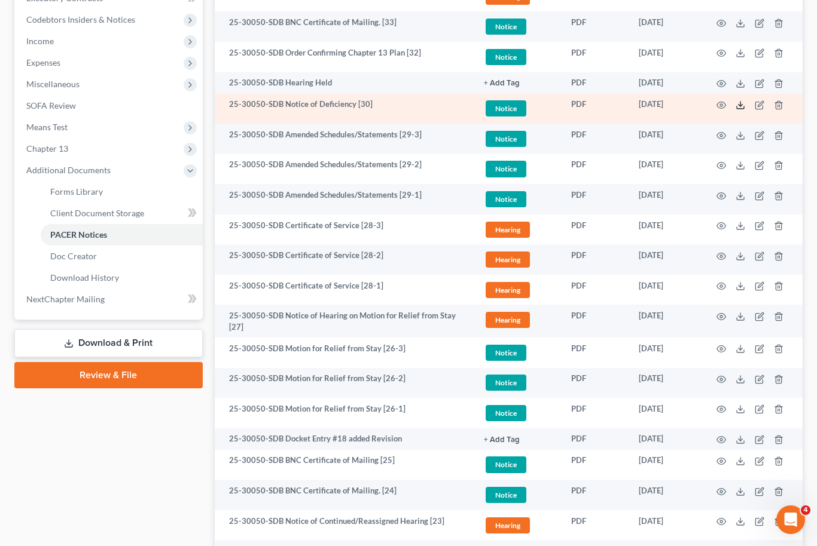
scroll to position [351, 0]
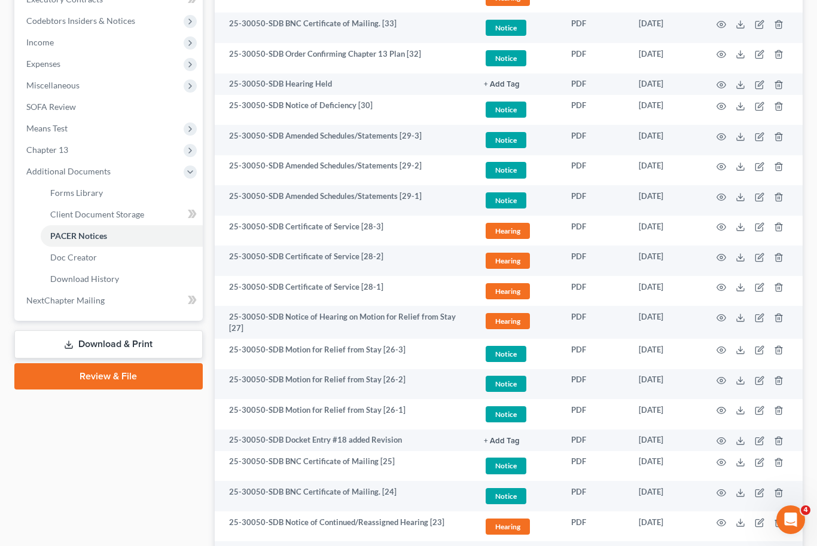
click at [144, 345] on link "Download & Print" at bounding box center [108, 345] width 188 height 28
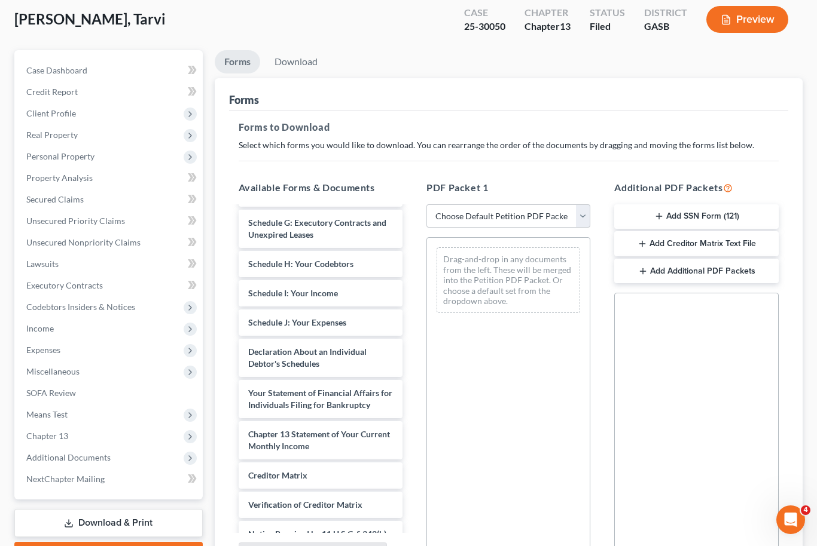
scroll to position [1172, 0]
click at [341, 340] on div "Declaration About an Individual Debtor's Schedules" at bounding box center [321, 359] width 164 height 38
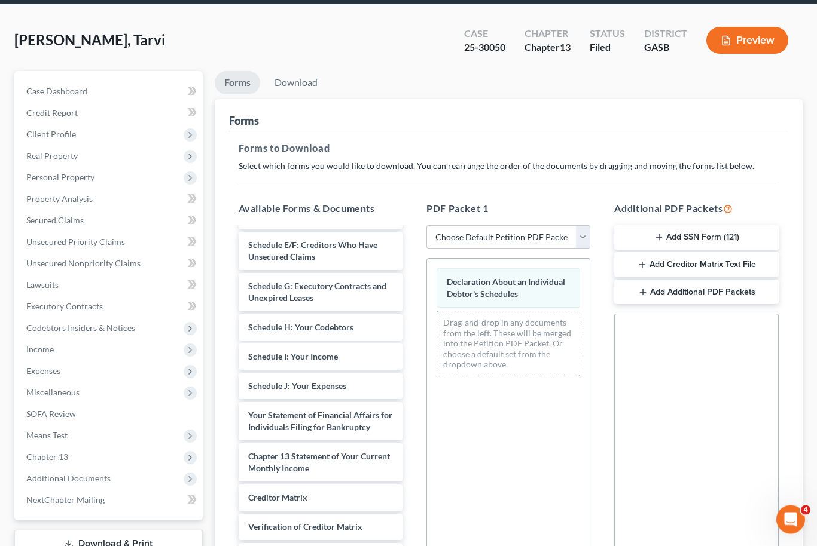
scroll to position [44, 0]
click at [308, 77] on link "Download" at bounding box center [296, 82] width 62 height 23
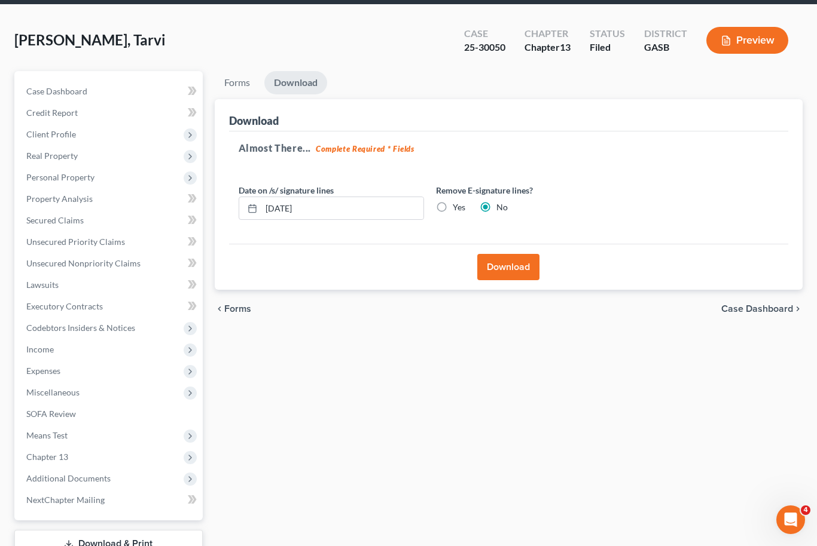
click at [518, 266] on button "Download" at bounding box center [508, 267] width 62 height 26
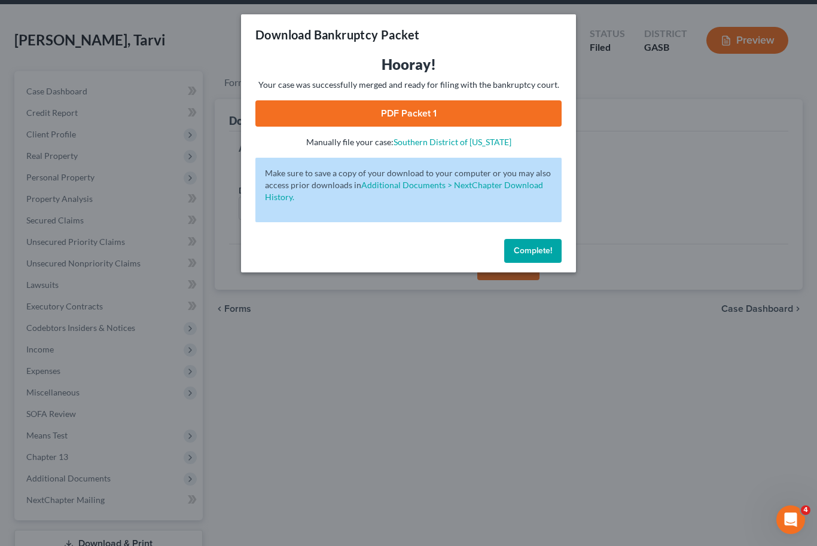
click at [526, 106] on link "PDF Packet 1" at bounding box center [408, 113] width 306 height 26
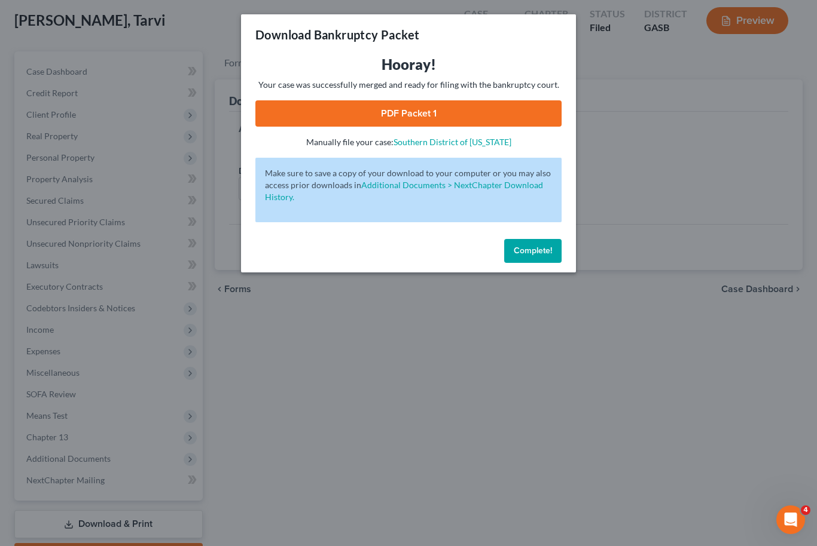
click at [546, 256] on button "Complete!" at bounding box center [532, 251] width 57 height 24
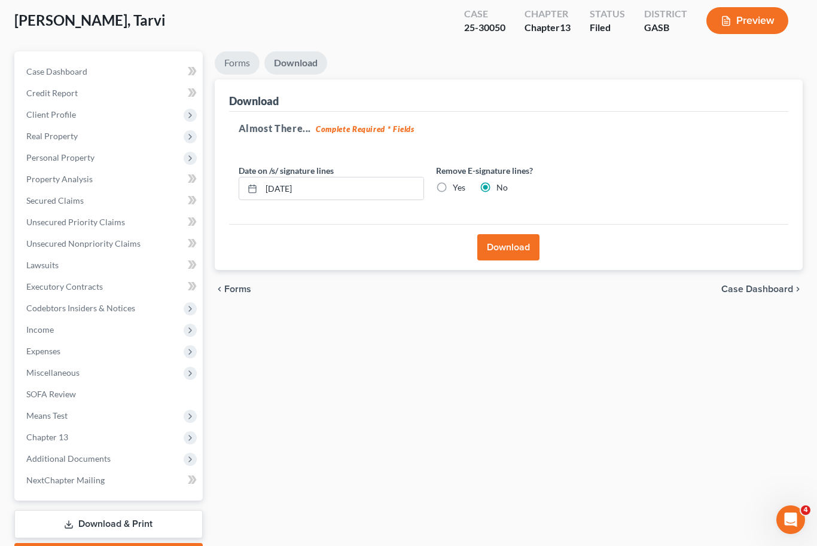
click at [234, 68] on link "Forms" at bounding box center [237, 62] width 45 height 23
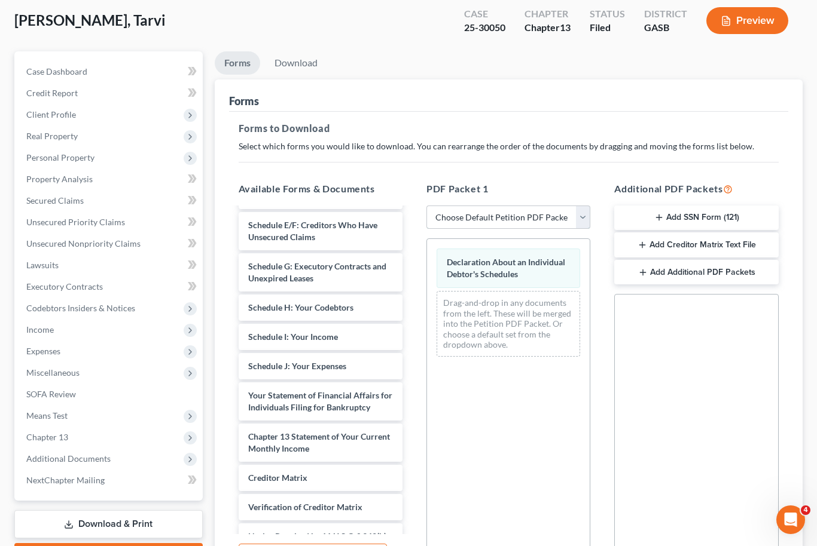
click at [584, 219] on select "Choose Default Petition PDF Packet Complete Bankruptcy Petition (all forms and …" at bounding box center [508, 218] width 164 height 24
select select "2"
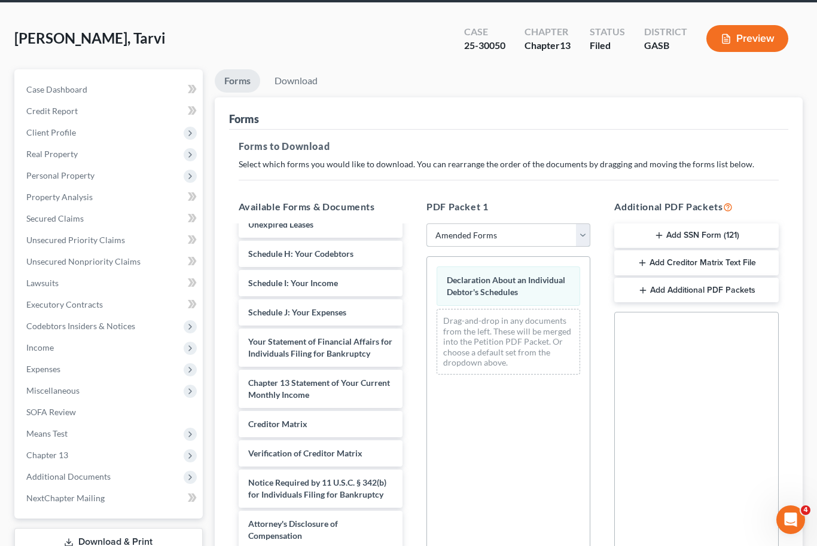
scroll to position [46, 0]
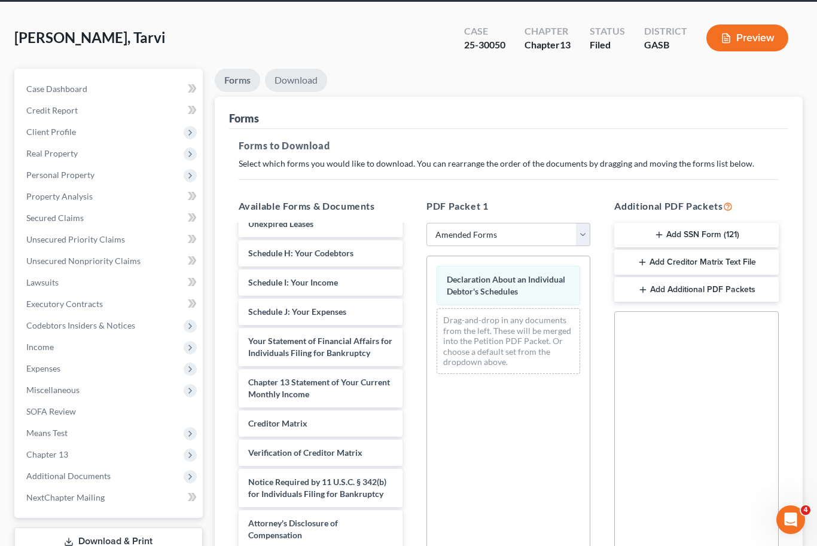
click at [300, 74] on link "Download" at bounding box center [296, 80] width 62 height 23
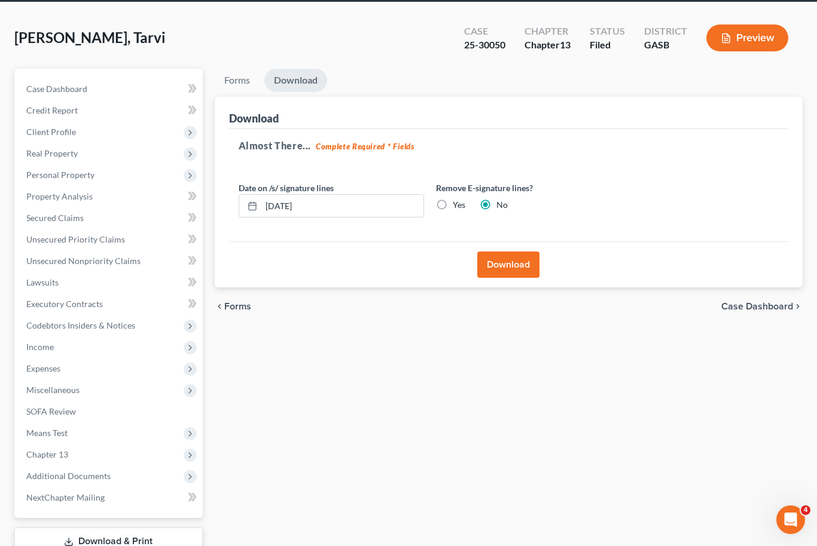
click at [514, 262] on button "Download" at bounding box center [508, 265] width 62 height 26
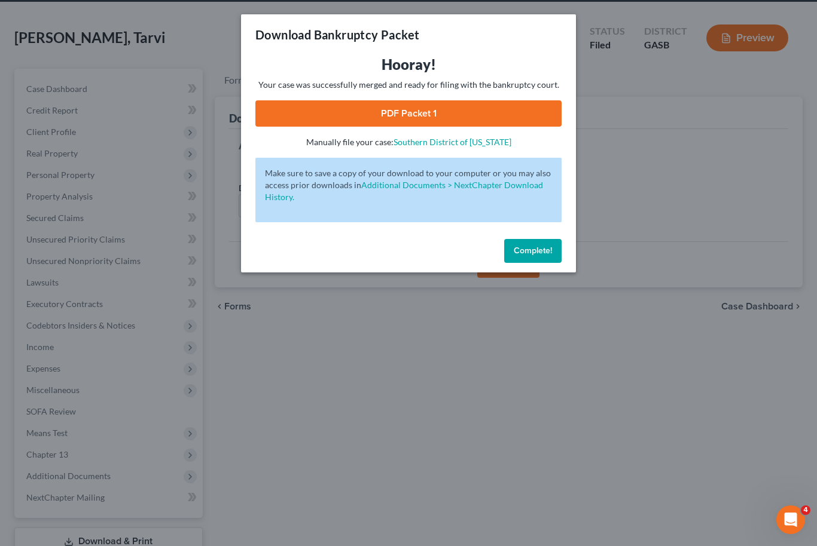
click at [517, 103] on link "PDF Packet 1" at bounding box center [408, 113] width 306 height 26
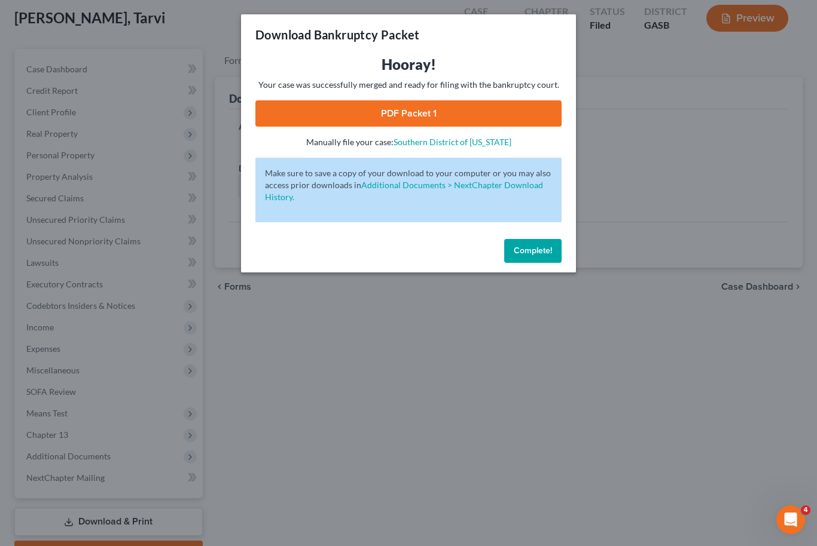
click at [542, 259] on button "Complete!" at bounding box center [532, 251] width 57 height 24
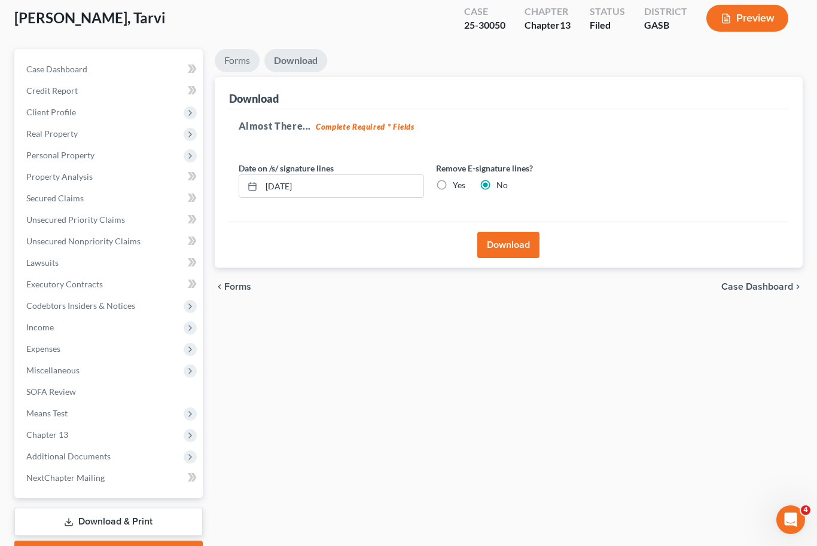
click at [238, 64] on link "Forms" at bounding box center [237, 60] width 45 height 23
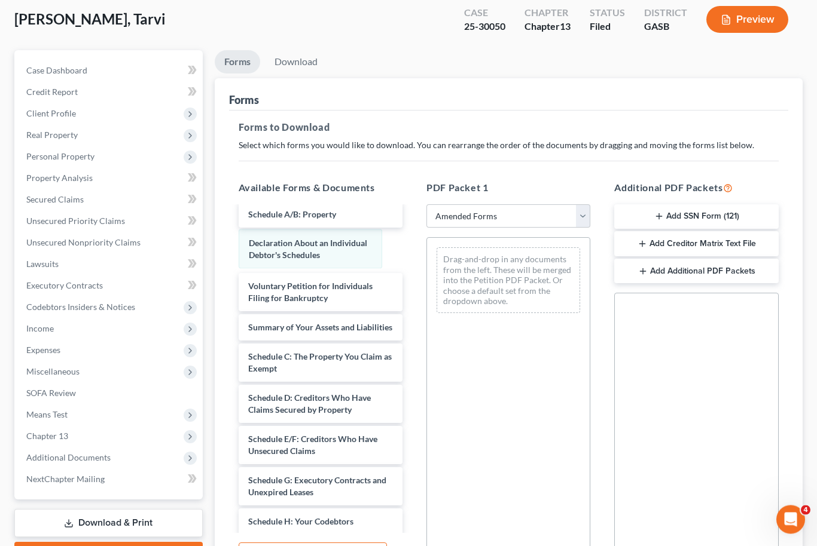
scroll to position [65, 0]
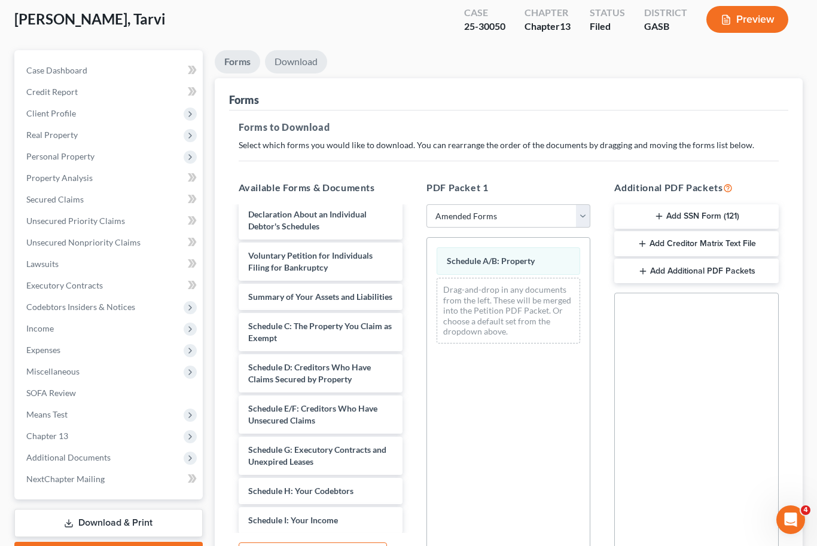
click at [292, 59] on link "Download" at bounding box center [296, 61] width 62 height 23
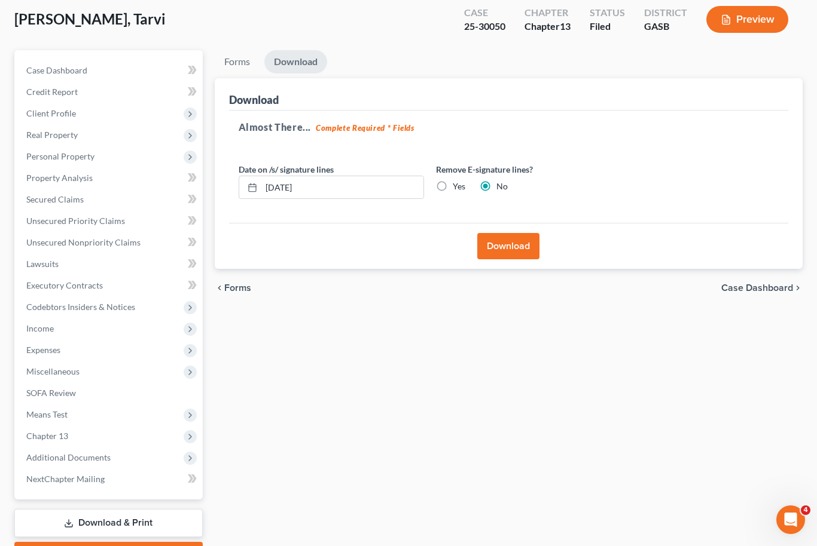
click at [500, 248] on button "Download" at bounding box center [508, 246] width 62 height 26
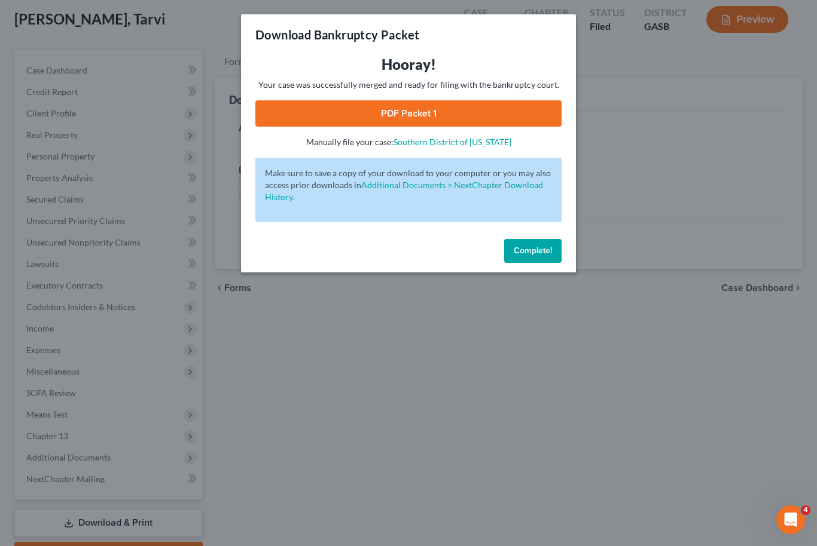
click at [490, 112] on link "PDF Packet 1" at bounding box center [408, 113] width 306 height 26
click at [549, 258] on button "Complete!" at bounding box center [532, 251] width 57 height 24
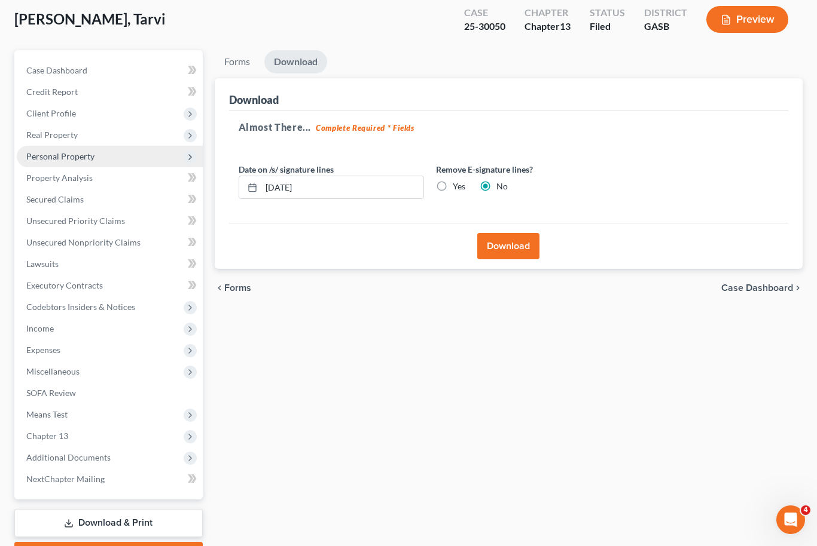
click at [83, 160] on span "Personal Property" at bounding box center [60, 156] width 68 height 10
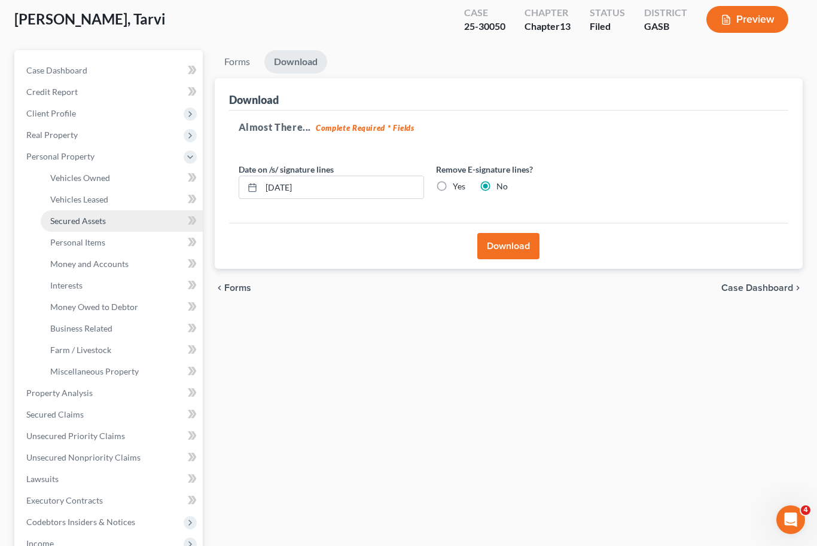
click at [112, 224] on link "Secured Assets" at bounding box center [122, 221] width 162 height 22
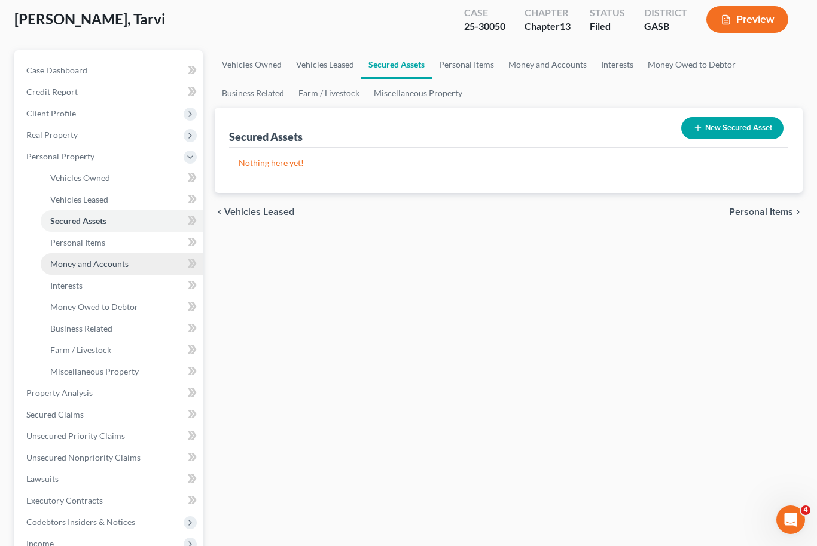
click at [105, 265] on span "Money and Accounts" at bounding box center [89, 264] width 78 height 10
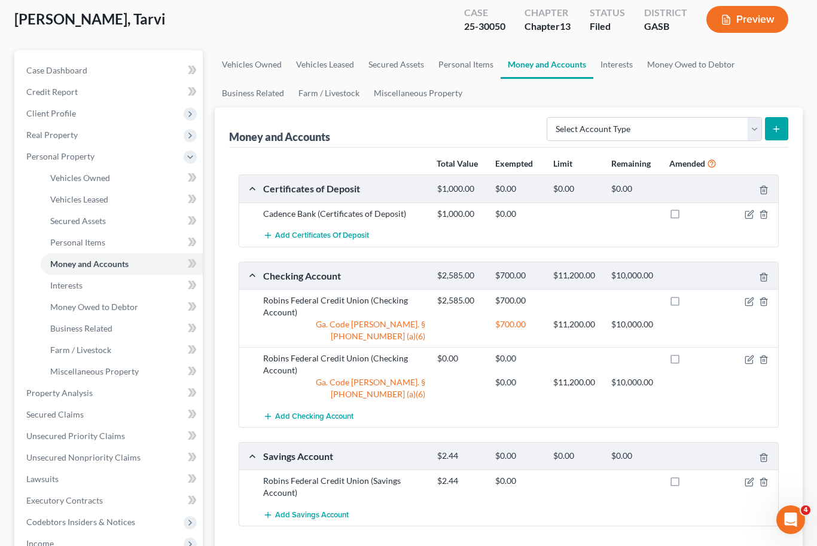
click at [665, 199] on div "Certificates of Deposit $1,000.00 $0.00 $0.00 $0.00" at bounding box center [506, 188] width 534 height 27
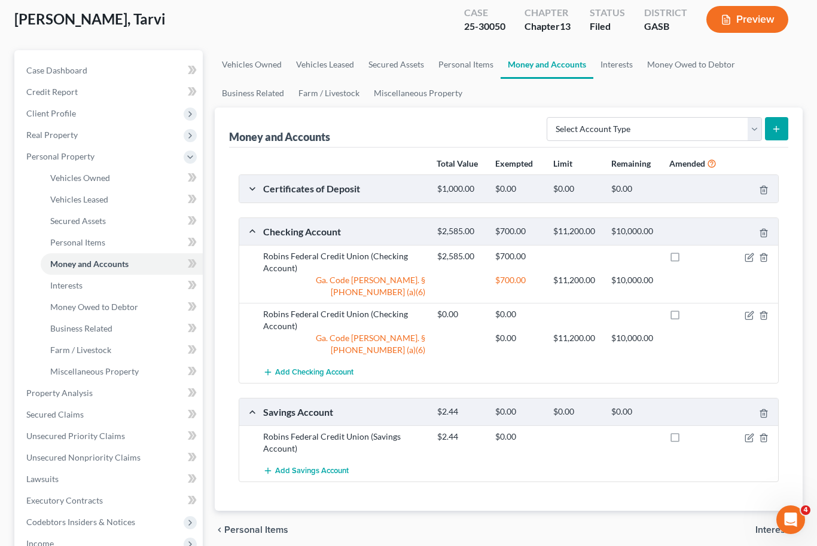
click at [693, 185] on div at bounding box center [692, 189] width 58 height 11
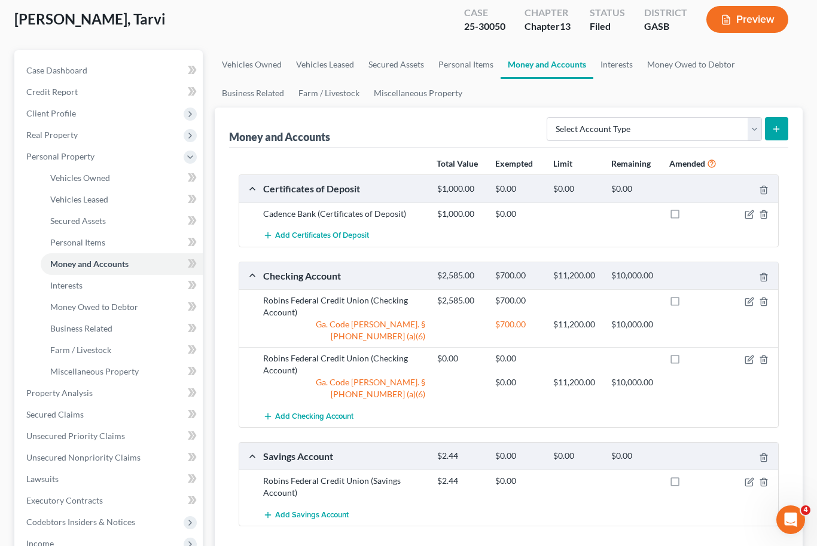
click at [686, 217] on label at bounding box center [686, 217] width 0 height 0
click at [691, 216] on input "checkbox" at bounding box center [695, 212] width 8 height 8
checkbox input "true"
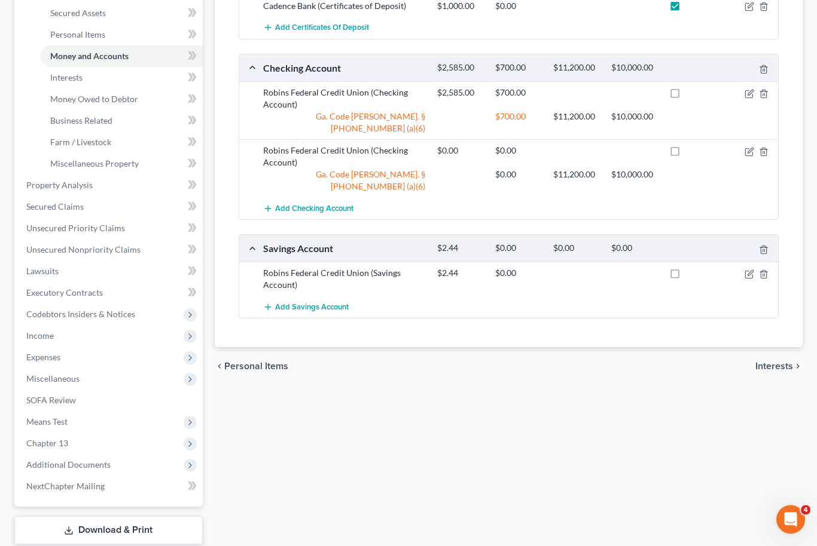
scroll to position [307, 0]
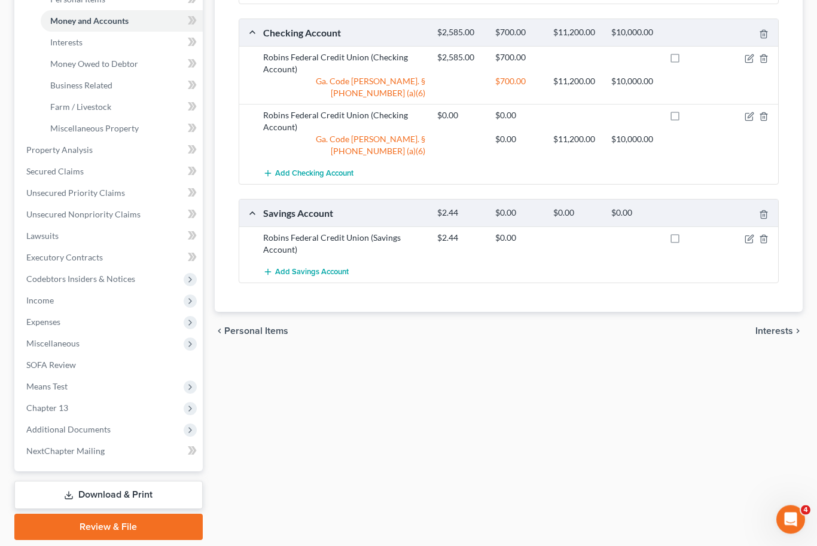
click at [127, 500] on link "Download & Print" at bounding box center [108, 496] width 188 height 28
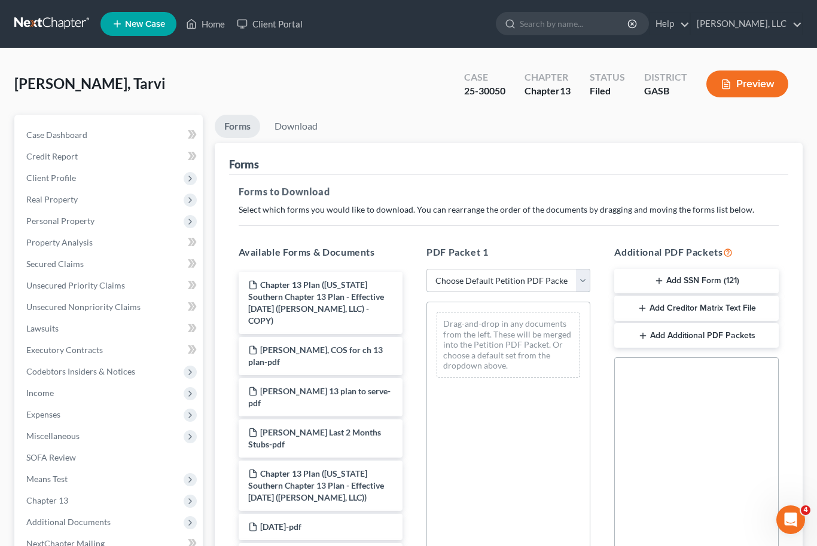
click at [581, 285] on select "Choose Default Petition PDF Packet Complete Bankruptcy Petition (all forms and …" at bounding box center [508, 281] width 164 height 24
select select "2"
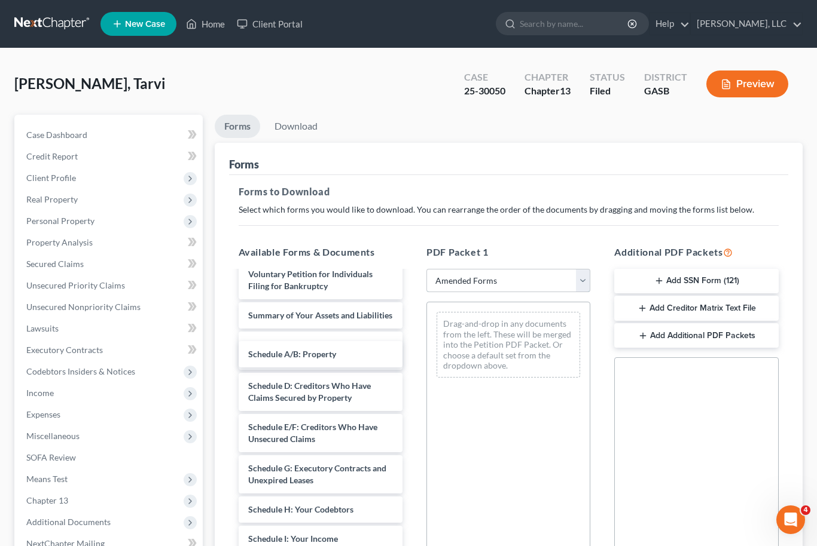
scroll to position [19, 0]
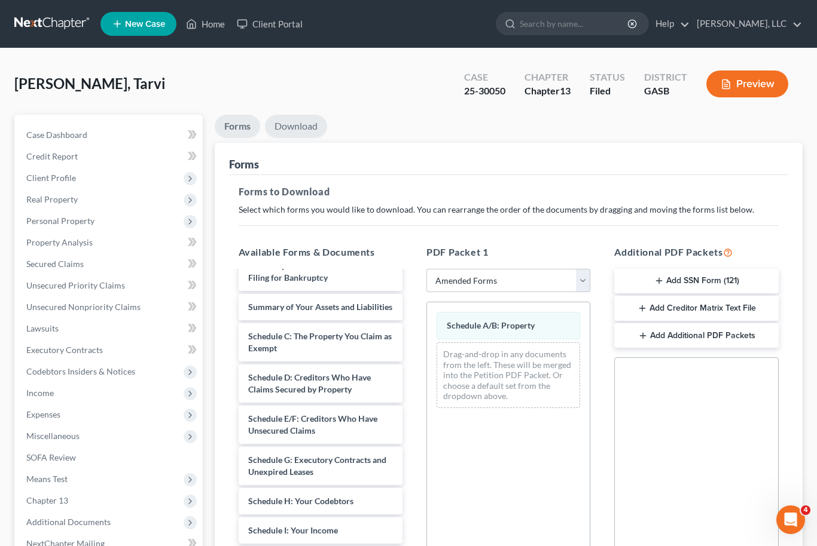
click at [303, 134] on link "Download" at bounding box center [296, 126] width 62 height 23
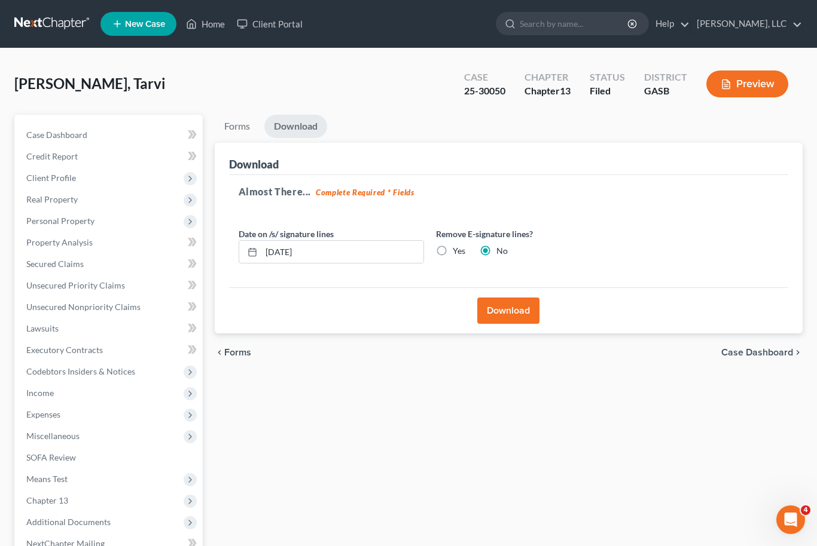
click at [515, 308] on button "Download" at bounding box center [508, 311] width 62 height 26
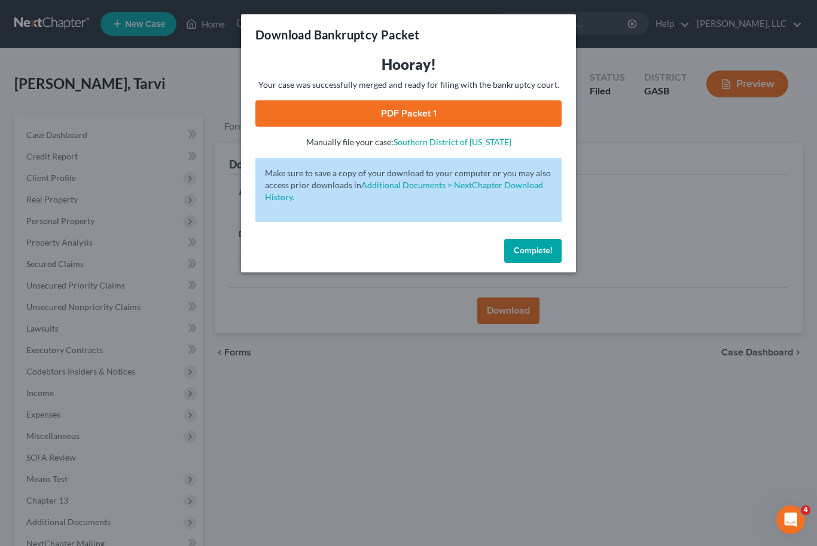
click at [508, 113] on link "PDF Packet 1" at bounding box center [408, 113] width 306 height 26
click at [550, 257] on button "Complete!" at bounding box center [532, 251] width 57 height 24
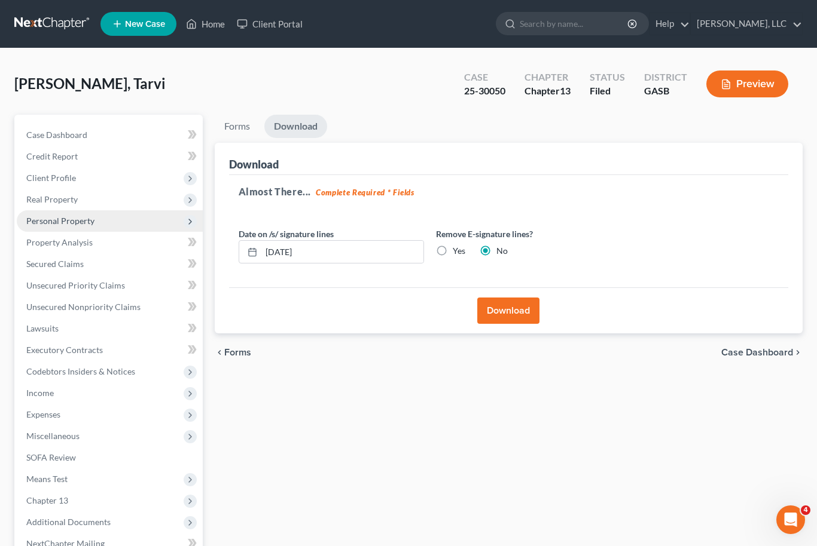
click at [42, 221] on span "Personal Property" at bounding box center [60, 221] width 68 height 10
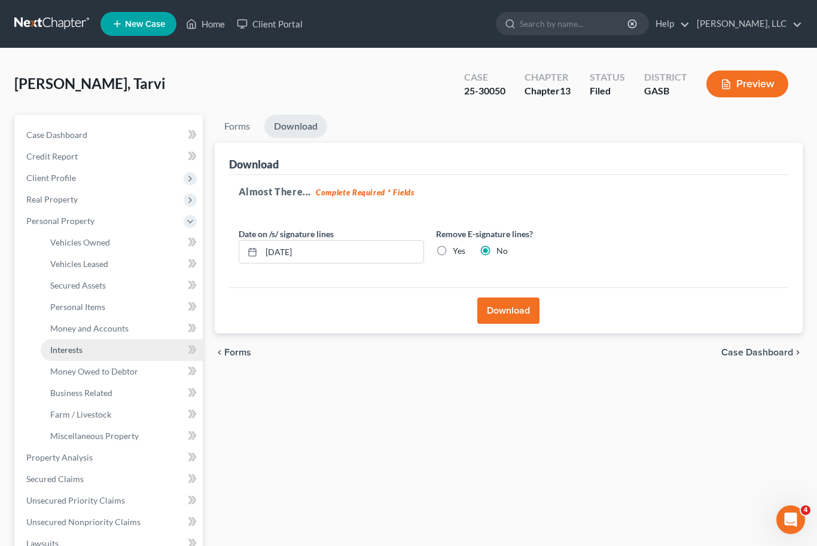
click at [65, 349] on span "Interests" at bounding box center [66, 350] width 32 height 10
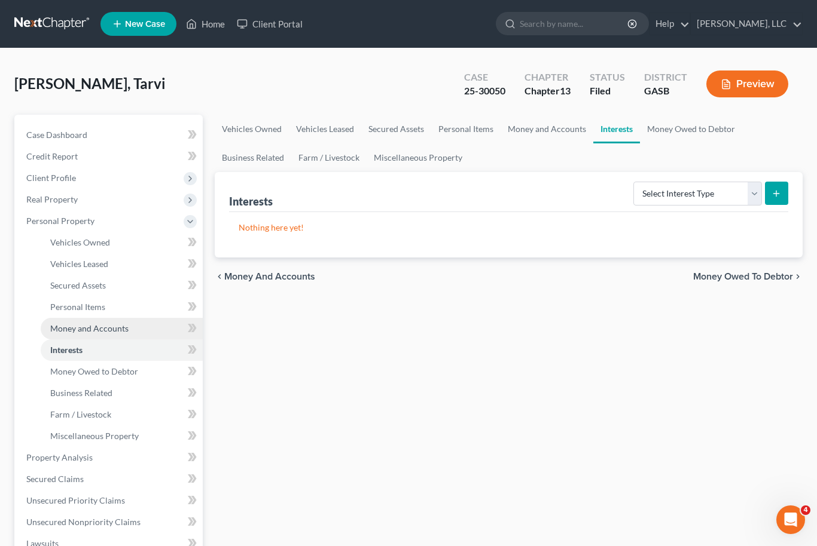
click at [71, 330] on span "Money and Accounts" at bounding box center [89, 328] width 78 height 10
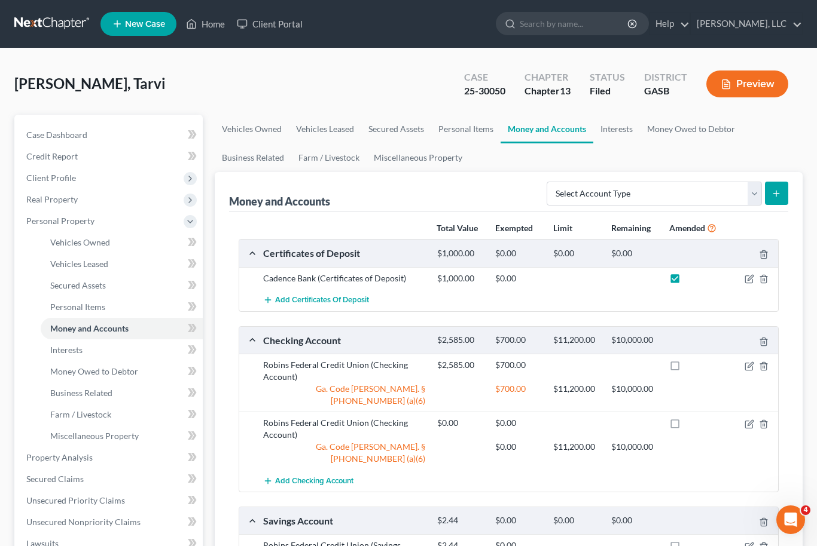
click at [686, 282] on label at bounding box center [686, 282] width 0 height 0
click at [691, 279] on input "checkbox" at bounding box center [695, 277] width 8 height 8
checkbox input "false"
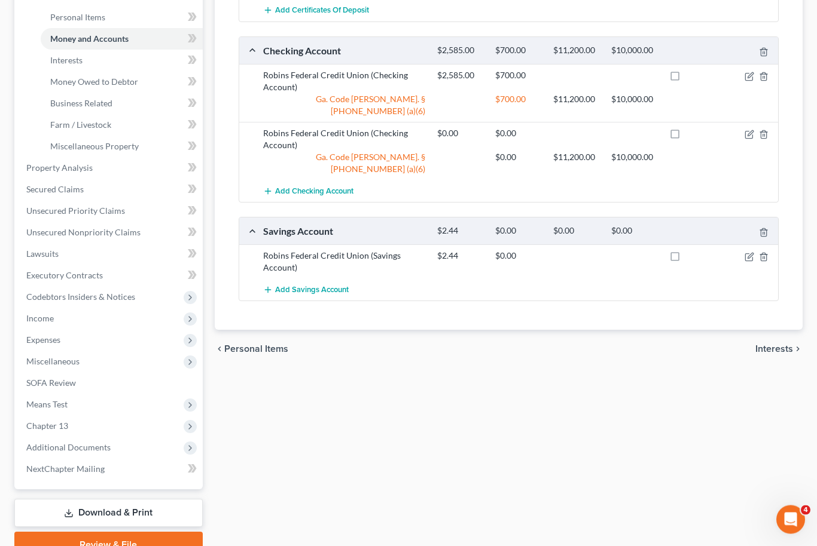
scroll to position [307, 0]
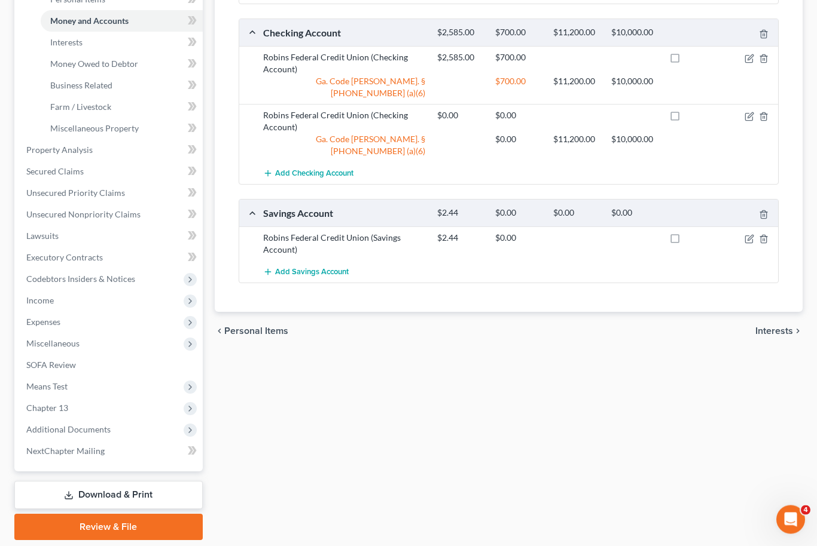
click at [79, 498] on link "Download & Print" at bounding box center [108, 496] width 188 height 28
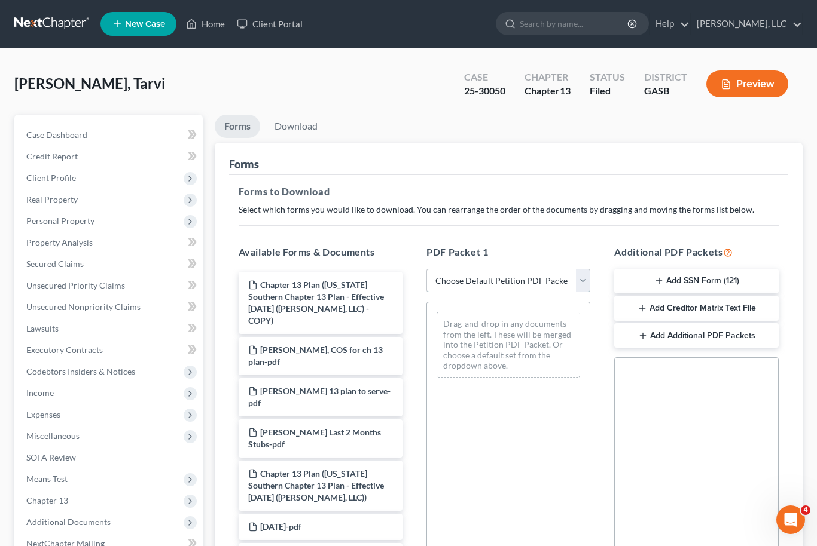
click at [583, 281] on select "Choose Default Petition PDF Packet Complete Bankruptcy Petition (all forms and …" at bounding box center [508, 281] width 164 height 24
select select "2"
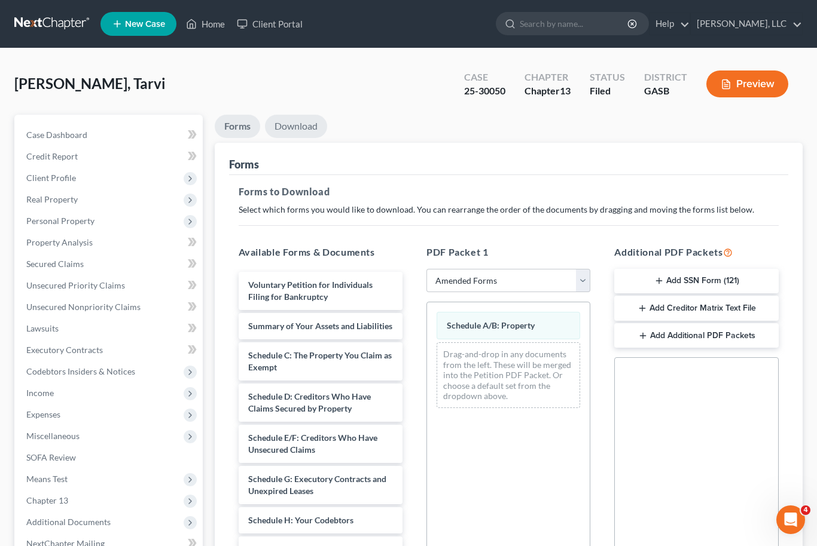
click at [291, 124] on link "Download" at bounding box center [296, 126] width 62 height 23
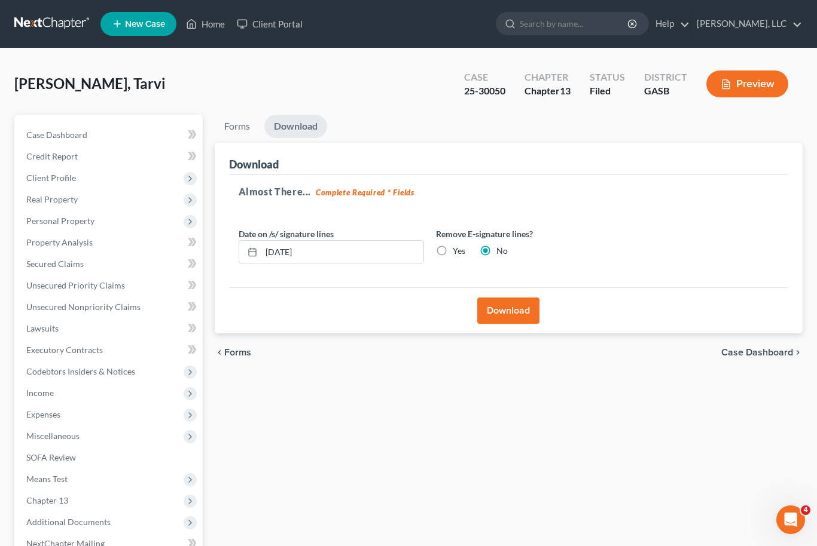
click at [524, 316] on button "Download" at bounding box center [508, 311] width 62 height 26
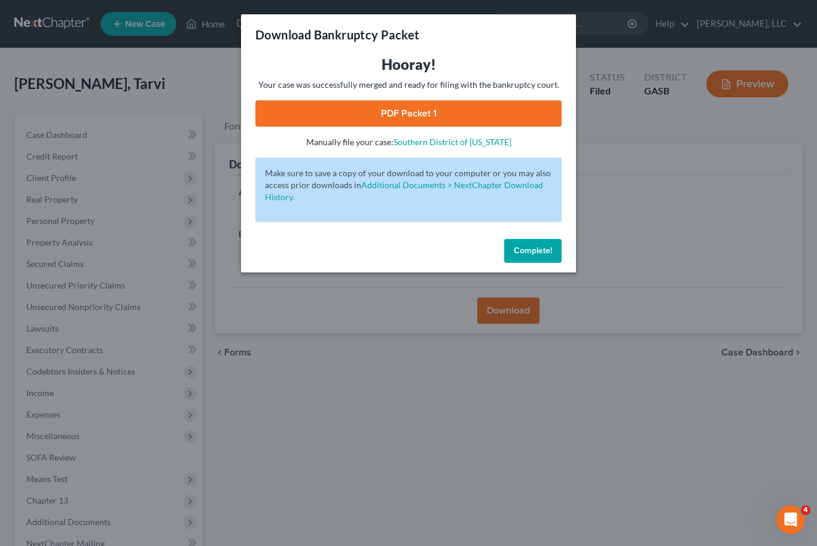
click at [495, 109] on link "PDF Packet 1" at bounding box center [408, 113] width 306 height 26
click at [536, 249] on span "Complete!" at bounding box center [533, 251] width 38 height 10
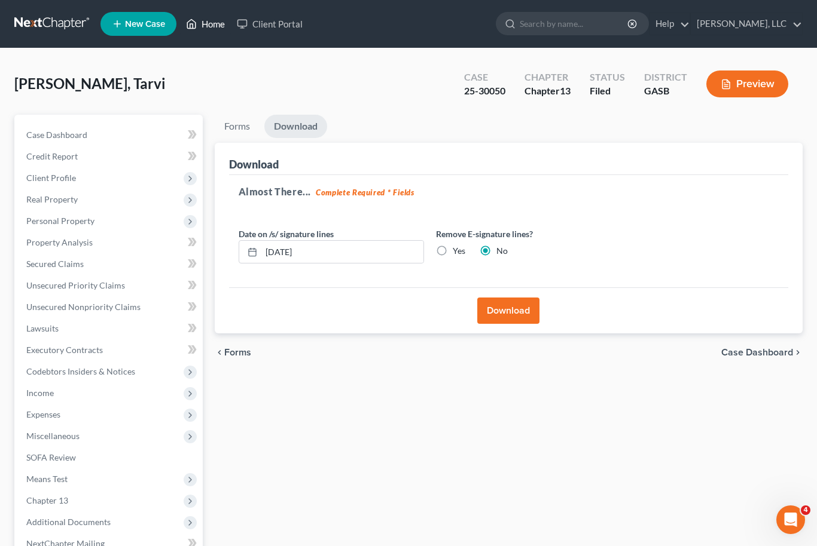
click at [217, 33] on link "Home" at bounding box center [205, 24] width 51 height 22
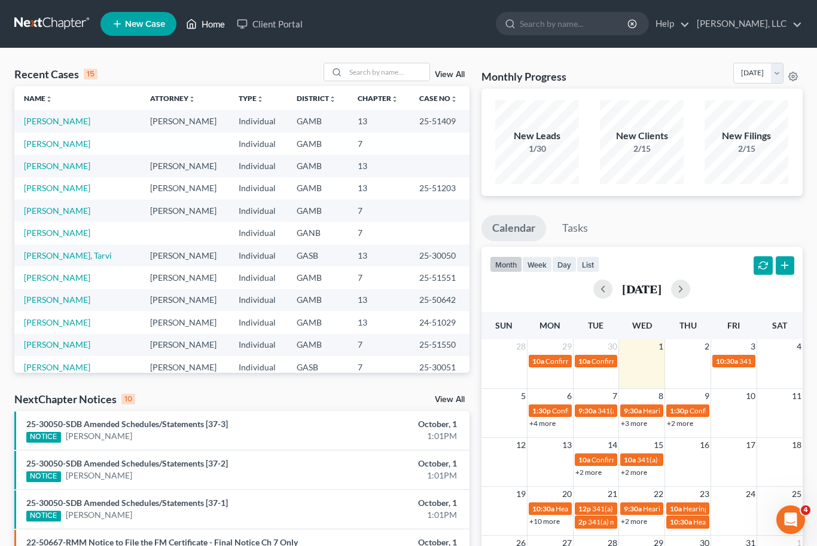
click at [217, 18] on link "Home" at bounding box center [205, 24] width 51 height 22
click at [288, 26] on link "Client Portal" at bounding box center [270, 24] width 78 height 22
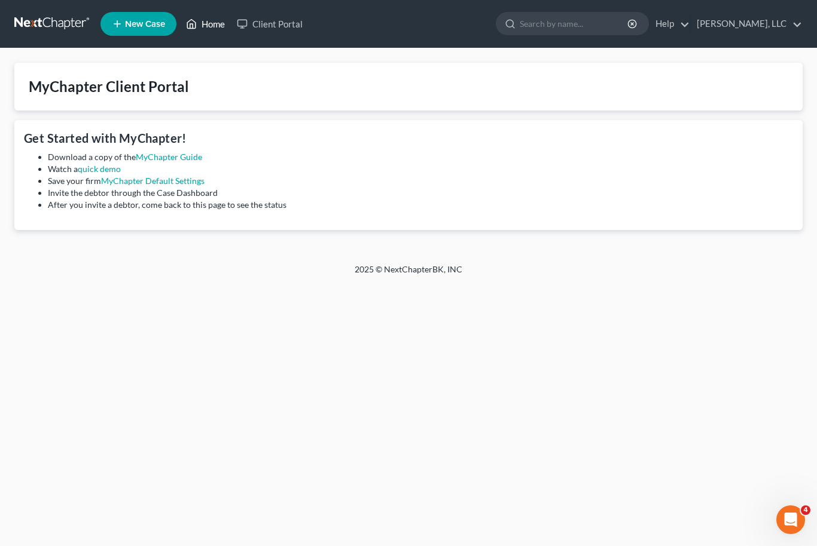
click at [211, 20] on link "Home" at bounding box center [205, 24] width 51 height 22
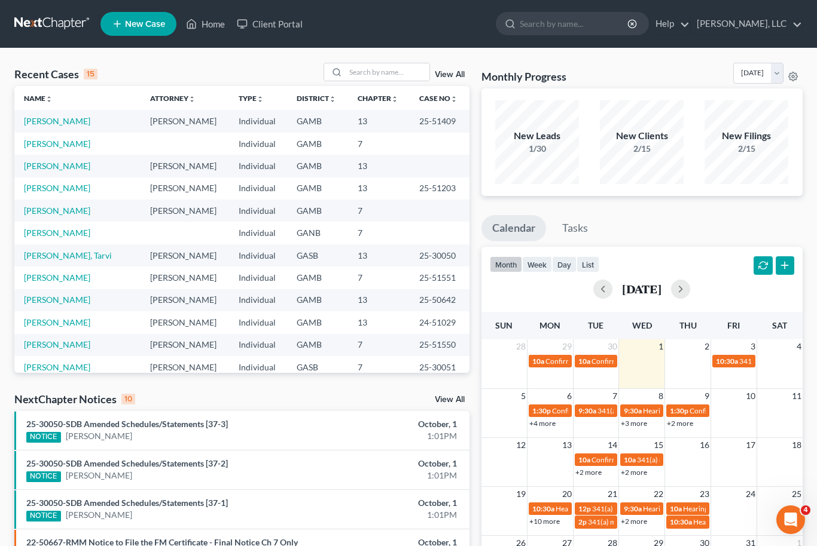
click at [447, 75] on link "View All" at bounding box center [450, 75] width 30 height 8
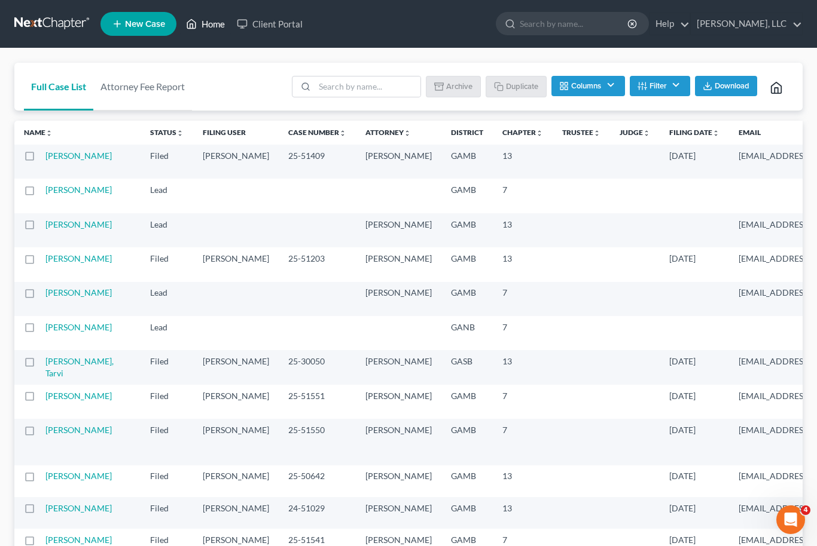
click at [207, 21] on link "Home" at bounding box center [205, 24] width 51 height 22
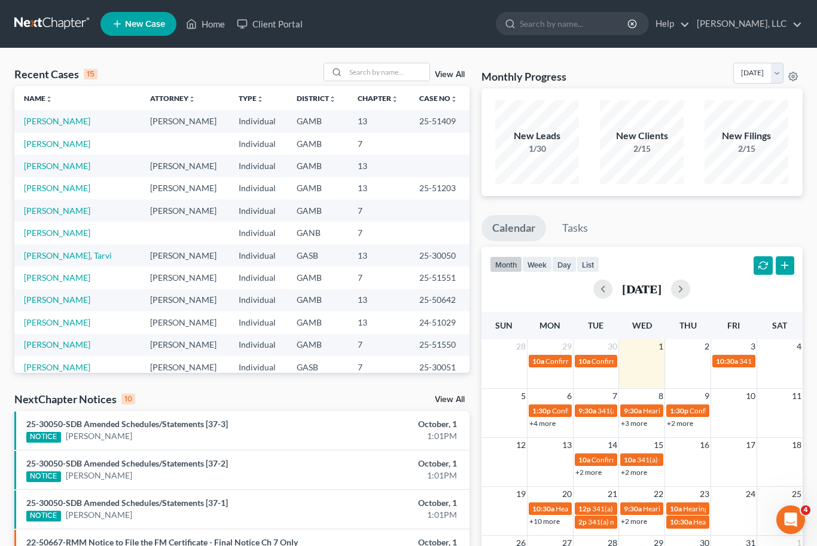
click at [143, 22] on span "New Case" at bounding box center [145, 24] width 40 height 9
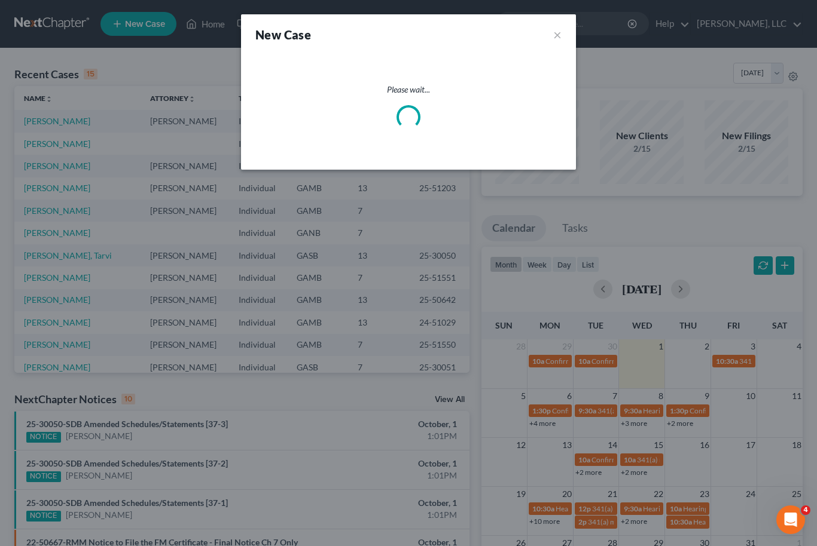
select select "18"
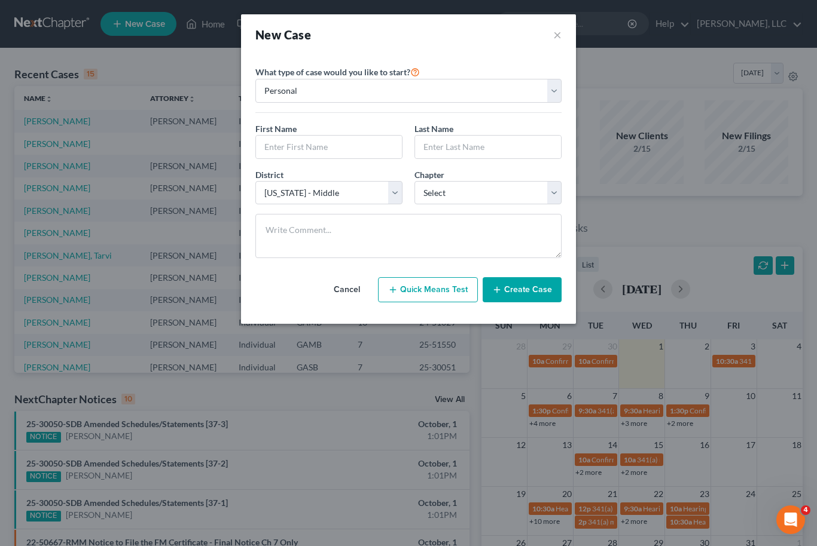
click at [427, 297] on button "Quick Means Test" at bounding box center [428, 289] width 100 height 25
select select "10"
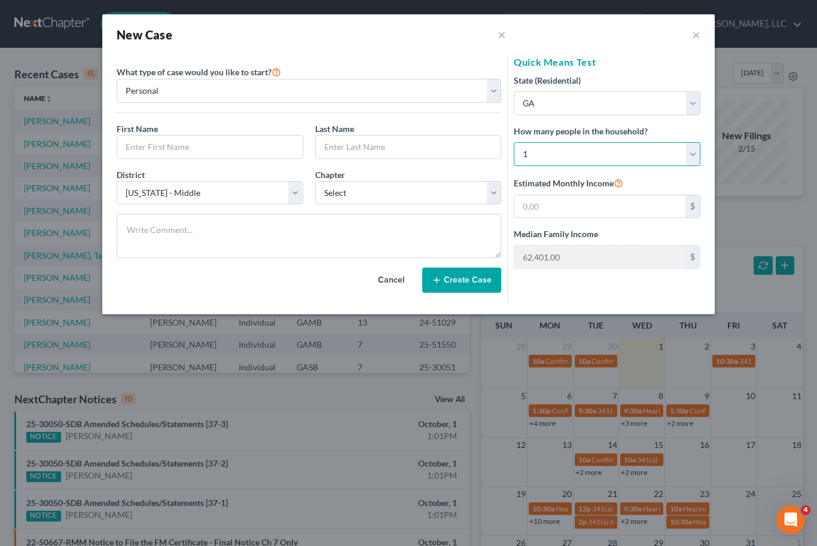
click at [698, 144] on select "Select 1 2 3 4 5 6 7 8 9 10 11 12 13 14 15 16 17 18 19 20" at bounding box center [607, 154] width 187 height 24
select select "4"
type input "125,718.00"
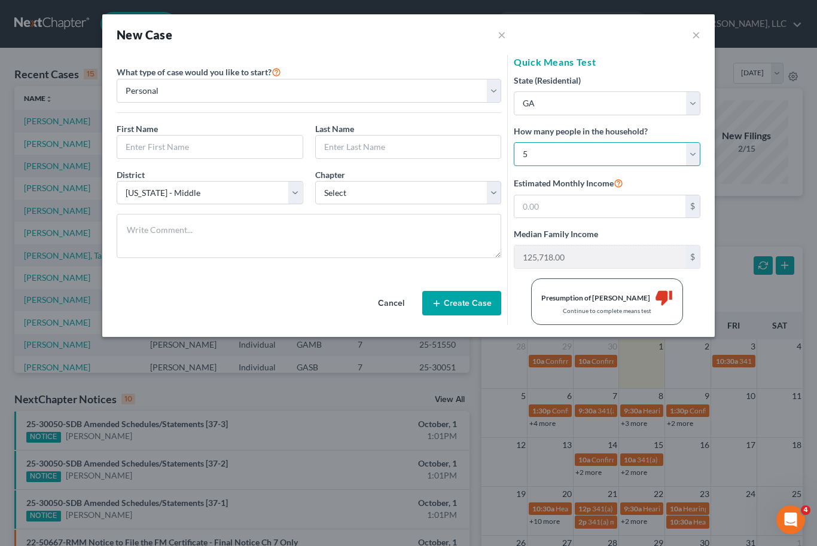
click at [688, 157] on select "Select 1 2 3 4 5 6 7 8 9 10 11 12 13 14 15 16 17 18 19 20" at bounding box center [607, 154] width 187 height 24
select select "3"
type input "114,618.00"
click at [695, 154] on select "Select 1 2 3 4 5 6 7 8 9 10 11 12 13 14 15 16 17 18 19 20" at bounding box center [607, 154] width 187 height 24
select select "2"
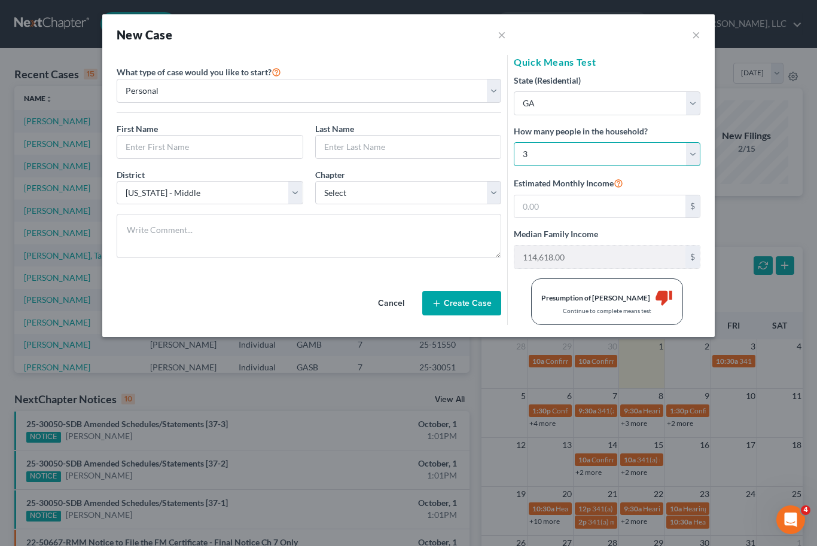
type input "98,564.00"
click at [696, 36] on button "×" at bounding box center [696, 35] width 8 height 14
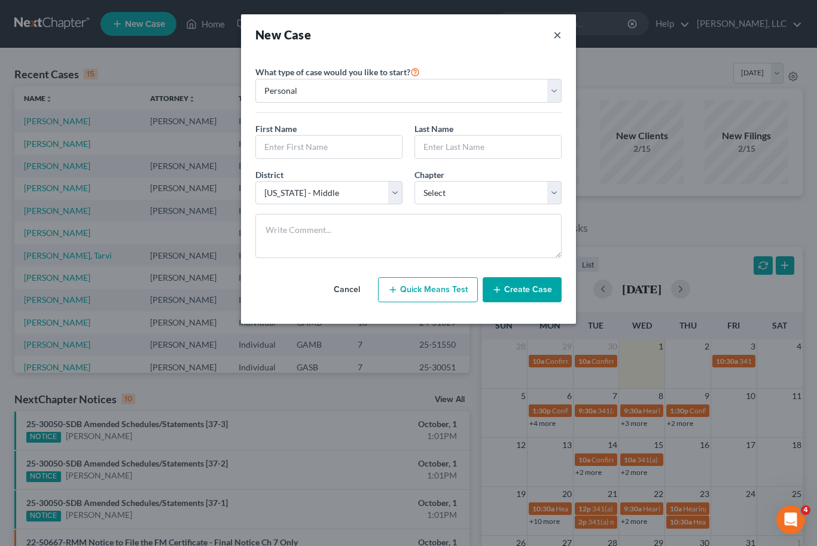
click at [557, 32] on button "×" at bounding box center [557, 34] width 8 height 17
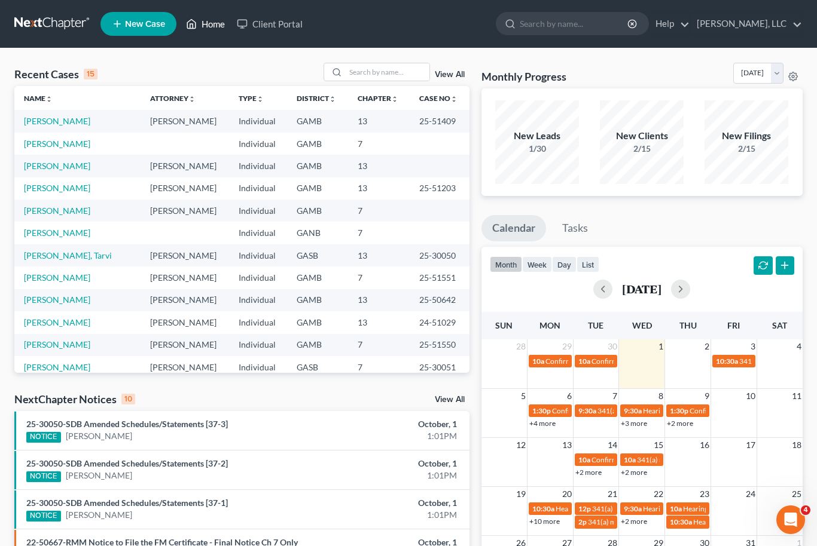
click at [212, 21] on link "Home" at bounding box center [205, 24] width 51 height 22
click at [201, 32] on link "Home" at bounding box center [205, 24] width 51 height 22
click at [211, 22] on link "Home" at bounding box center [205, 24] width 51 height 22
click at [204, 28] on link "Home" at bounding box center [205, 24] width 51 height 22
click at [368, 71] on input "search" at bounding box center [388, 71] width 84 height 17
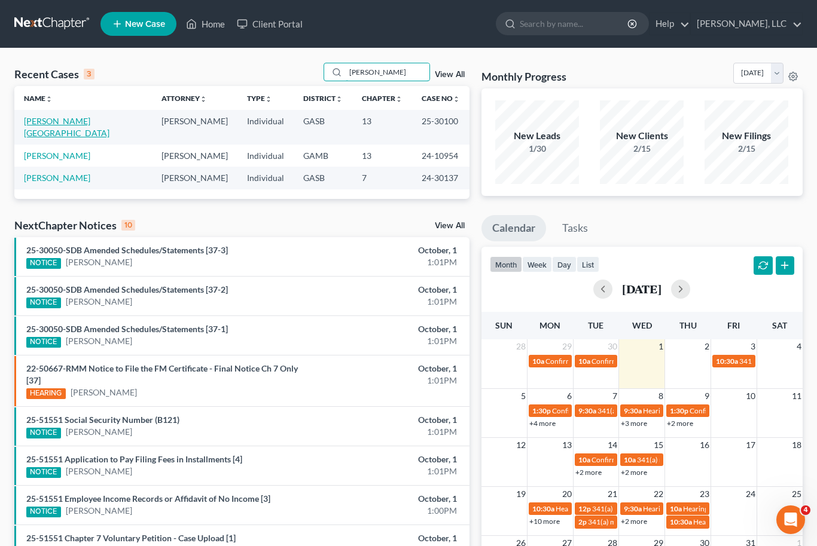
type input "Edwards"
click at [38, 126] on link "Edwards, Austin" at bounding box center [66, 127] width 85 height 22
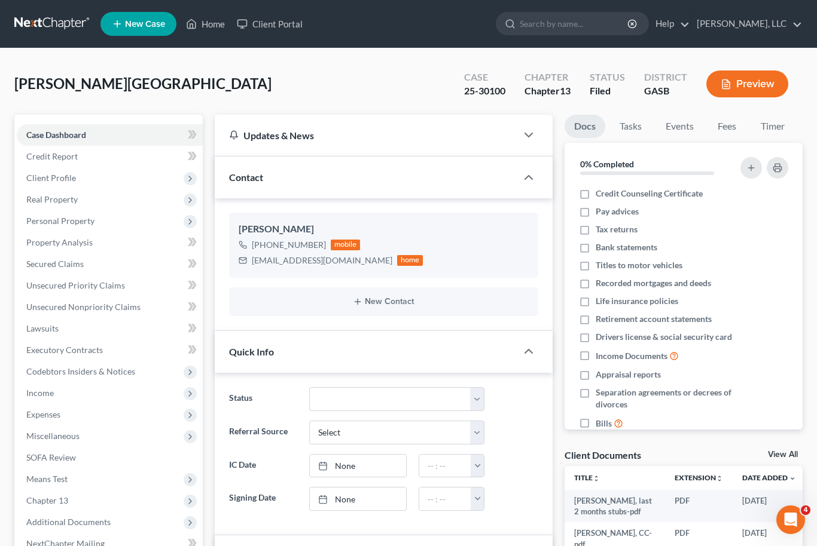
click at [795, 453] on link "View All" at bounding box center [783, 455] width 30 height 8
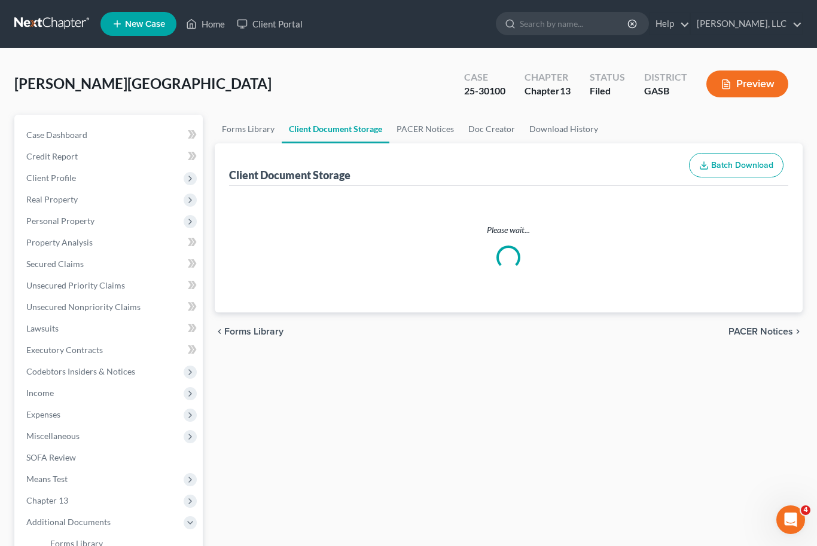
select select "3"
select select "1"
select select "4"
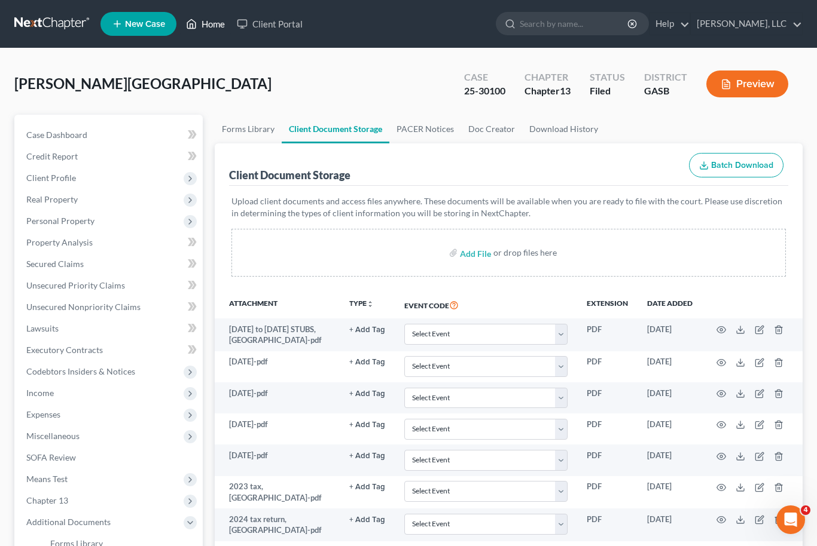
click at [207, 27] on link "Home" at bounding box center [205, 24] width 51 height 22
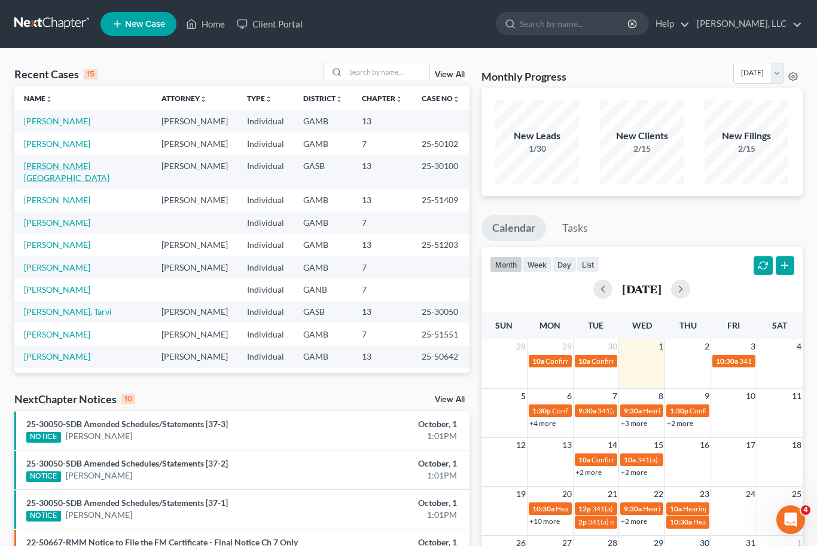
click at [61, 170] on link "Edwards, Austin" at bounding box center [66, 172] width 85 height 22
select select "6"
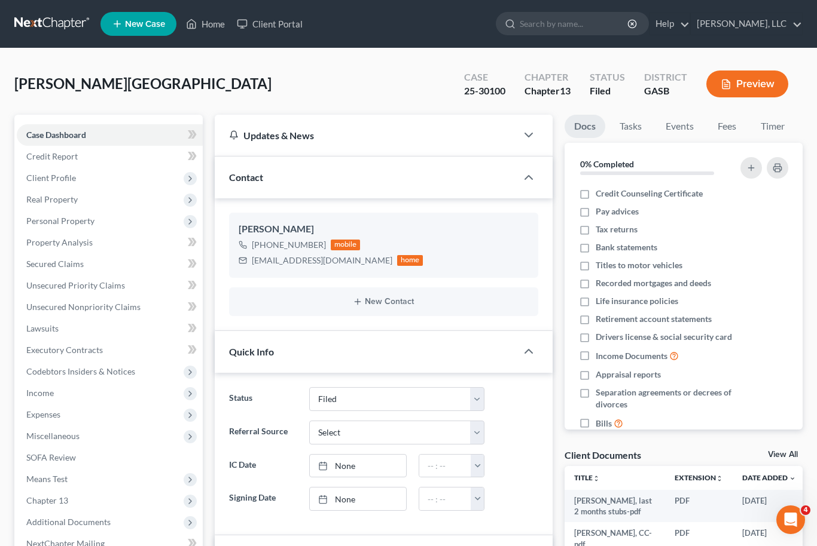
click at [790, 451] on link "View All" at bounding box center [783, 455] width 30 height 8
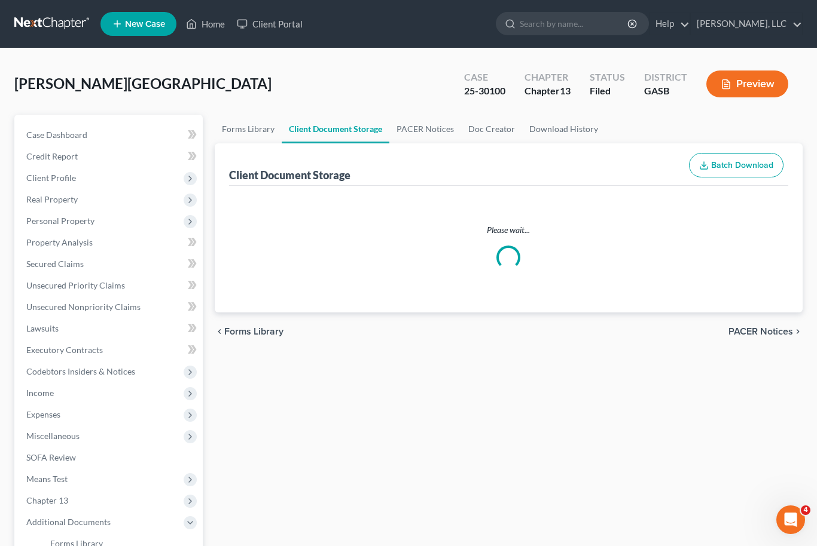
select select "3"
select select "1"
select select "4"
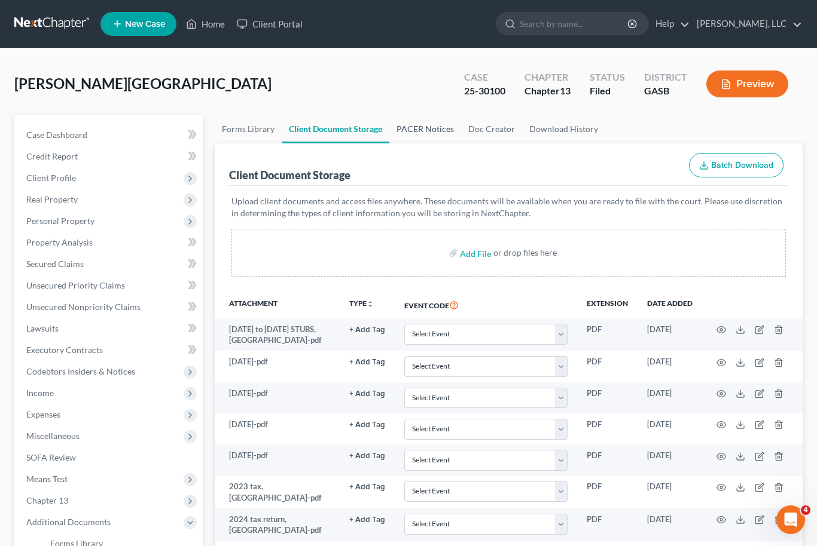
click at [424, 123] on link "PACER Notices" at bounding box center [425, 129] width 72 height 29
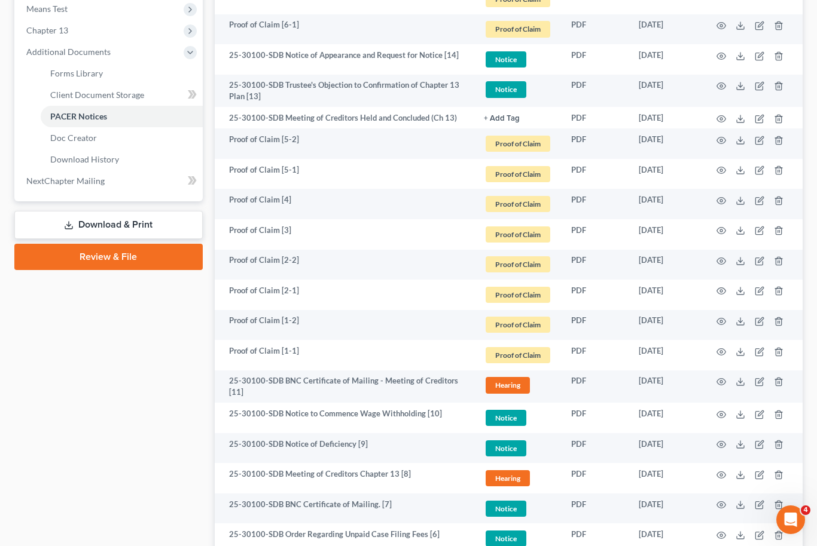
scroll to position [681, 0]
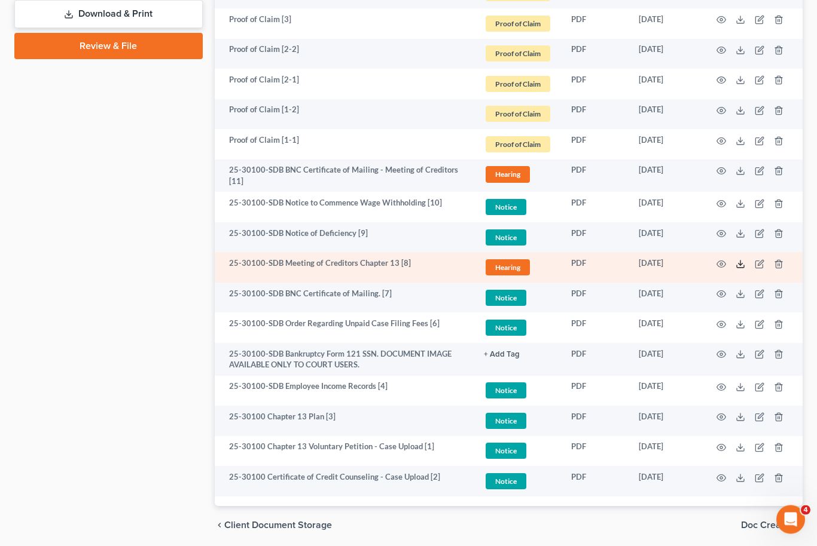
click at [735, 263] on icon at bounding box center [740, 265] width 10 height 10
